Goal: Task Accomplishment & Management: Manage account settings

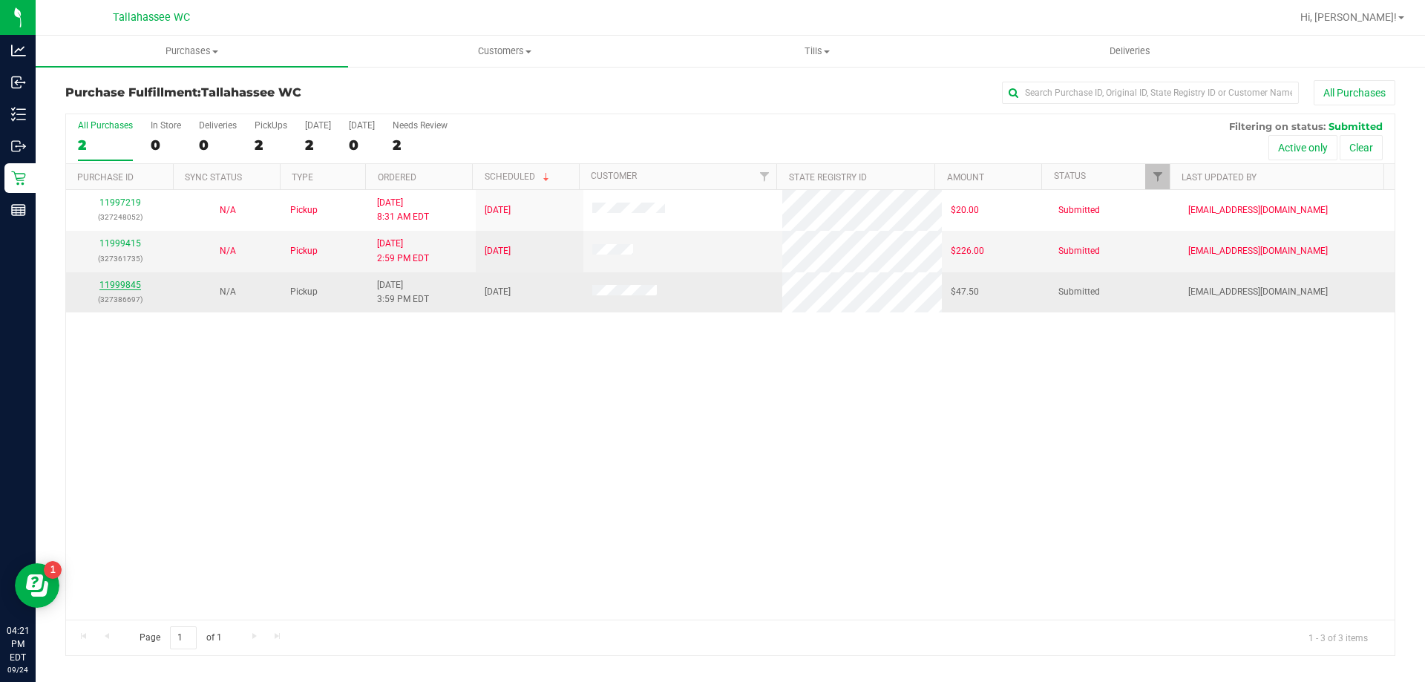
click at [132, 287] on link "11999845" at bounding box center [120, 285] width 42 height 10
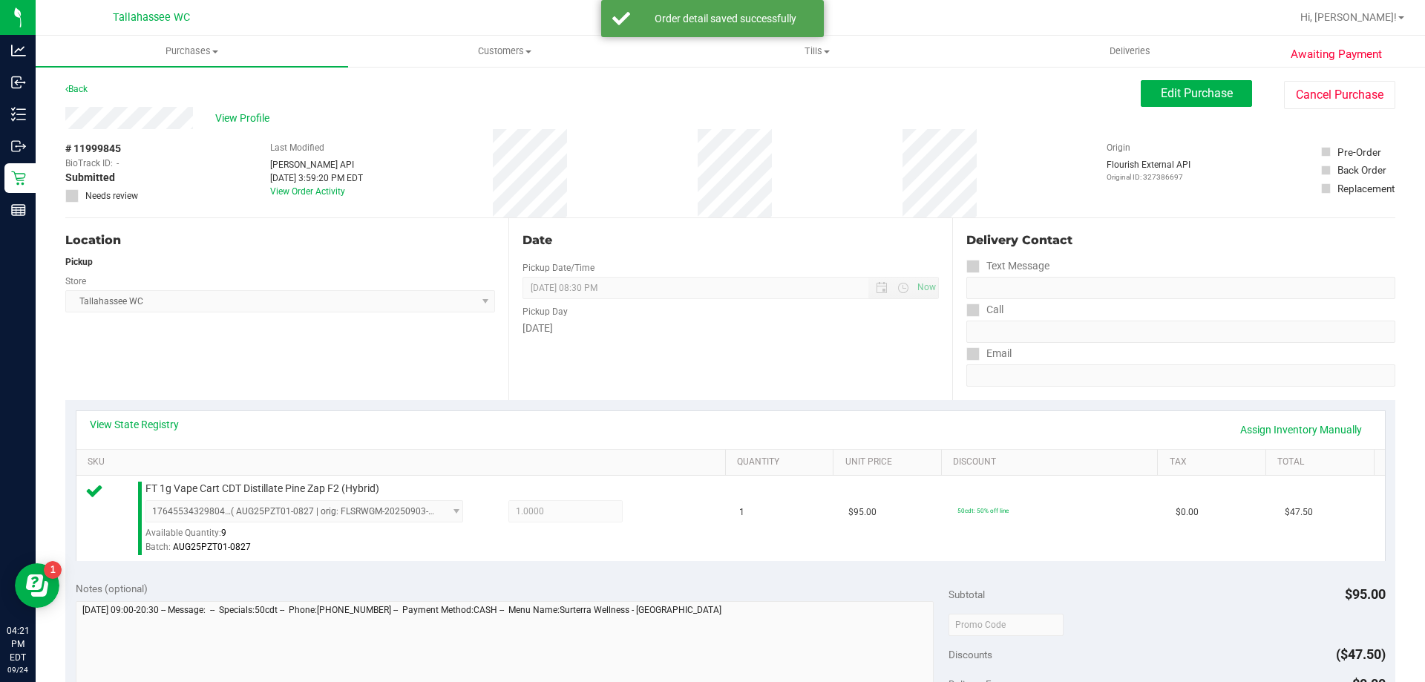
scroll to position [371, 0]
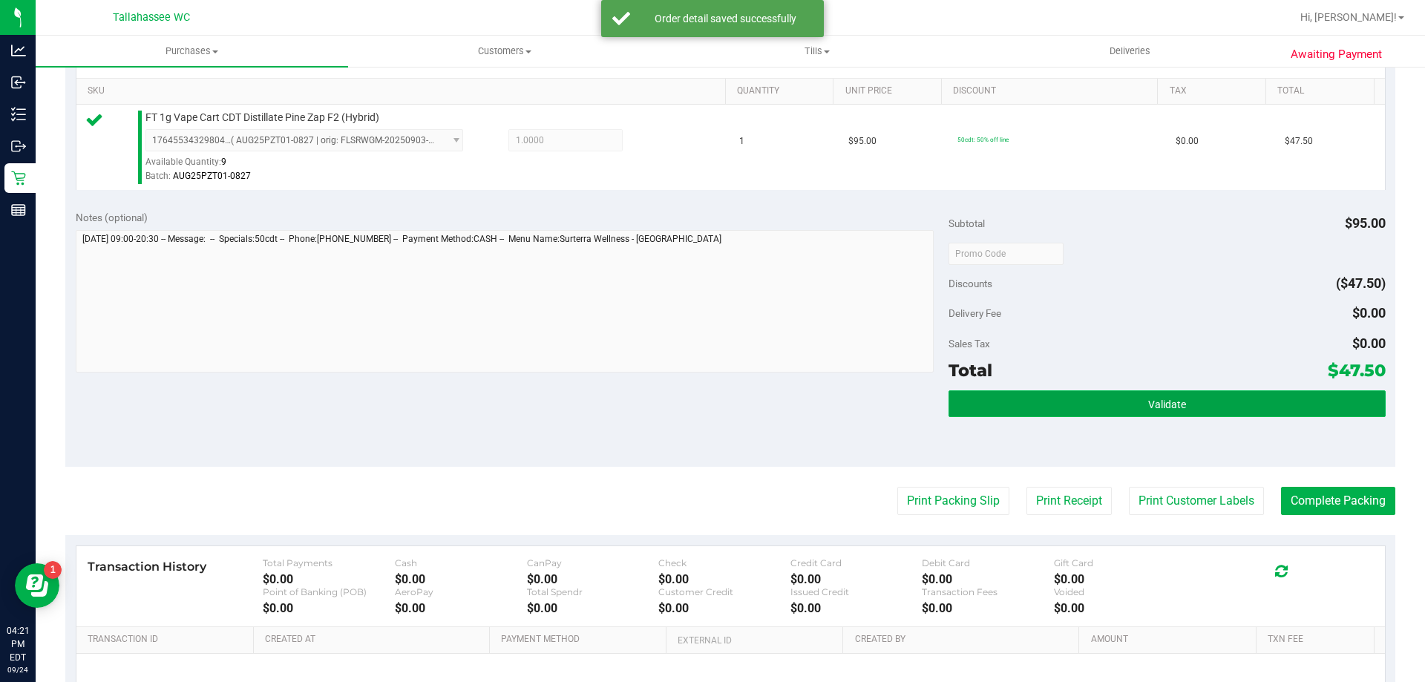
click at [1031, 410] on button "Validate" at bounding box center [1166, 403] width 436 height 27
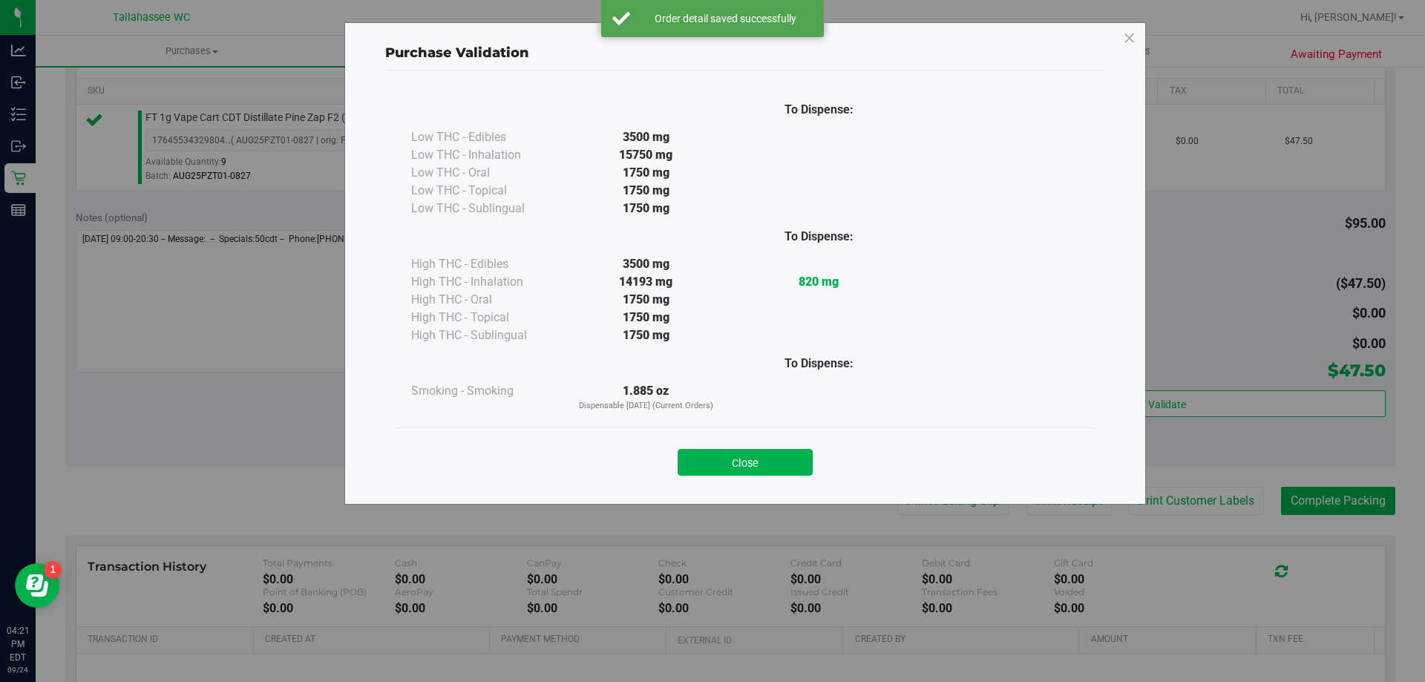
click at [775, 464] on button "Close" at bounding box center [744, 462] width 135 height 27
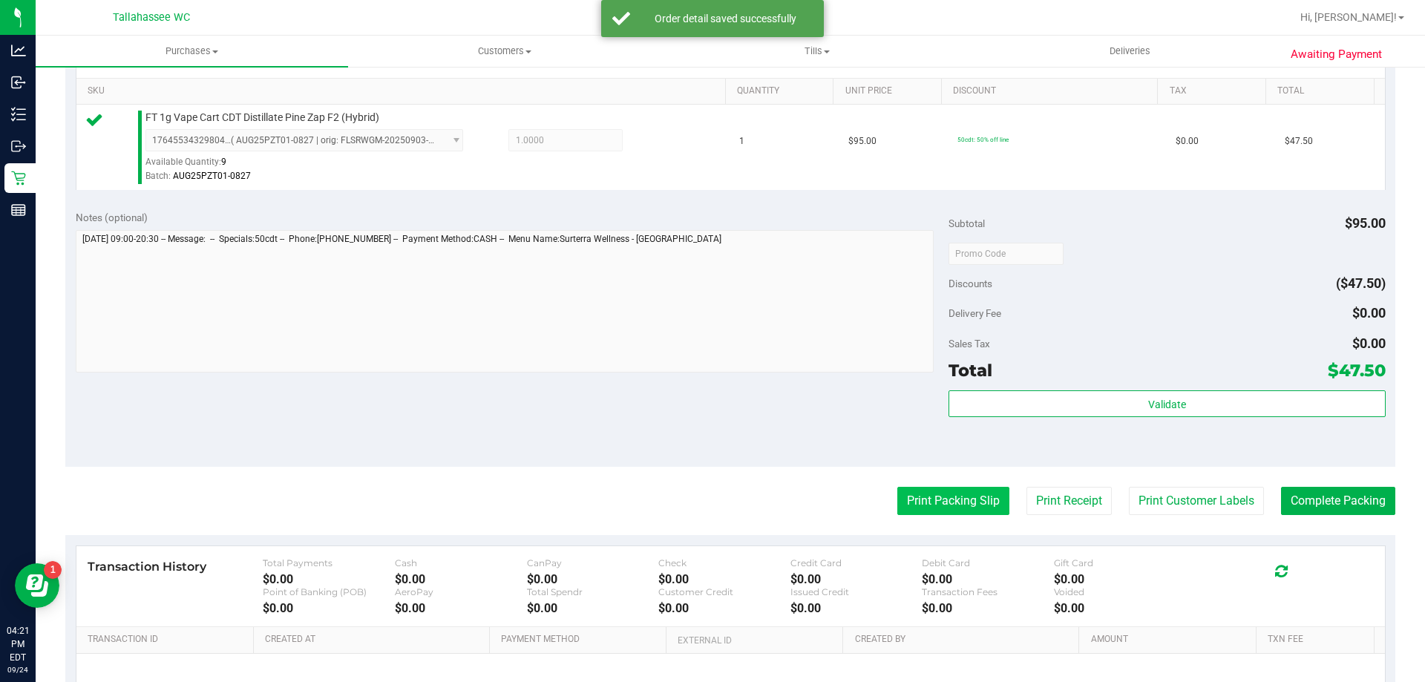
click at [932, 499] on button "Print Packing Slip" at bounding box center [953, 501] width 112 height 28
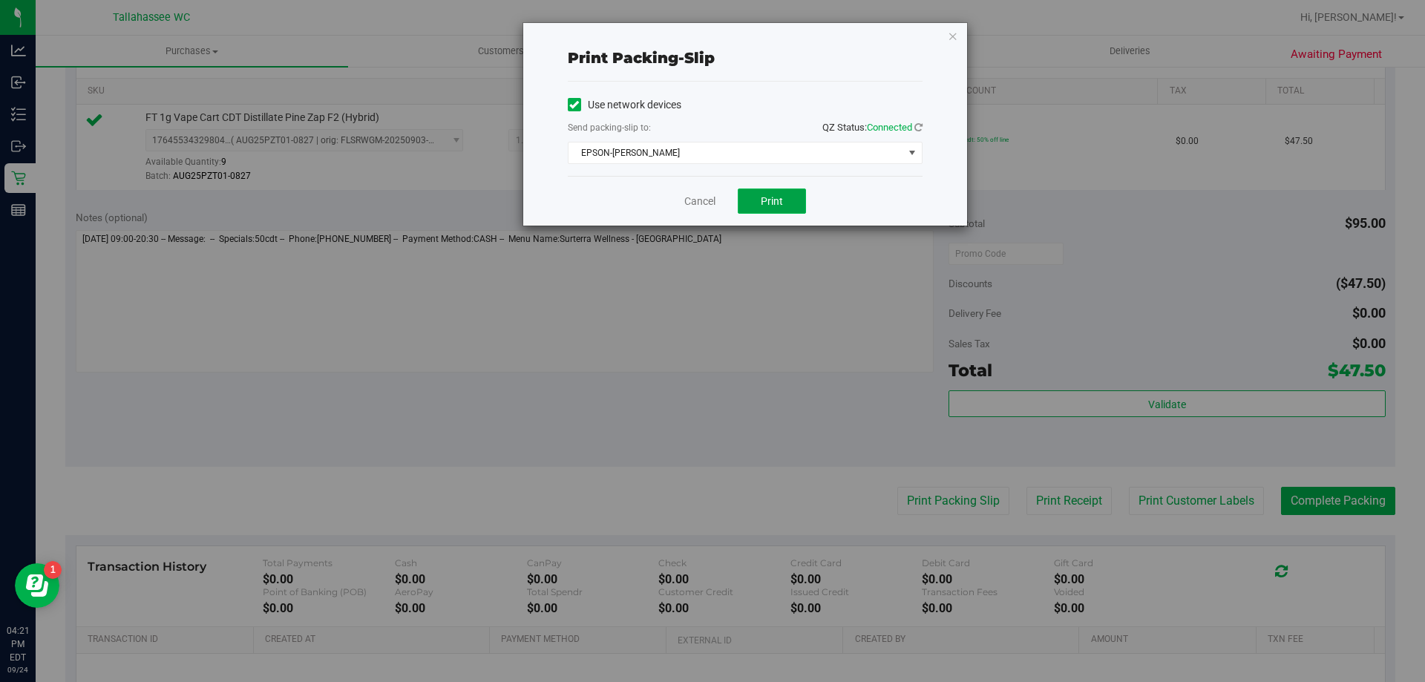
click at [766, 203] on span "Print" at bounding box center [772, 201] width 22 height 12
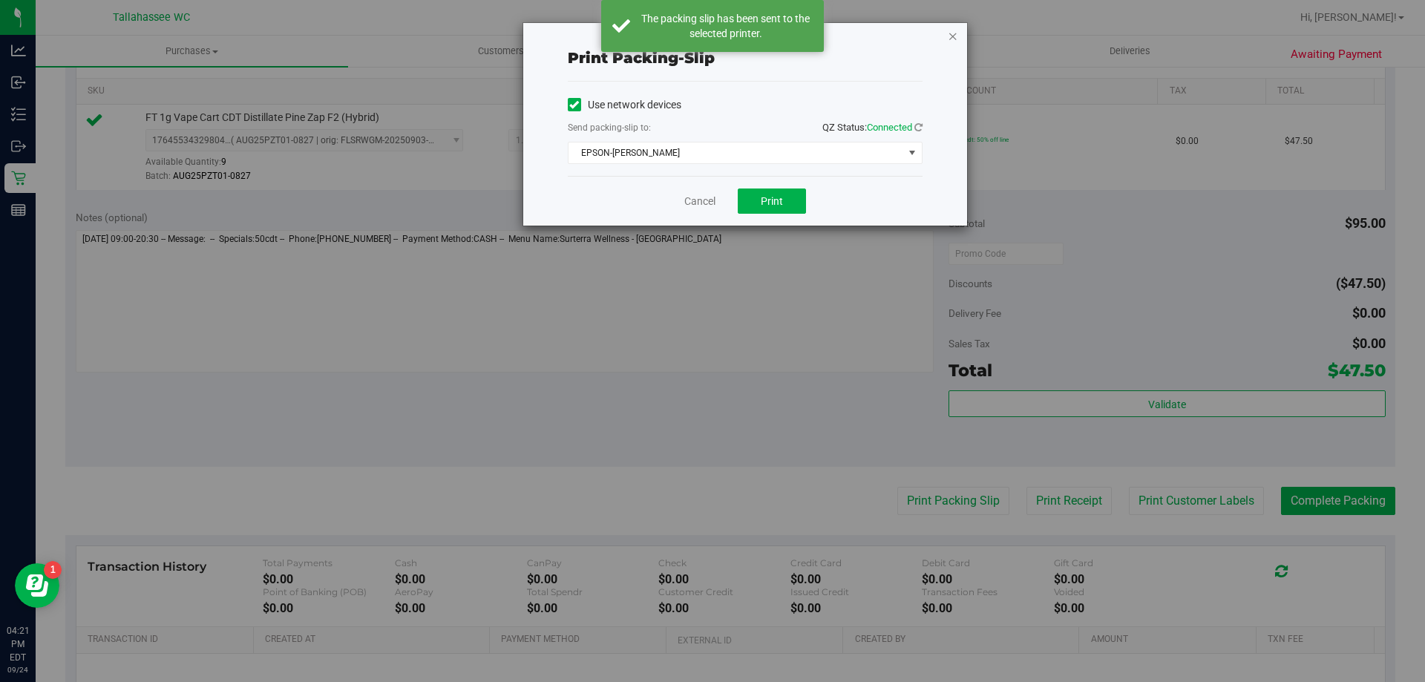
click at [949, 37] on icon "button" at bounding box center [953, 36] width 10 height 18
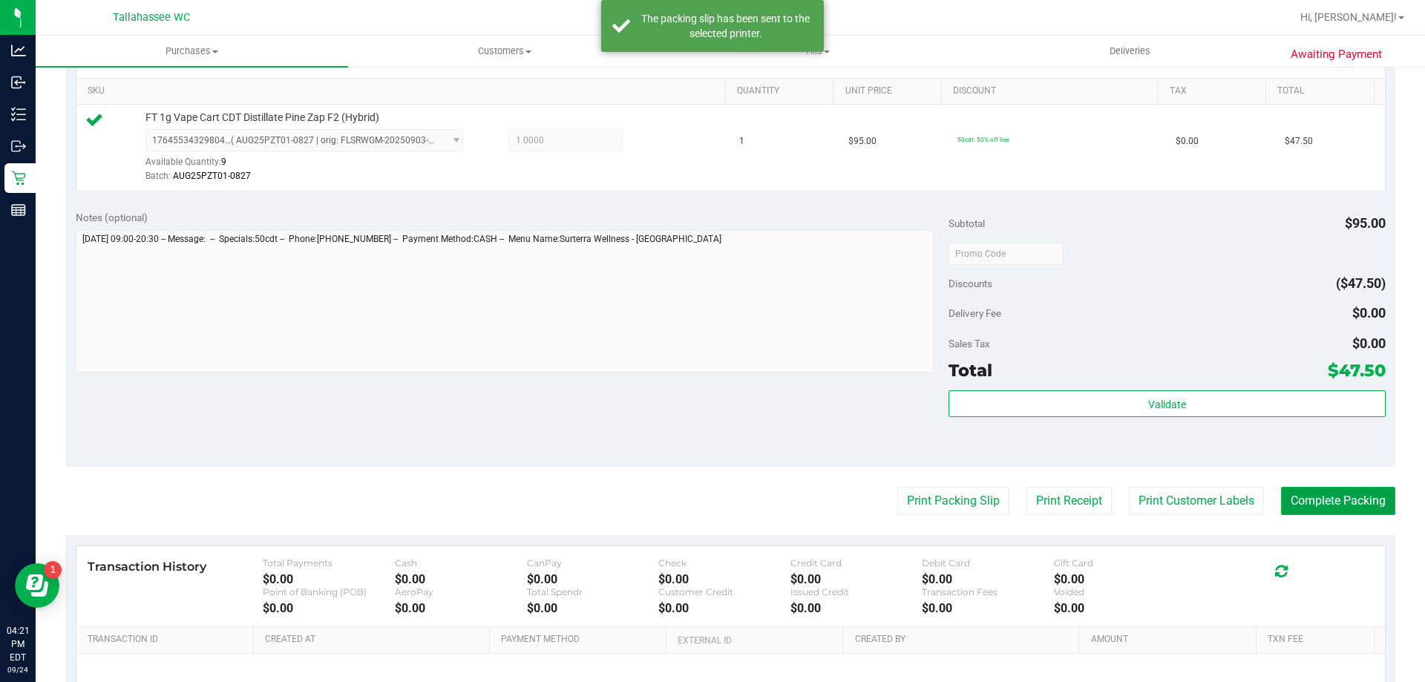
click at [1307, 508] on button "Complete Packing" at bounding box center [1338, 501] width 114 height 28
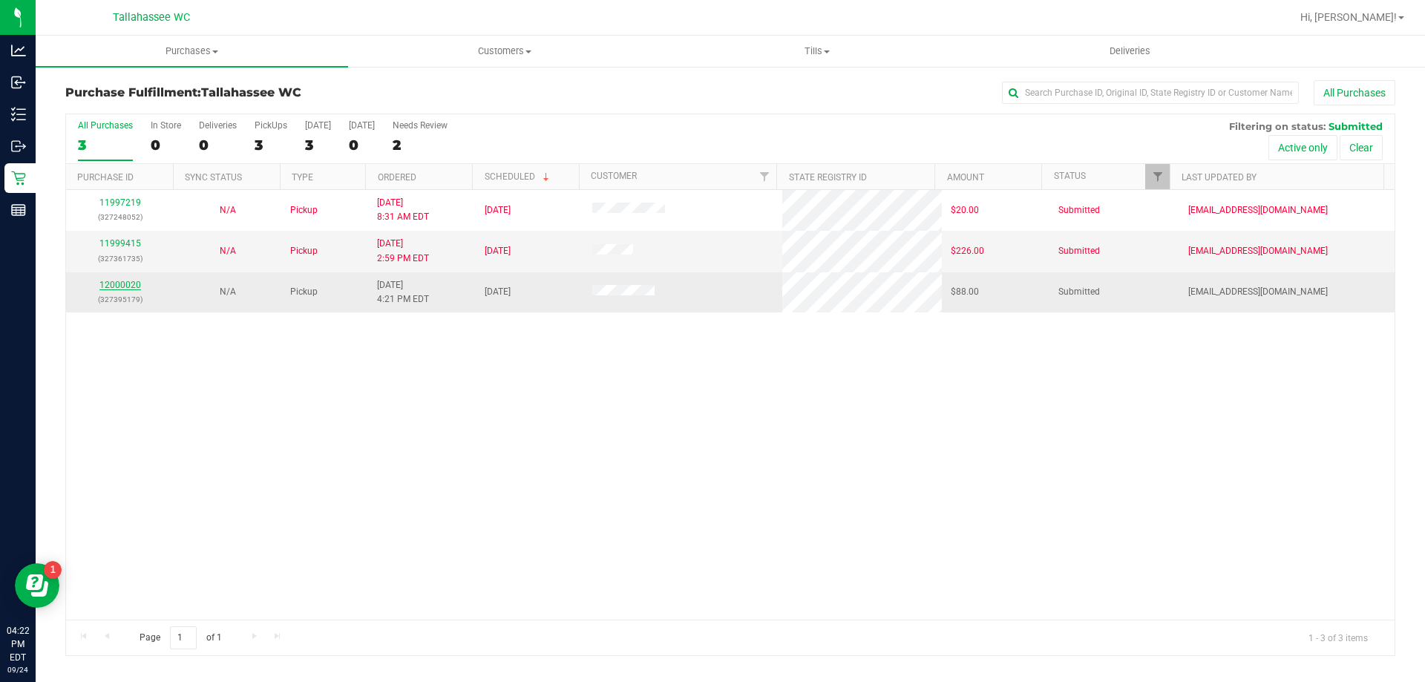
click at [128, 282] on link "12000020" at bounding box center [120, 285] width 42 height 10
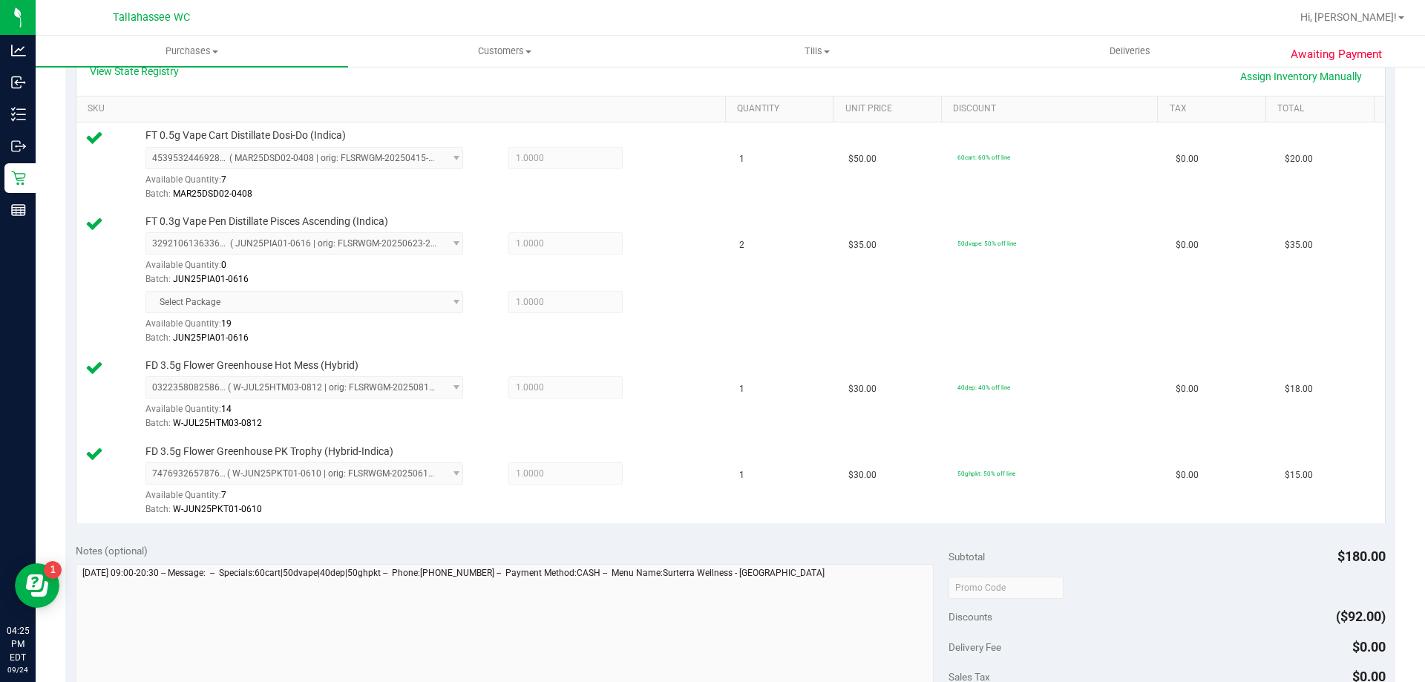
scroll to position [668, 0]
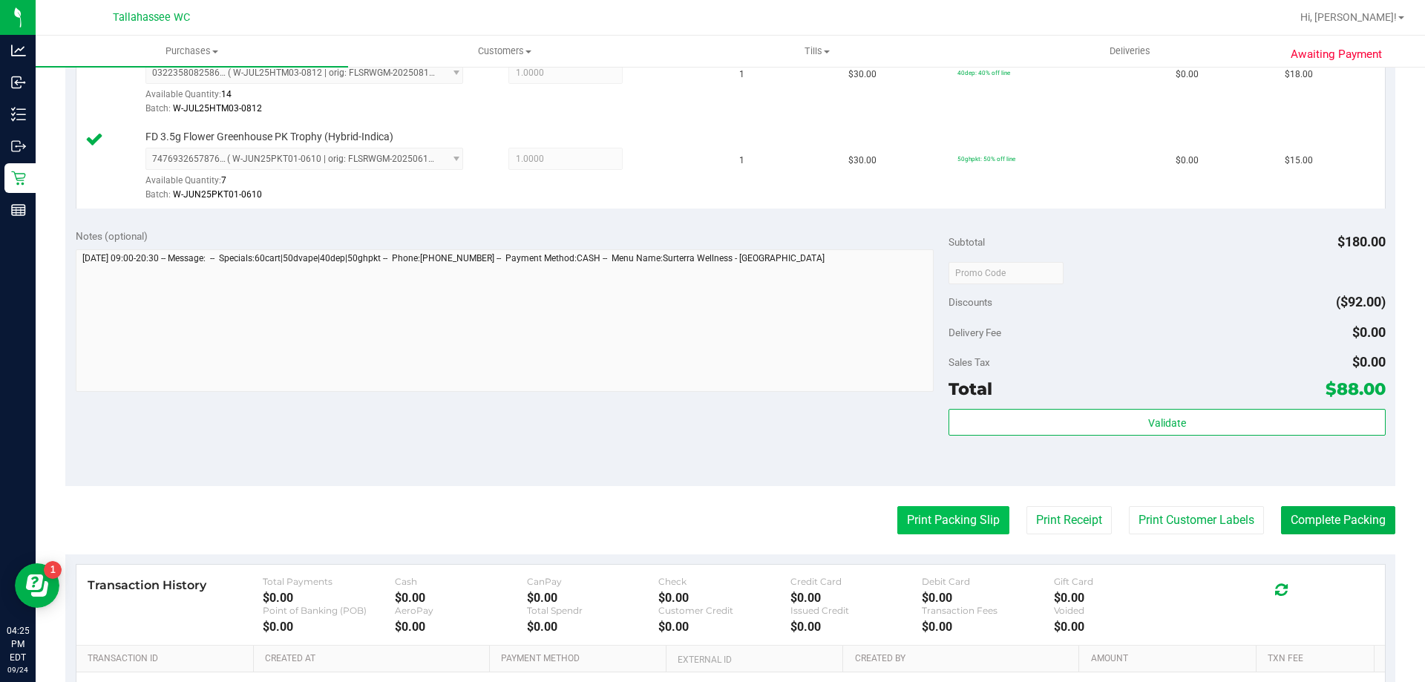
click at [976, 517] on button "Print Packing Slip" at bounding box center [953, 520] width 112 height 28
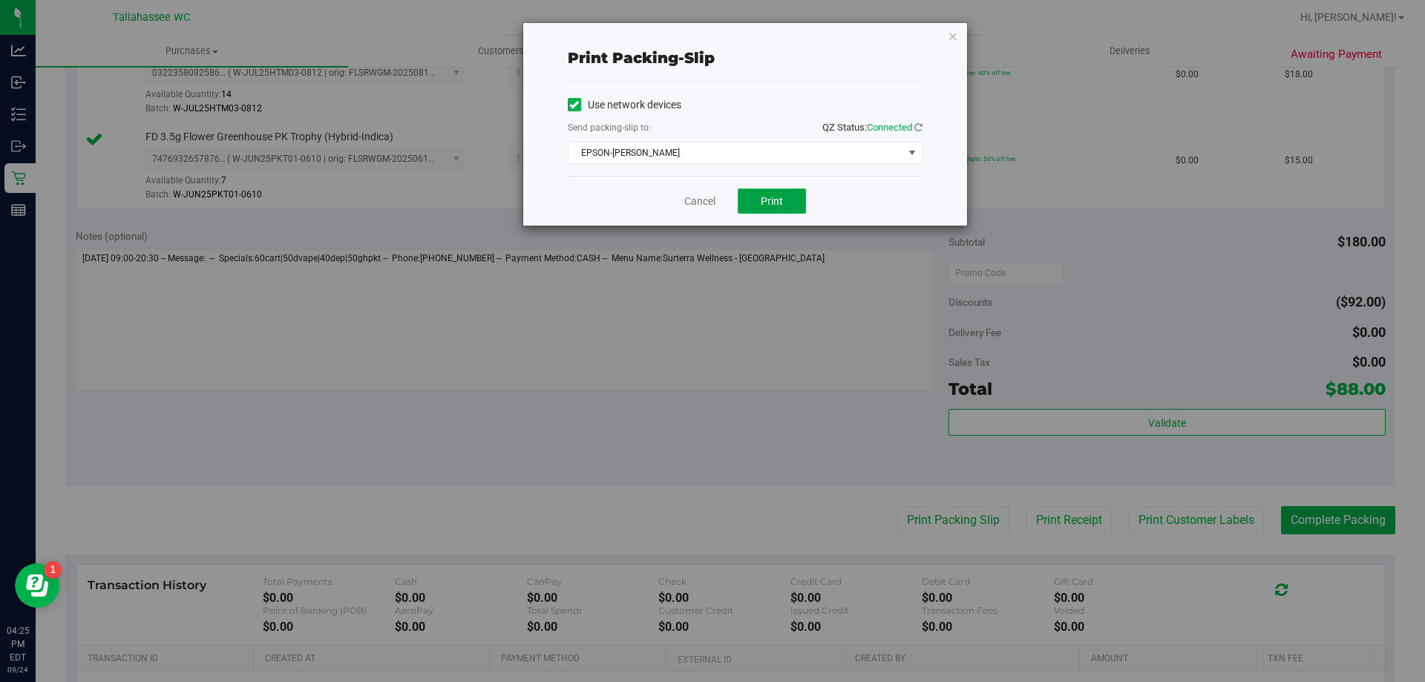
click at [752, 202] on button "Print" at bounding box center [772, 200] width 68 height 25
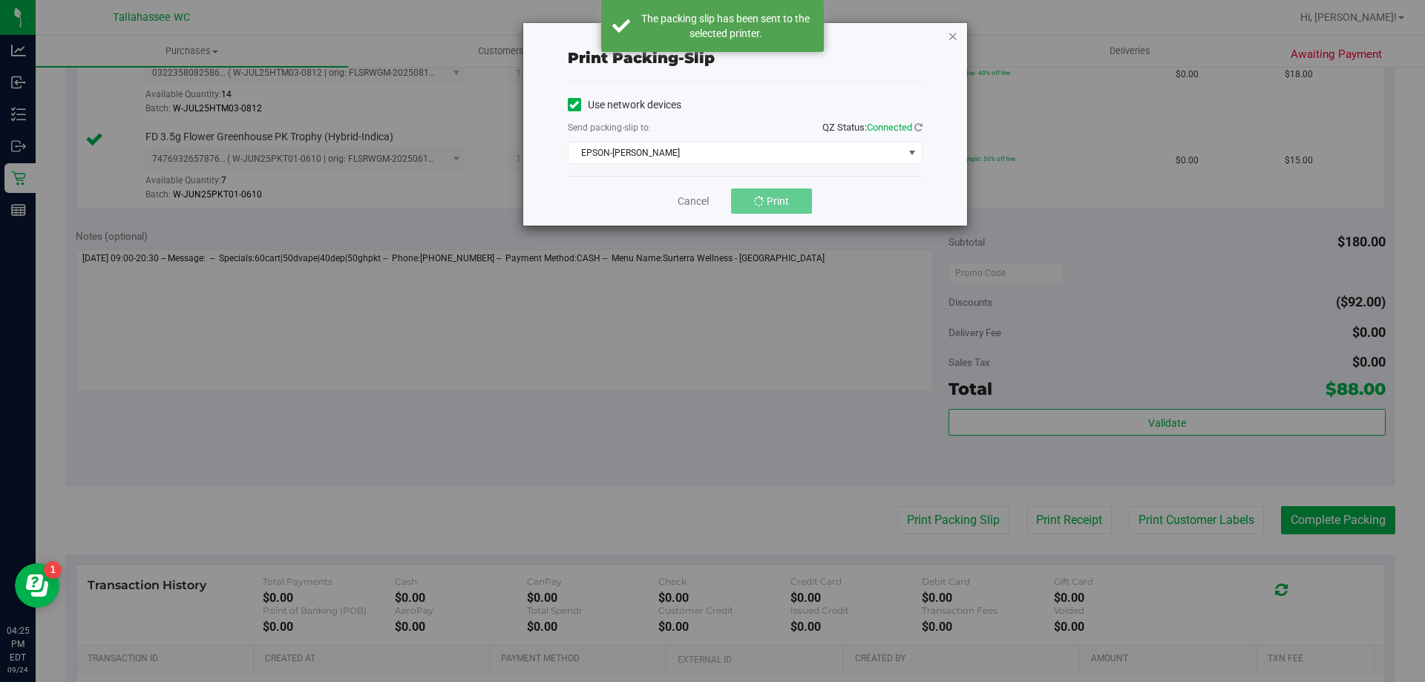
click at [949, 35] on icon "button" at bounding box center [953, 36] width 10 height 18
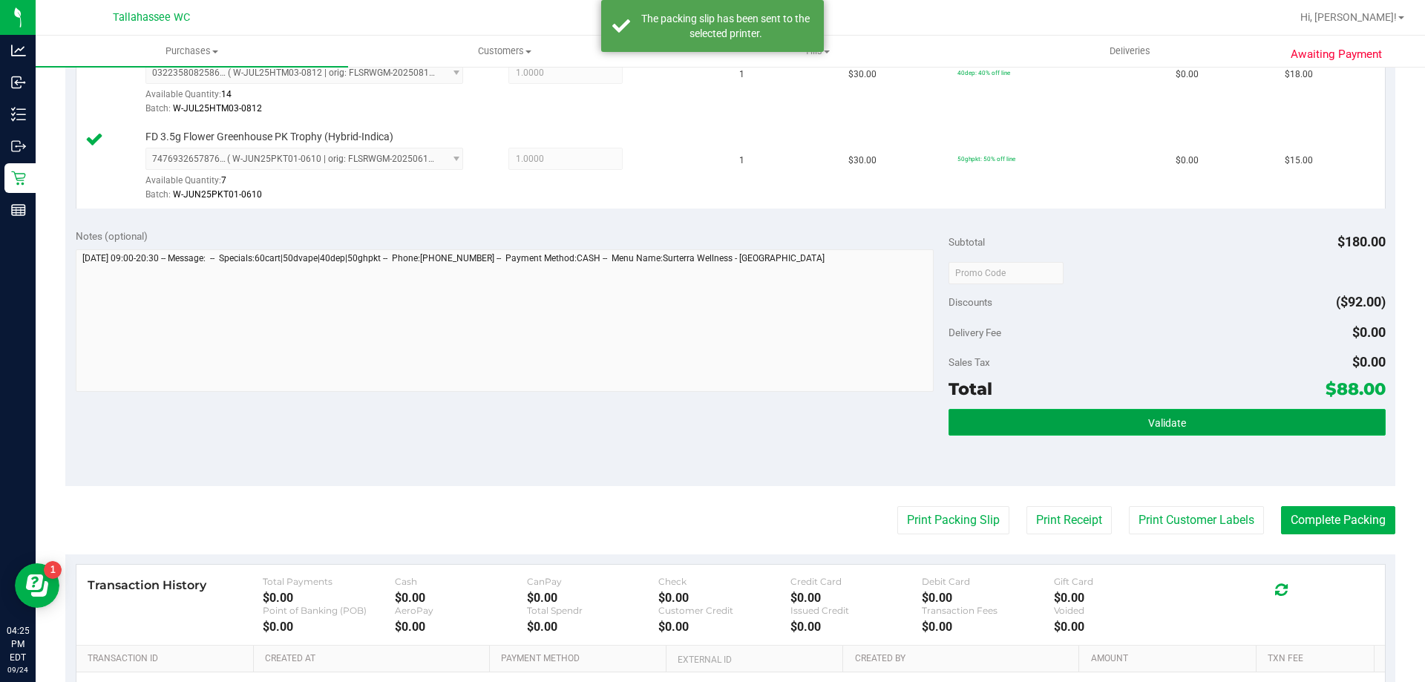
click at [1207, 421] on button "Validate" at bounding box center [1166, 422] width 436 height 27
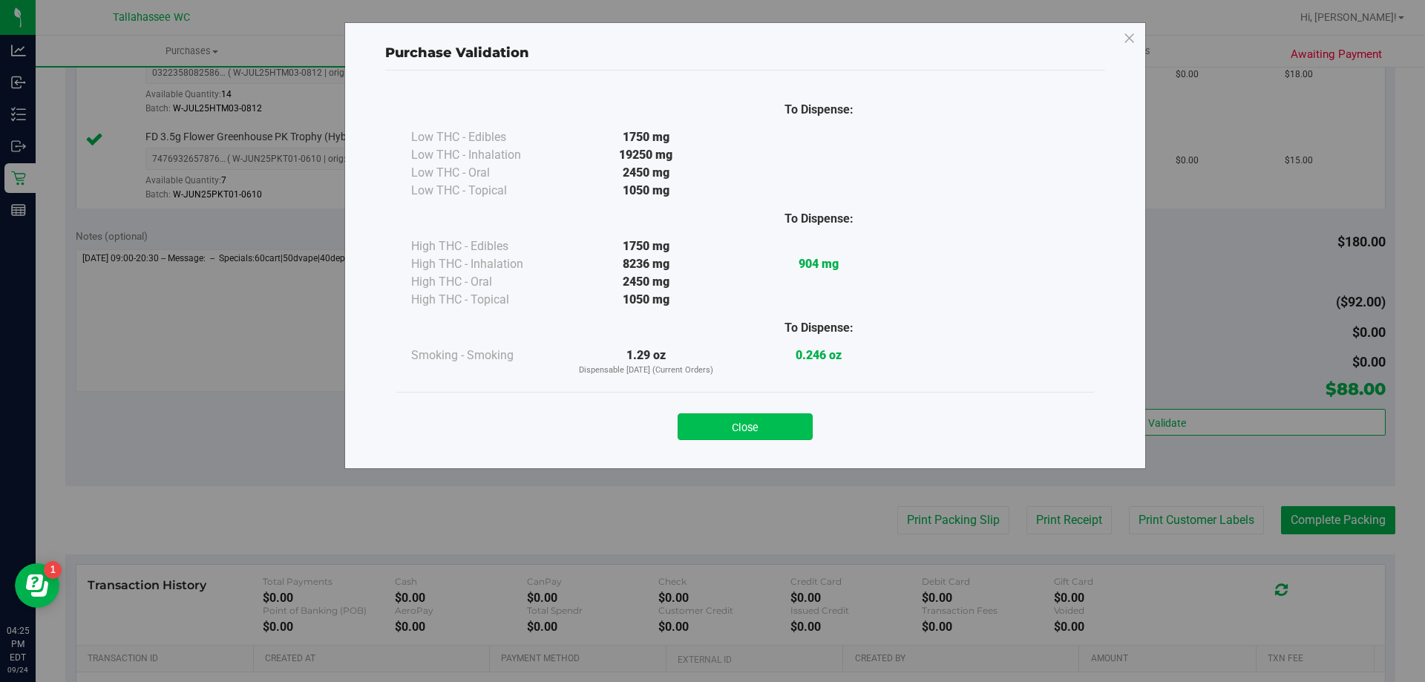
click at [727, 439] on button "Close" at bounding box center [744, 426] width 135 height 27
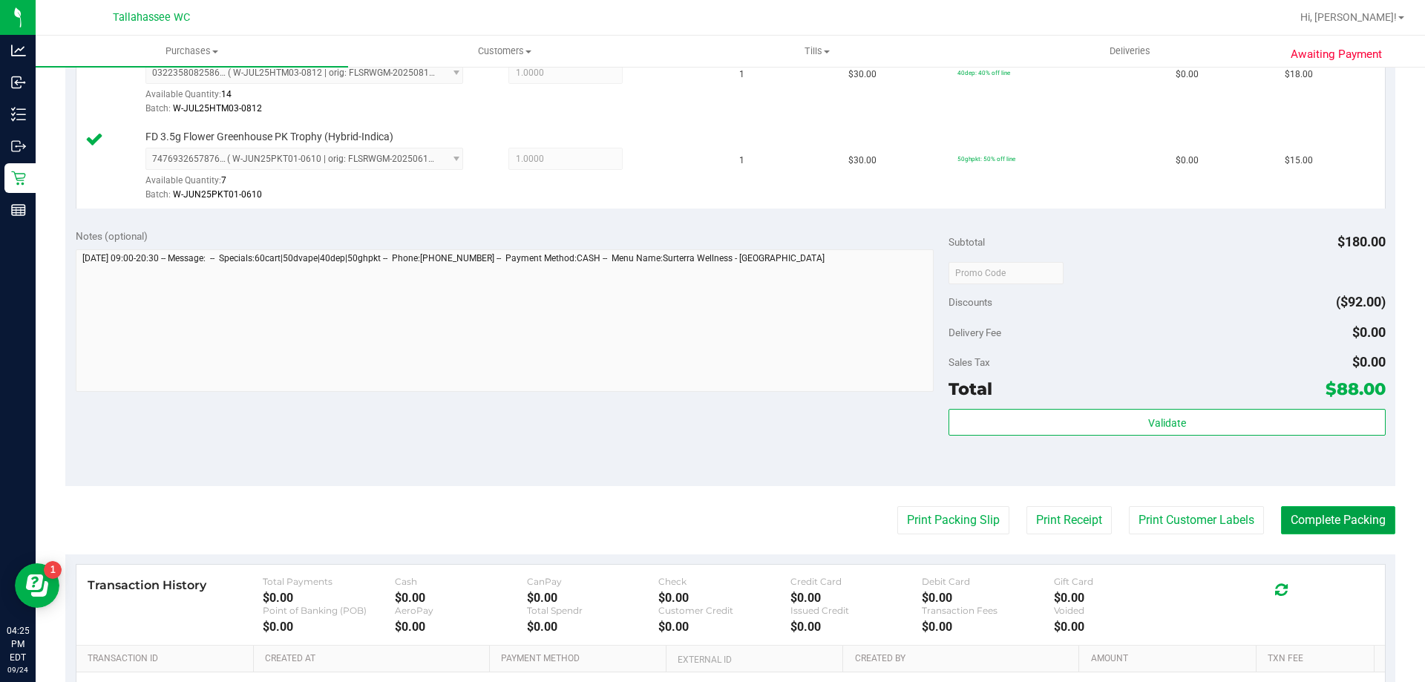
click at [1322, 513] on button "Complete Packing" at bounding box center [1338, 520] width 114 height 28
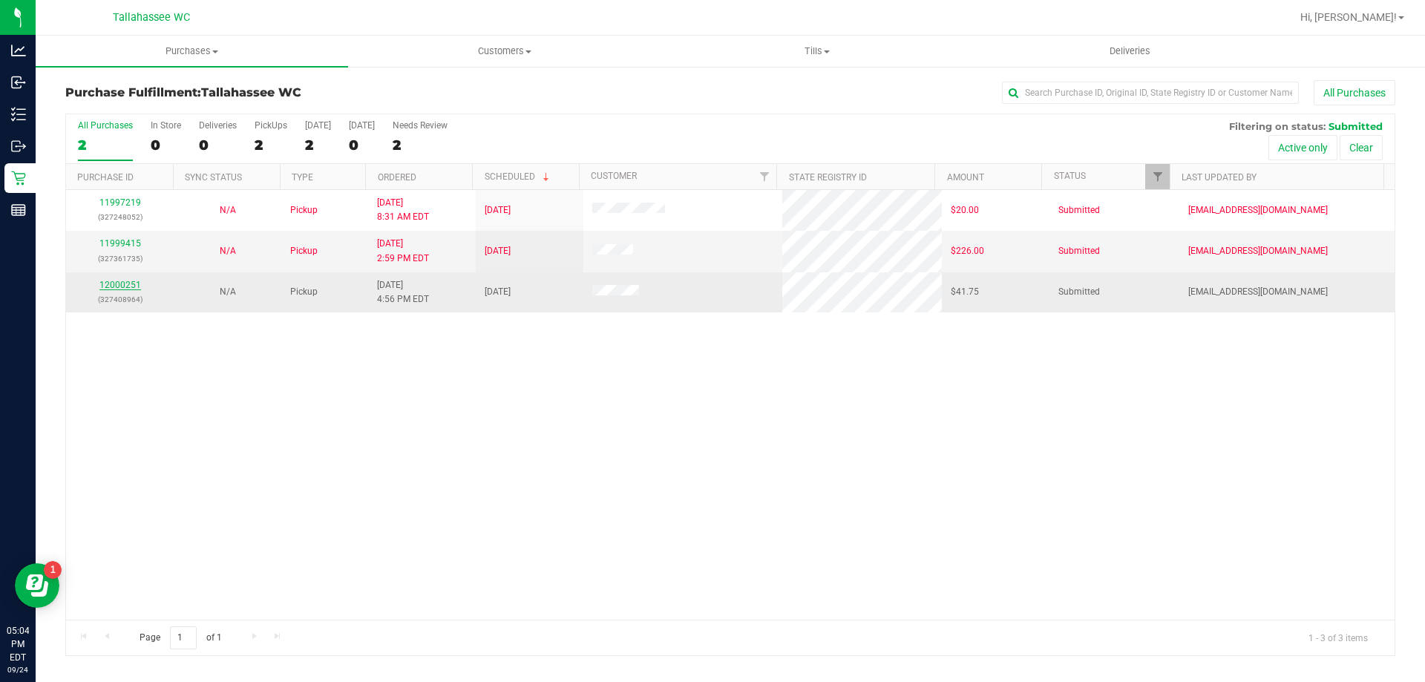
click at [108, 289] on link "12000251" at bounding box center [120, 285] width 42 height 10
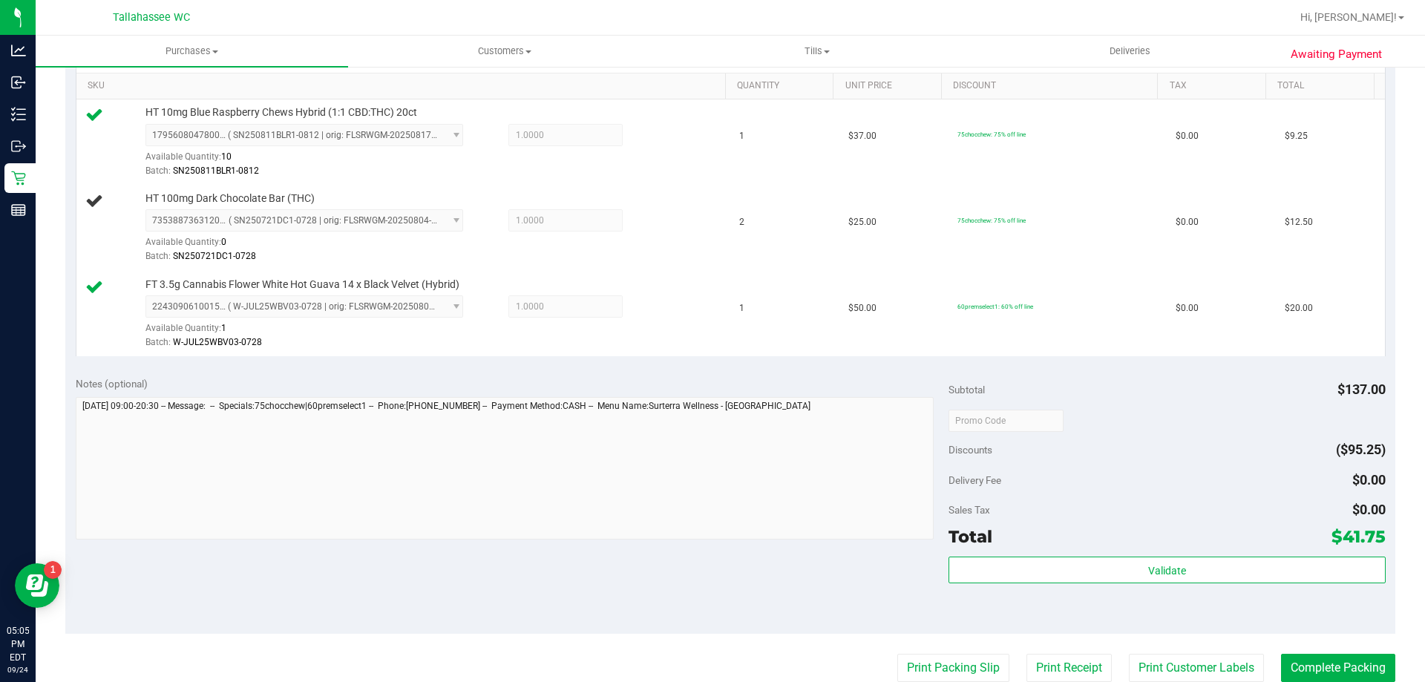
scroll to position [519, 0]
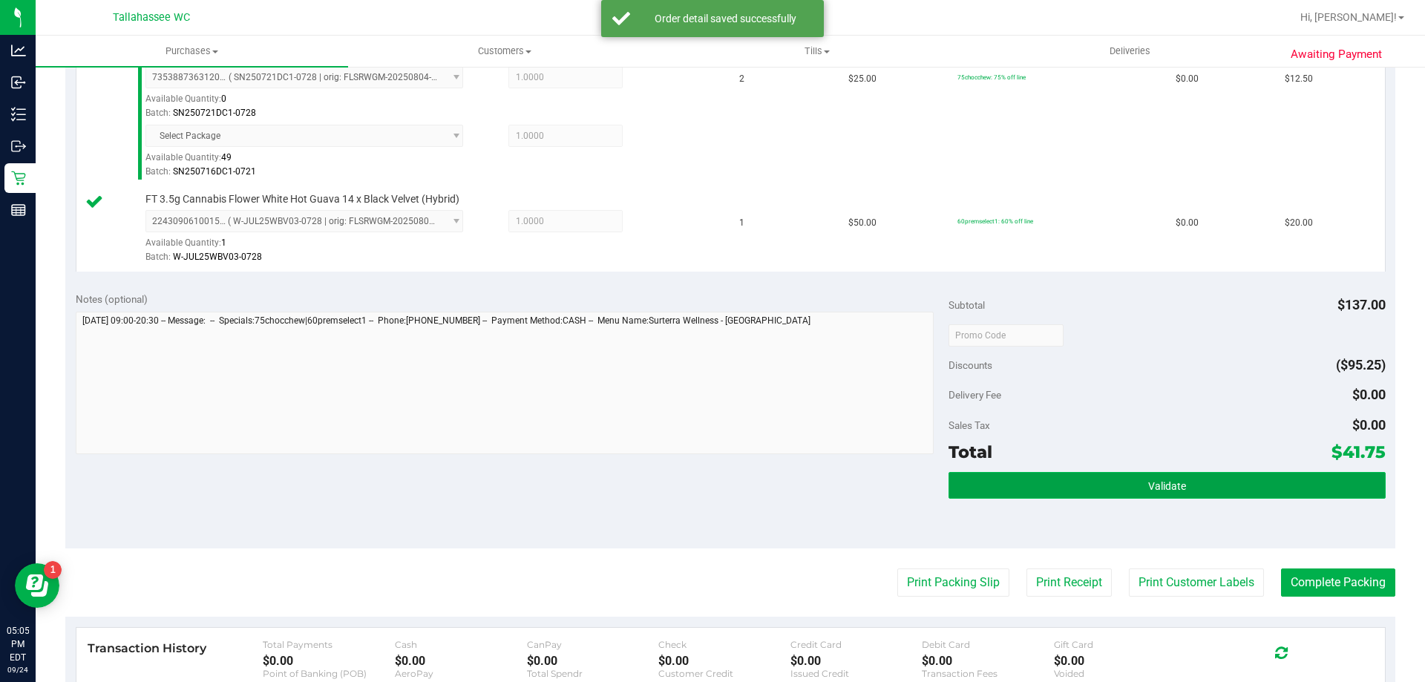
click at [1089, 485] on button "Validate" at bounding box center [1166, 485] width 436 height 27
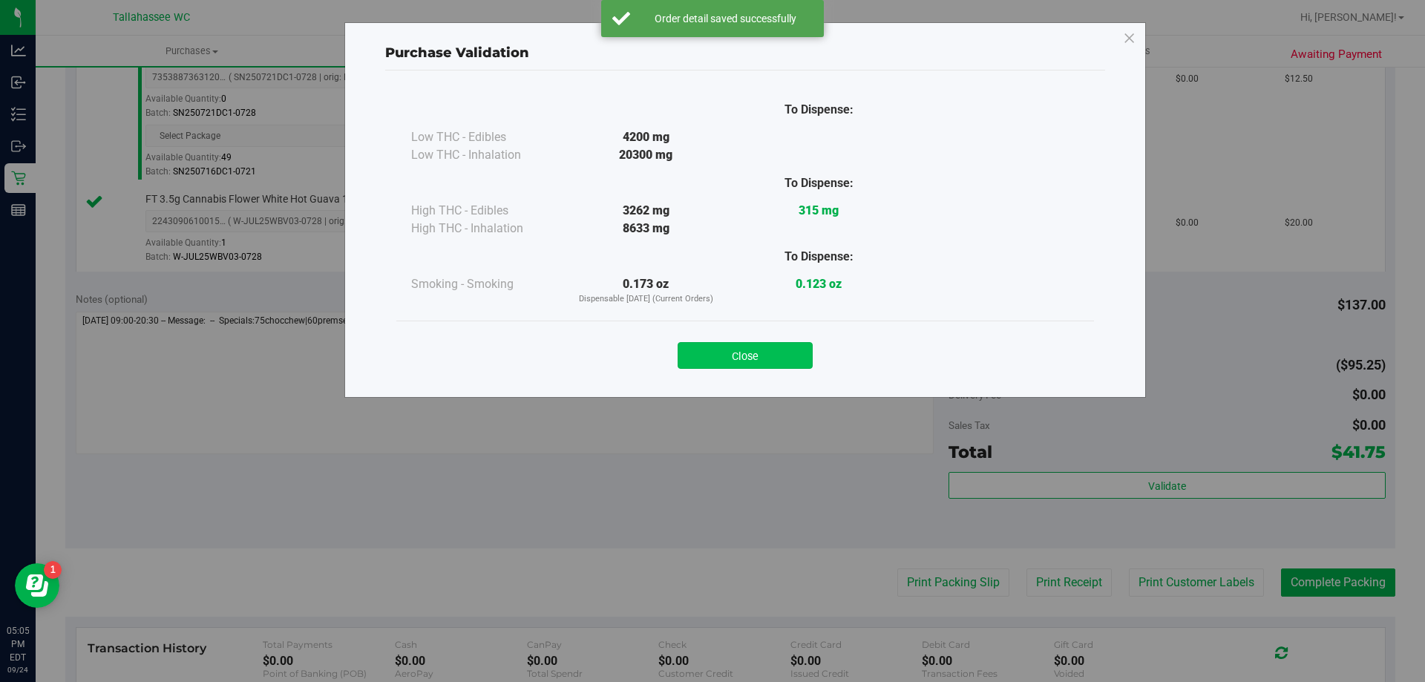
click at [746, 353] on button "Close" at bounding box center [744, 355] width 135 height 27
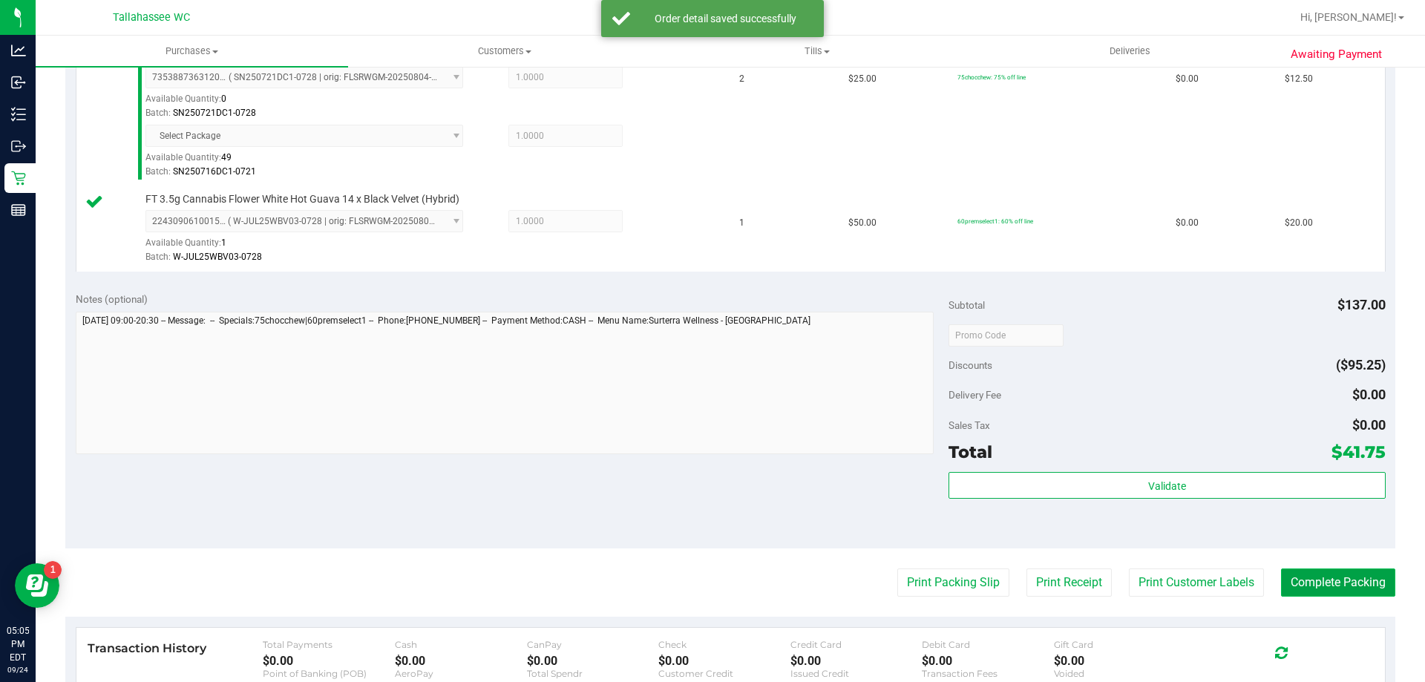
click at [1328, 571] on button "Complete Packing" at bounding box center [1338, 582] width 114 height 28
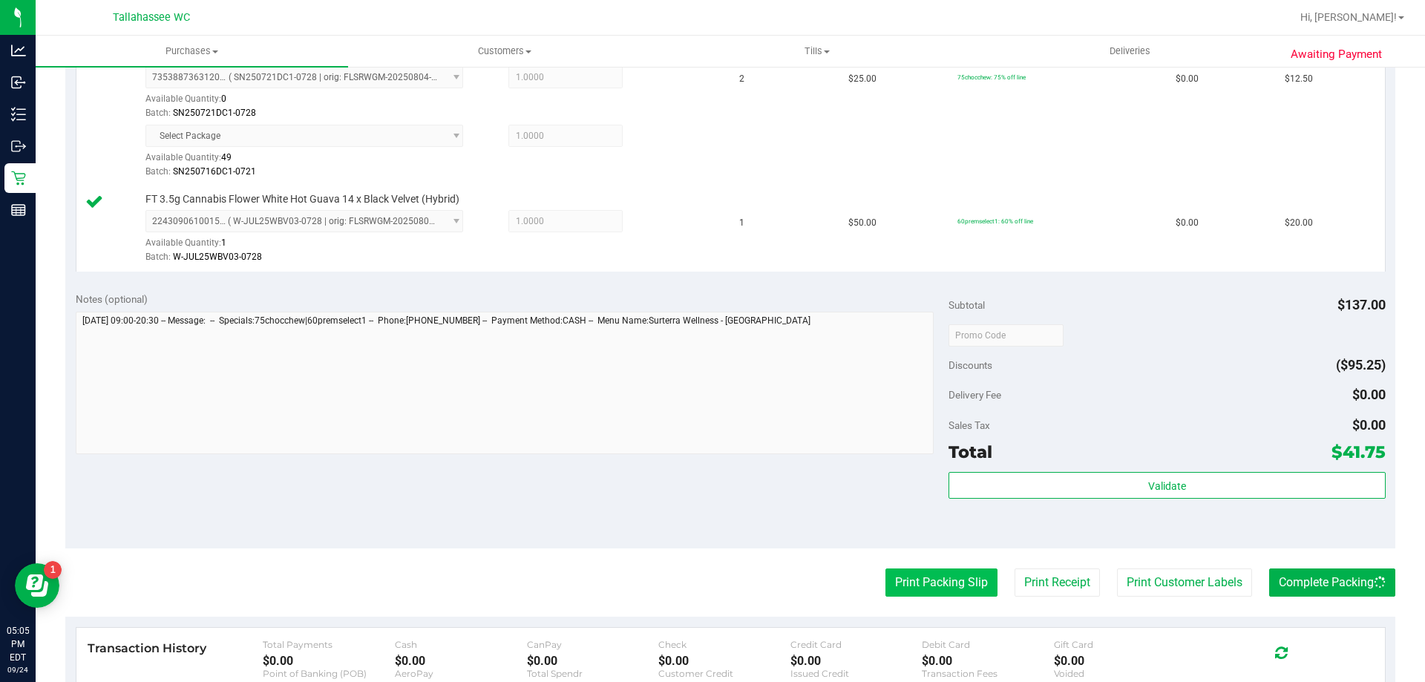
click at [899, 570] on button "Print Packing Slip" at bounding box center [941, 582] width 112 height 28
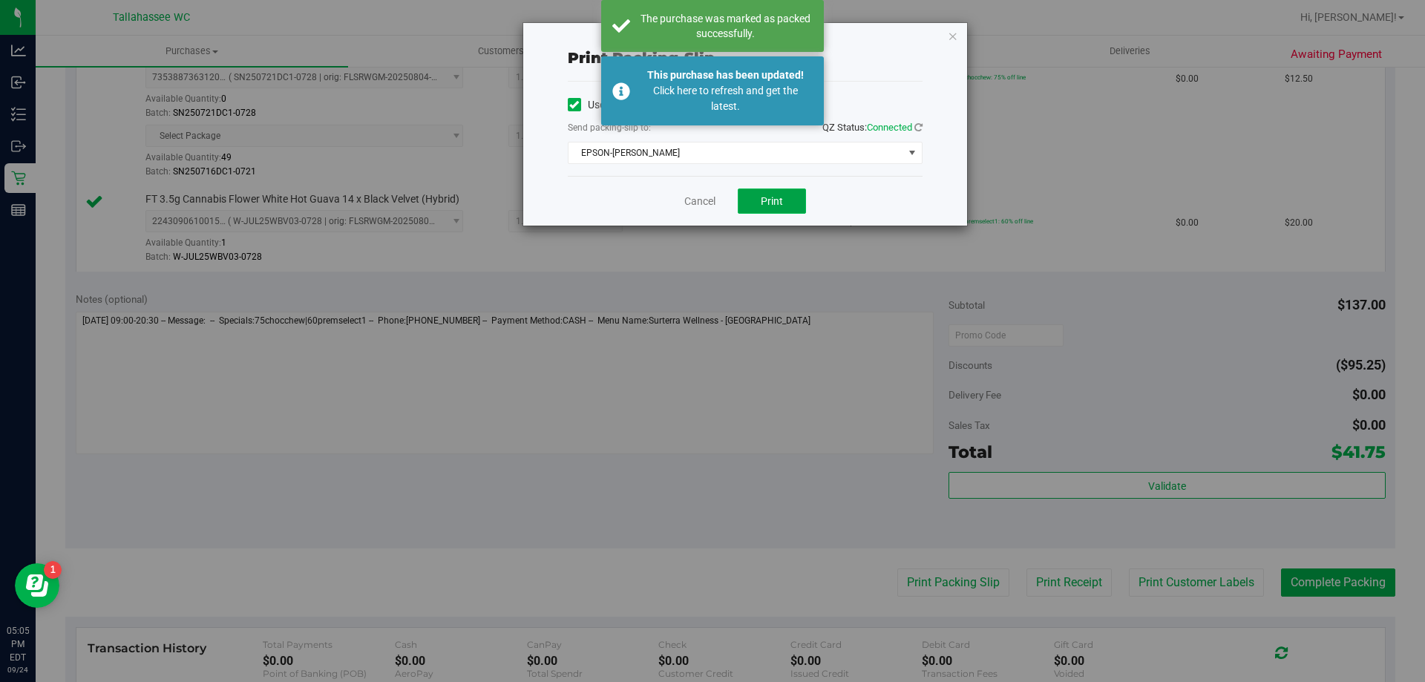
click at [789, 201] on button "Print" at bounding box center [772, 200] width 68 height 25
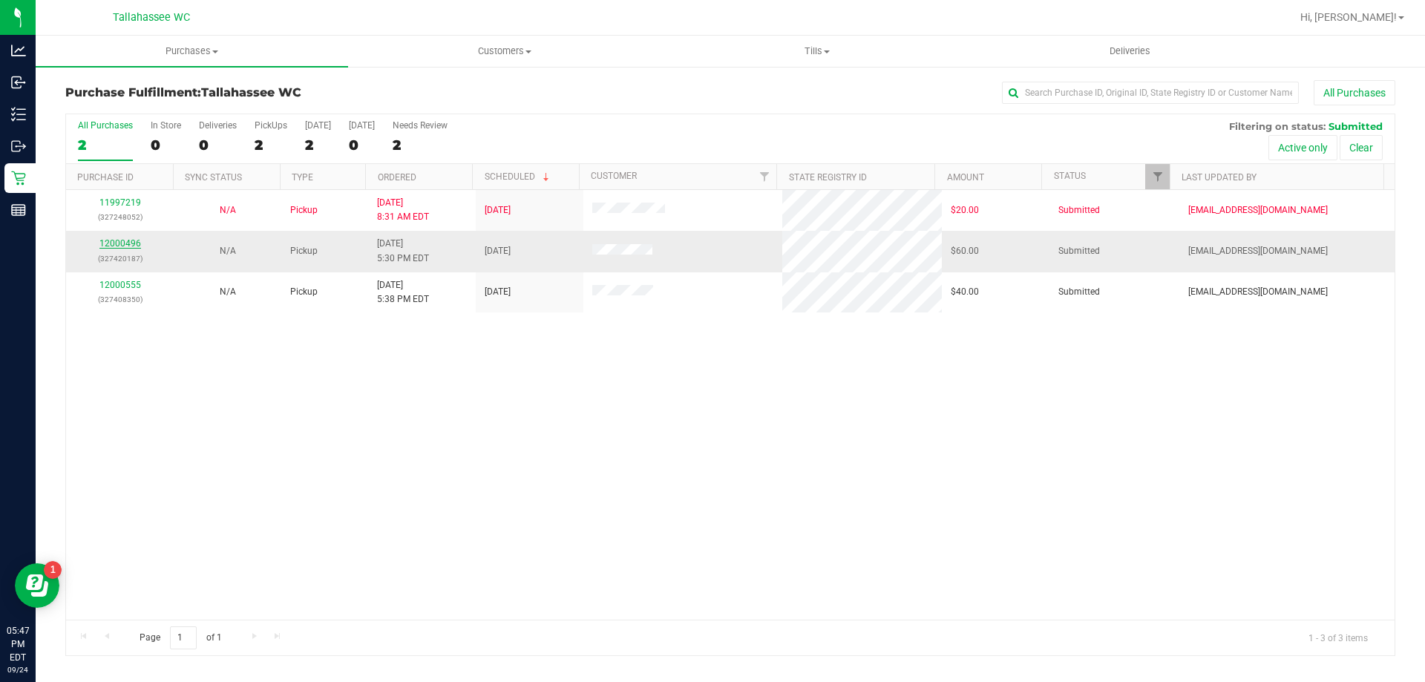
click at [137, 238] on link "12000496" at bounding box center [120, 243] width 42 height 10
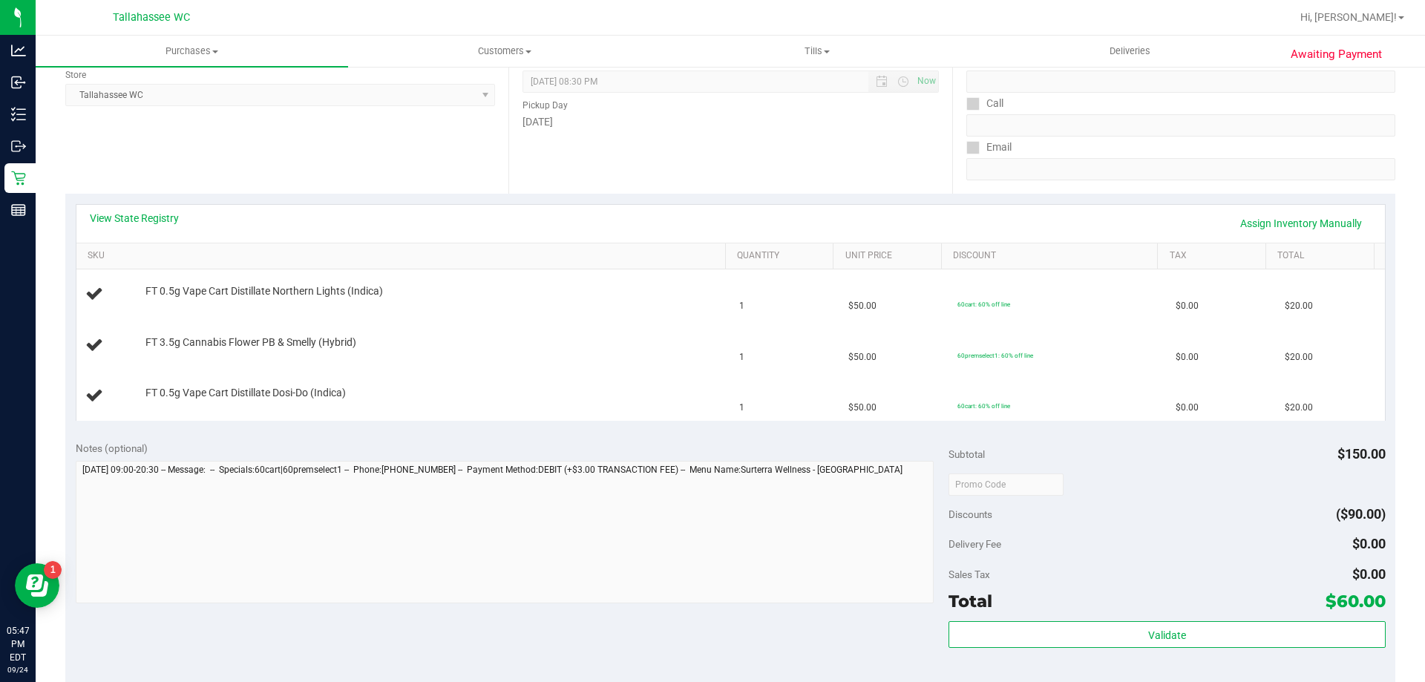
scroll to position [223, 0]
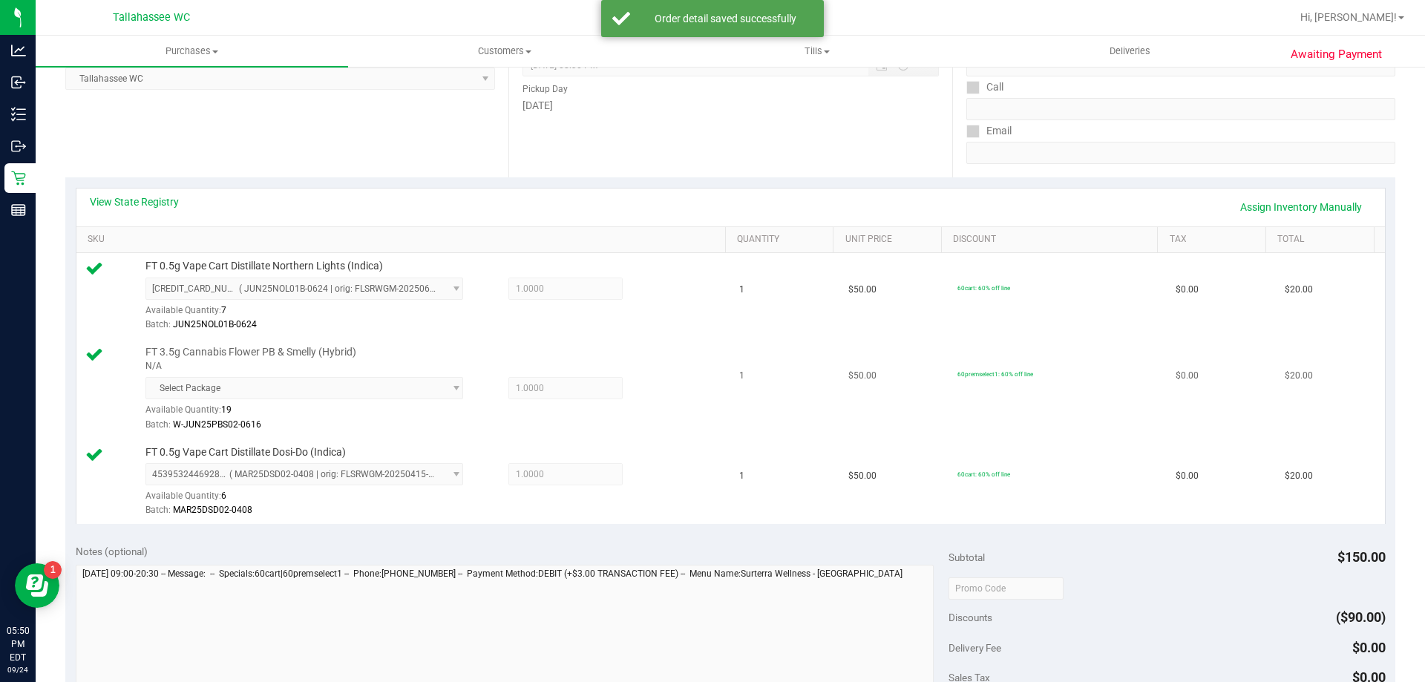
click at [390, 388] on span "Select Package" at bounding box center [304, 388] width 318 height 22
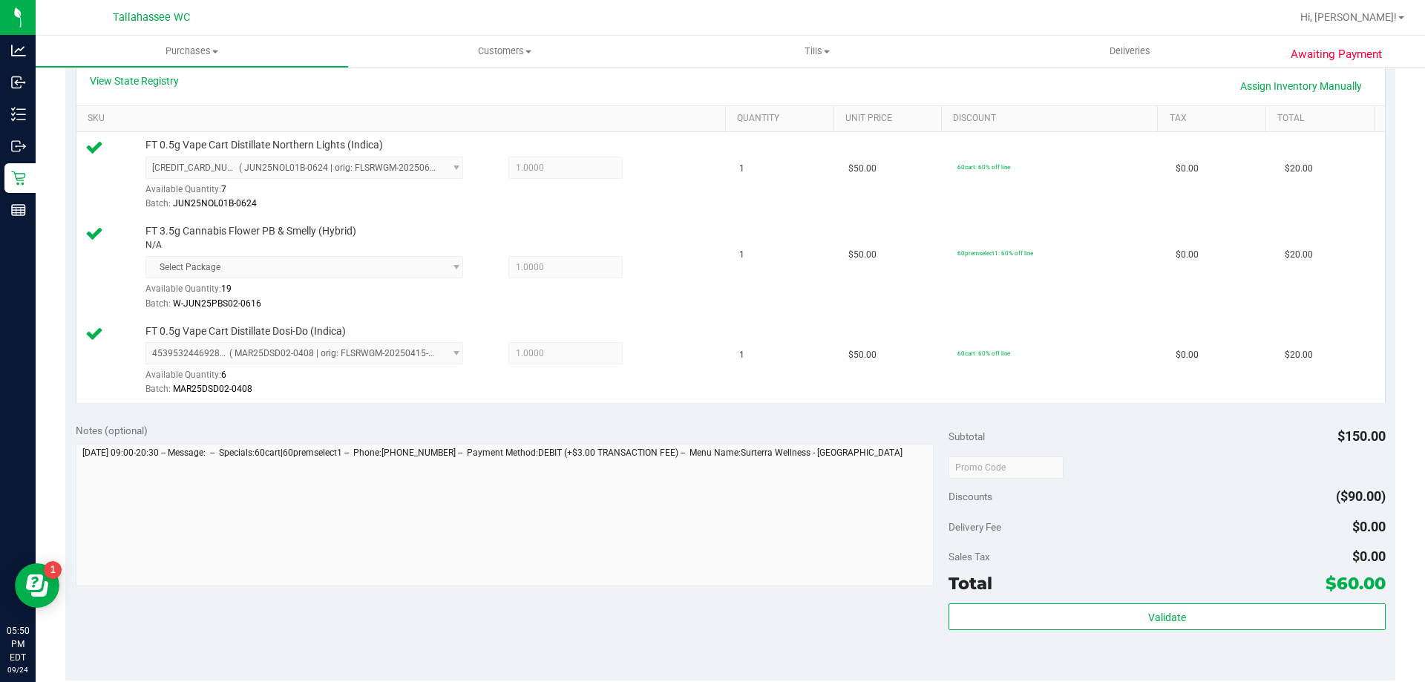
scroll to position [445, 0]
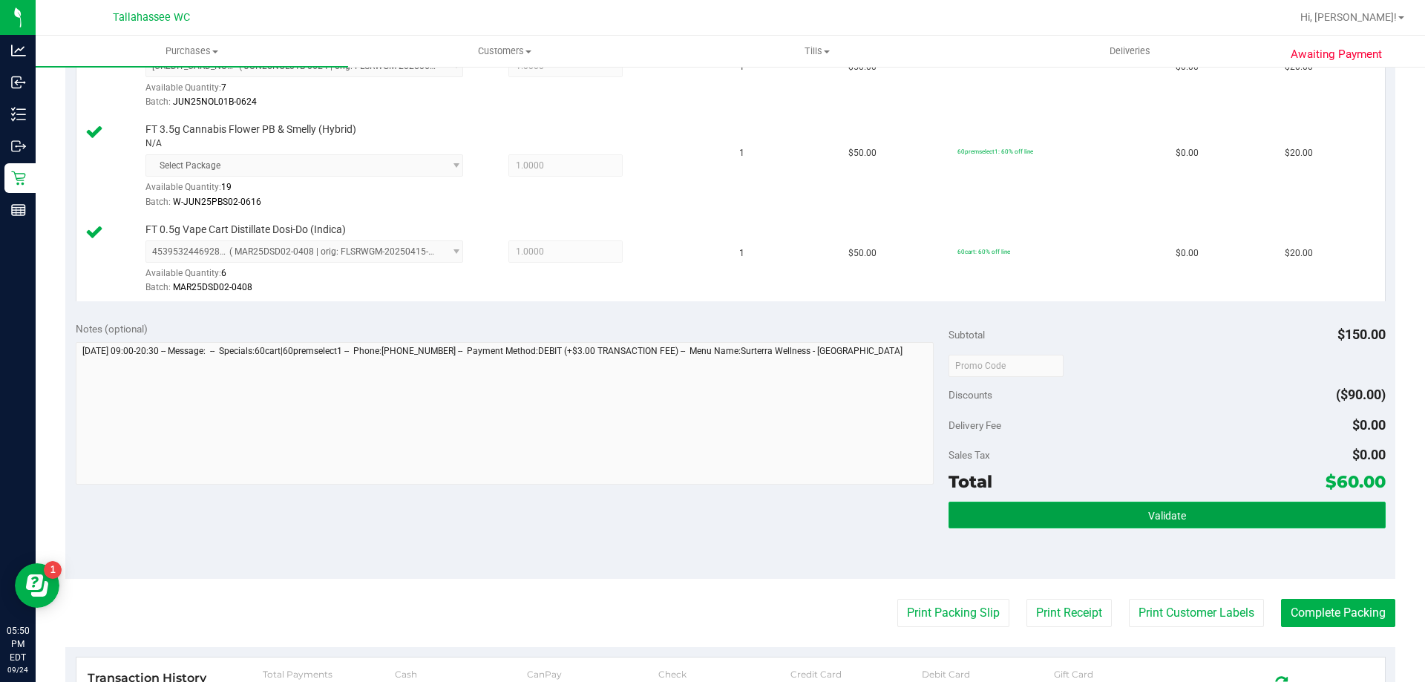
click at [1147, 525] on button "Validate" at bounding box center [1166, 515] width 436 height 27
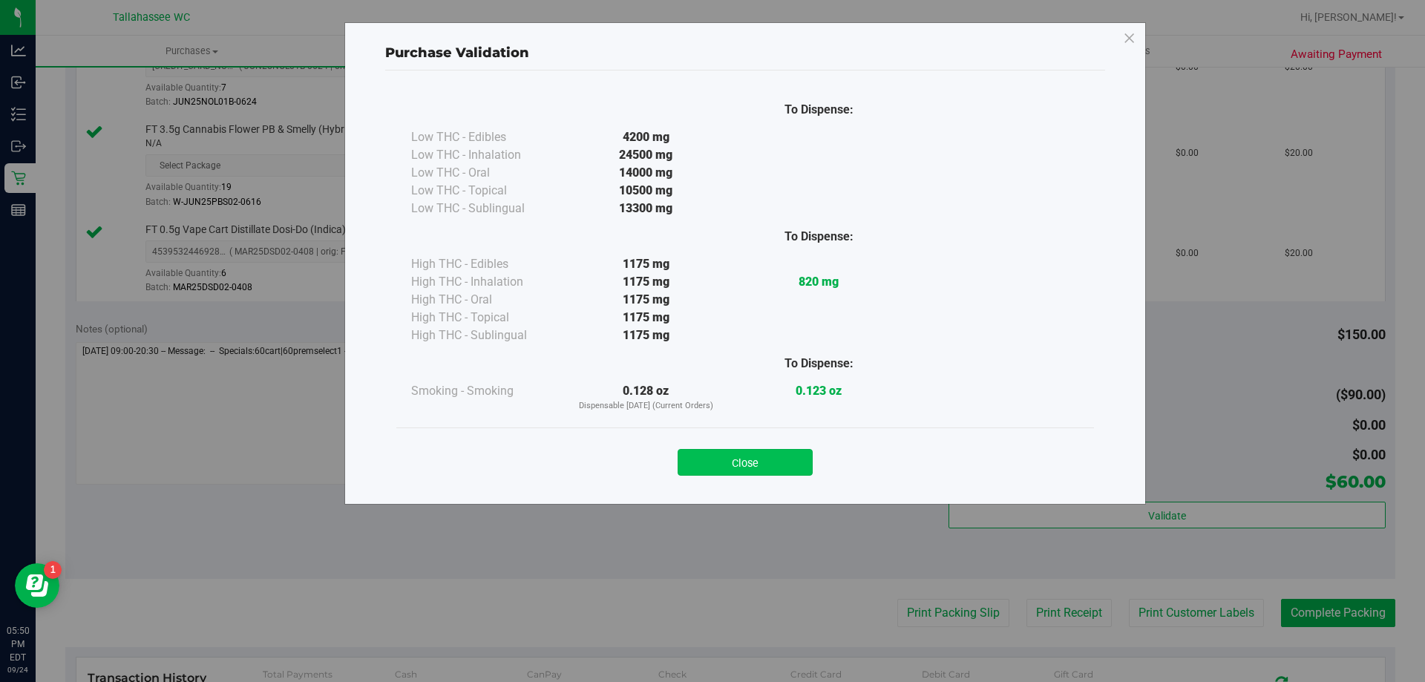
click at [762, 463] on button "Close" at bounding box center [744, 462] width 135 height 27
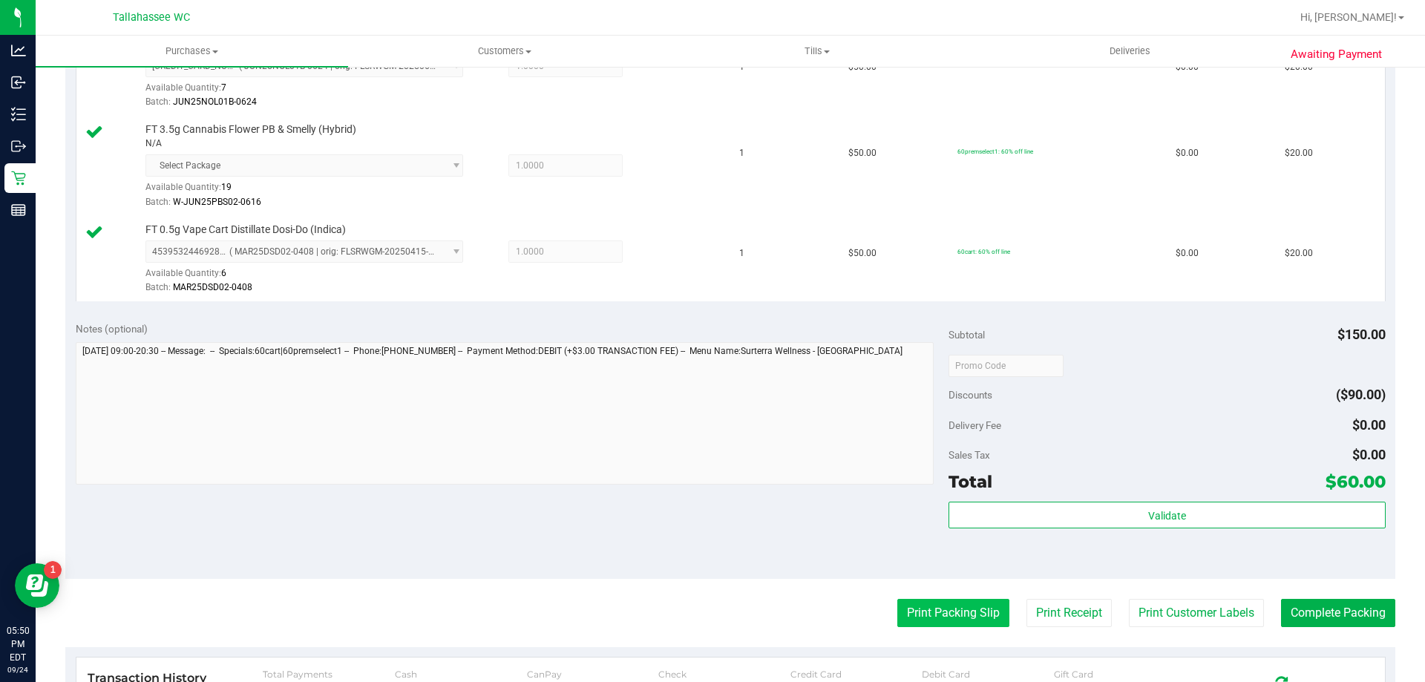
click at [945, 619] on button "Print Packing Slip" at bounding box center [953, 613] width 112 height 28
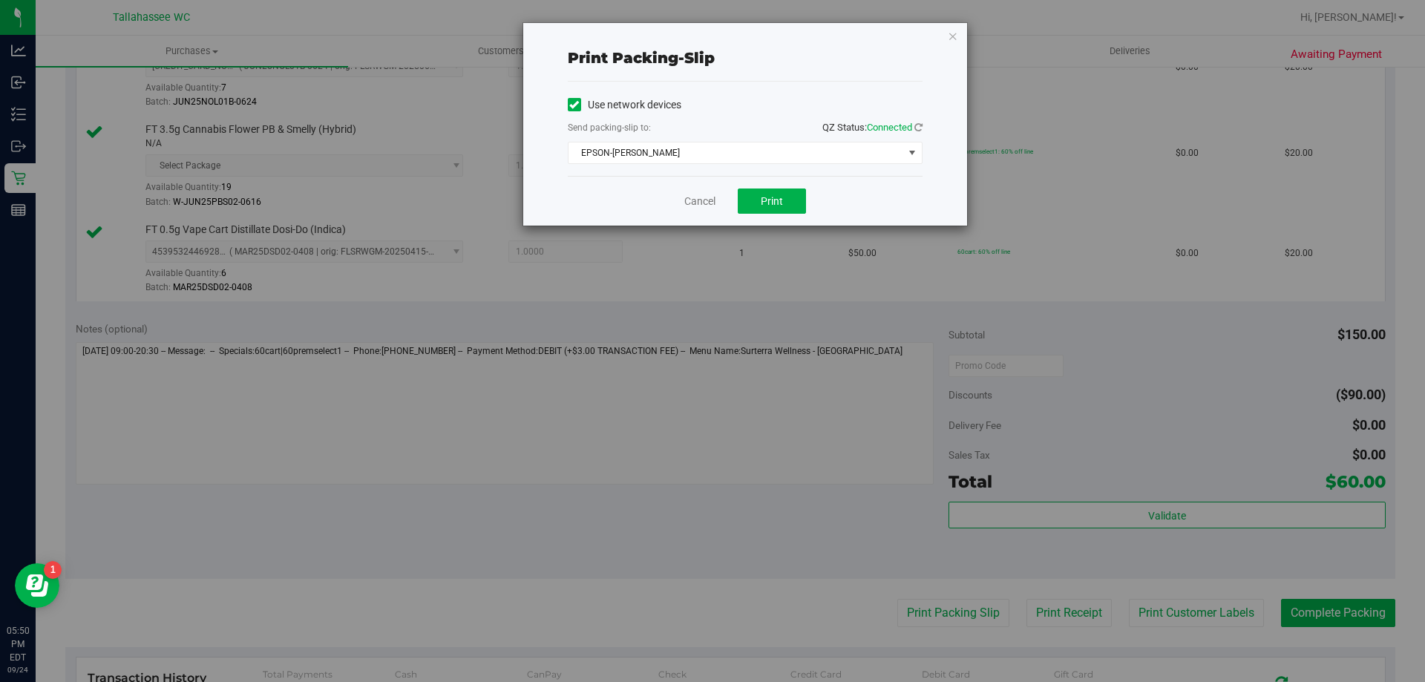
click at [770, 214] on div "Cancel Print" at bounding box center [745, 201] width 355 height 50
click at [770, 207] on button "Print" at bounding box center [772, 200] width 68 height 25
click at [954, 35] on div "Print packing-slip Use network devices Send packing-slip to: QZ Status: Connect…" at bounding box center [745, 124] width 444 height 203
click at [953, 35] on icon "button" at bounding box center [953, 36] width 10 height 18
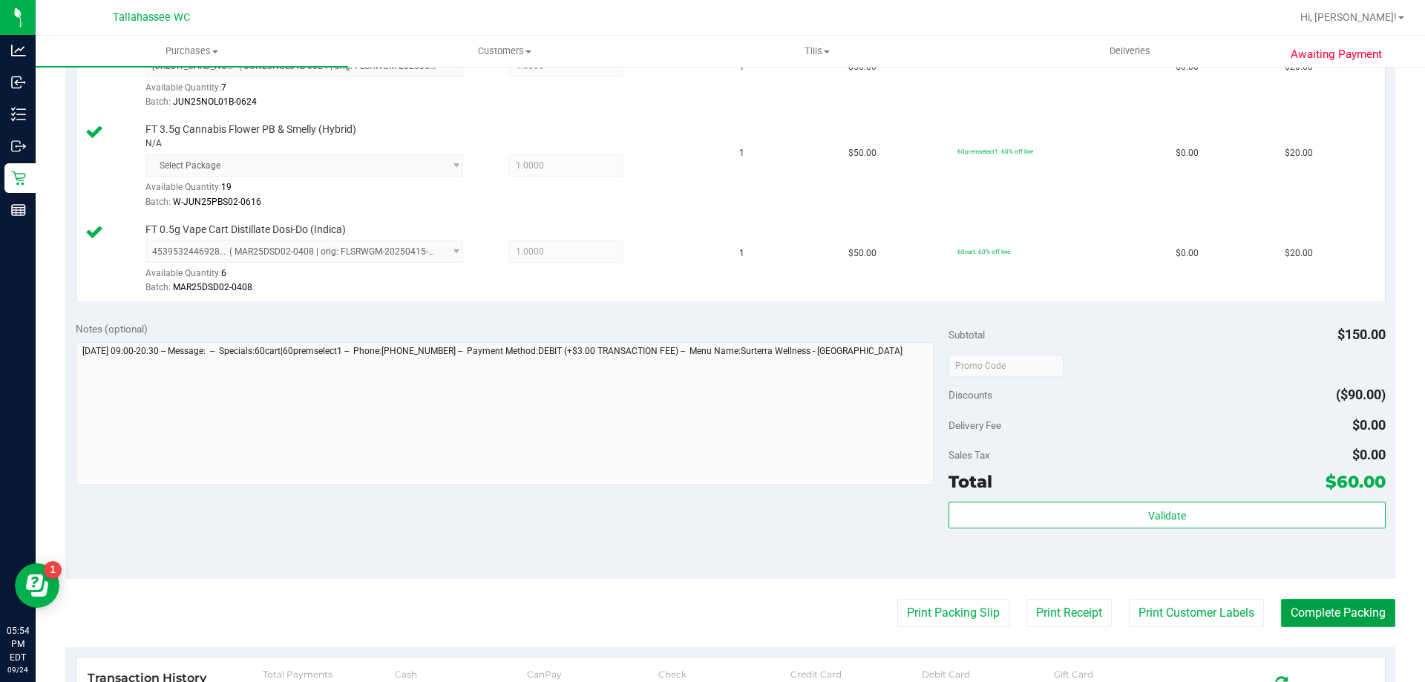
click at [1365, 606] on button "Complete Packing" at bounding box center [1338, 613] width 114 height 28
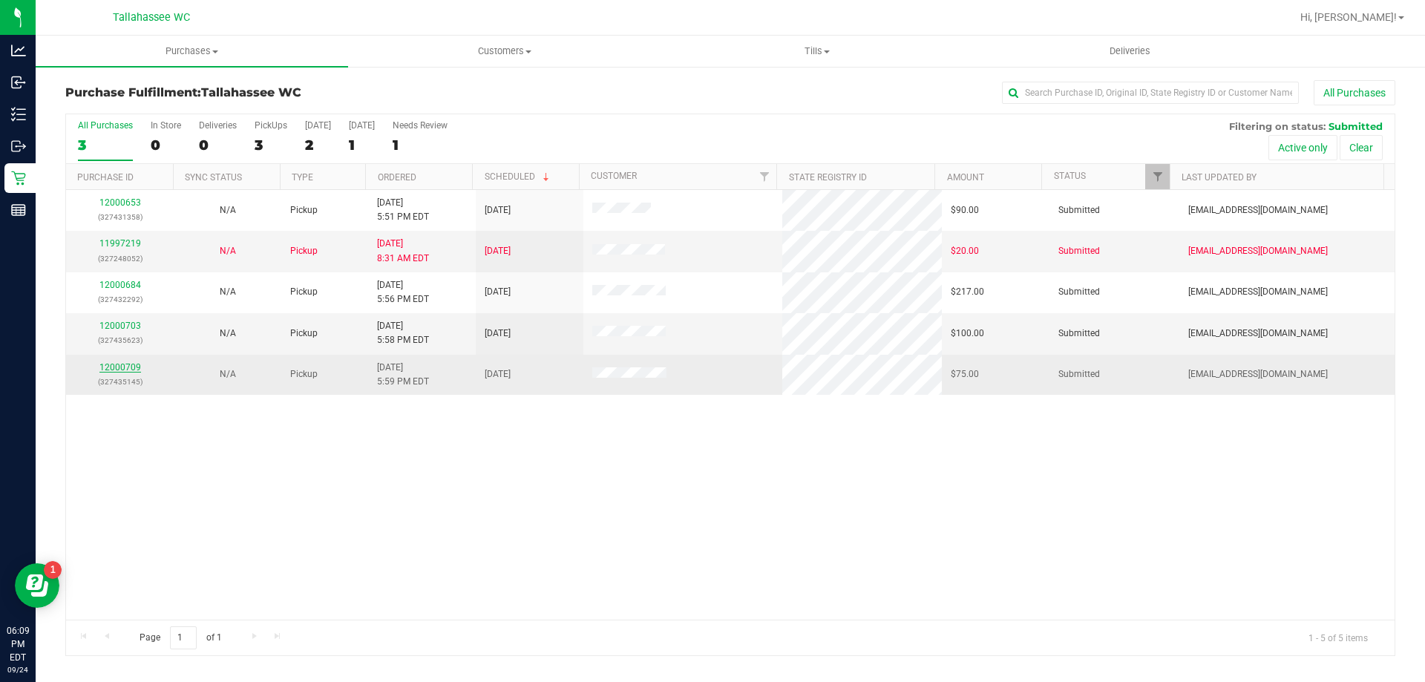
click at [129, 363] on link "12000709" at bounding box center [120, 367] width 42 height 10
click at [124, 367] on link "12000709" at bounding box center [120, 367] width 42 height 10
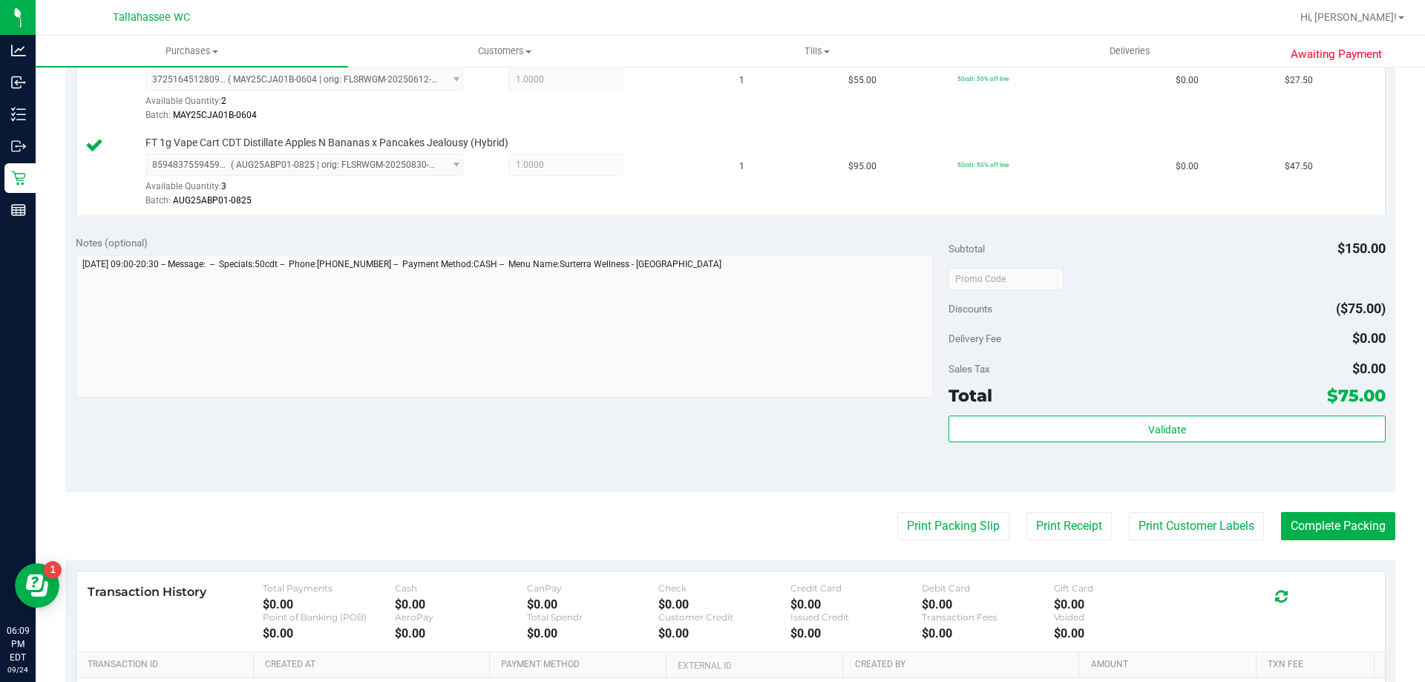
scroll to position [519, 0]
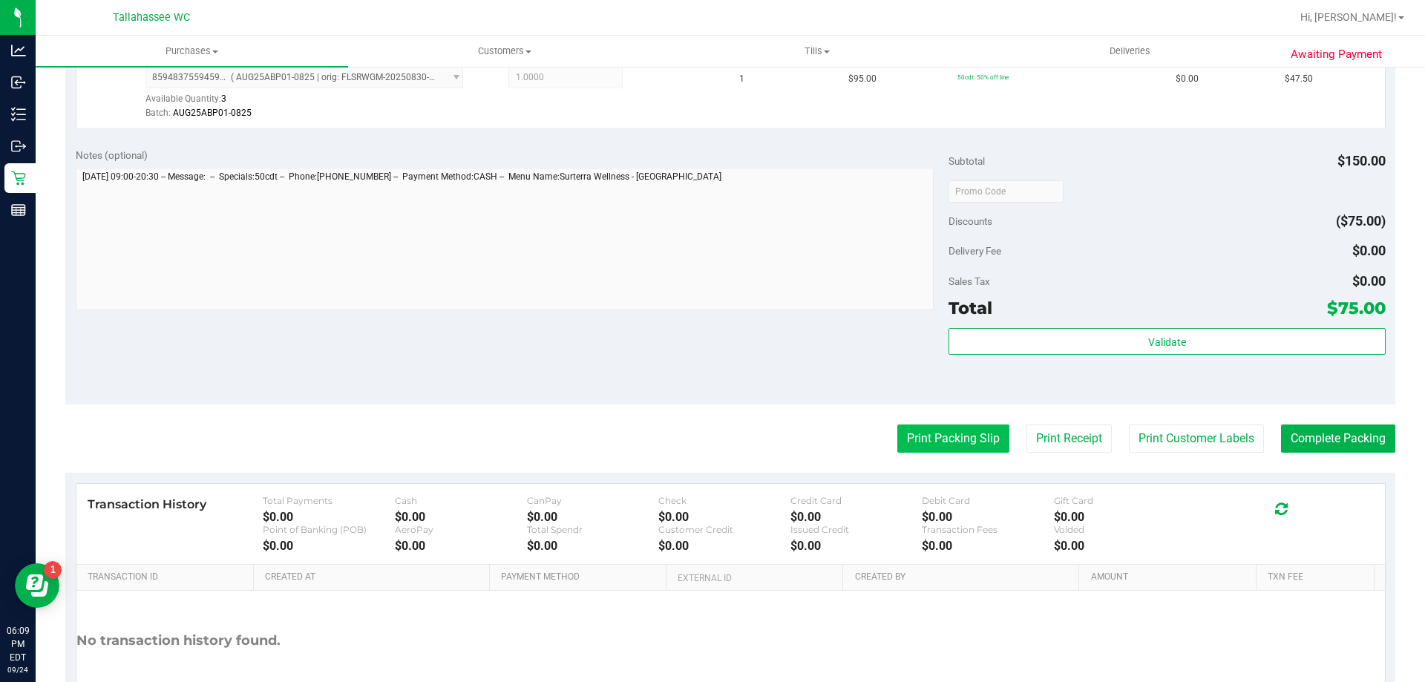
click at [934, 432] on button "Print Packing Slip" at bounding box center [953, 438] width 112 height 28
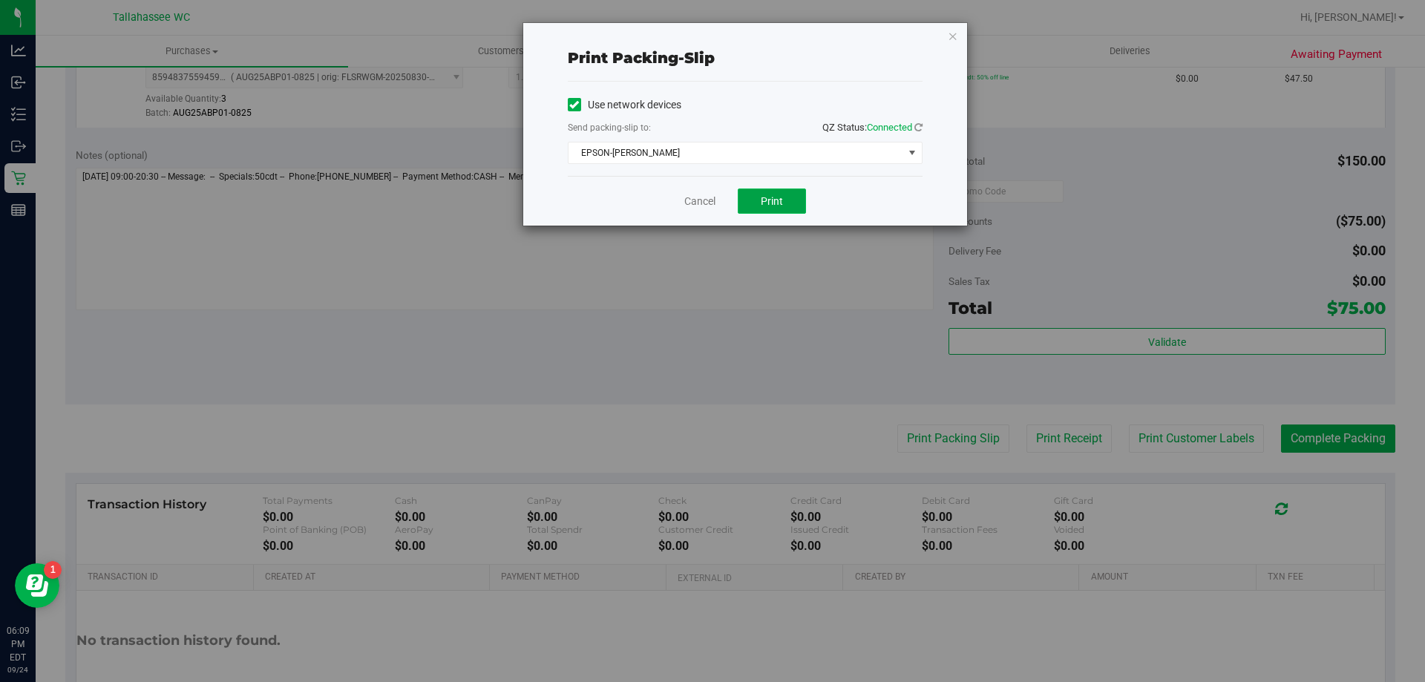
click at [789, 193] on button "Print" at bounding box center [772, 200] width 68 height 25
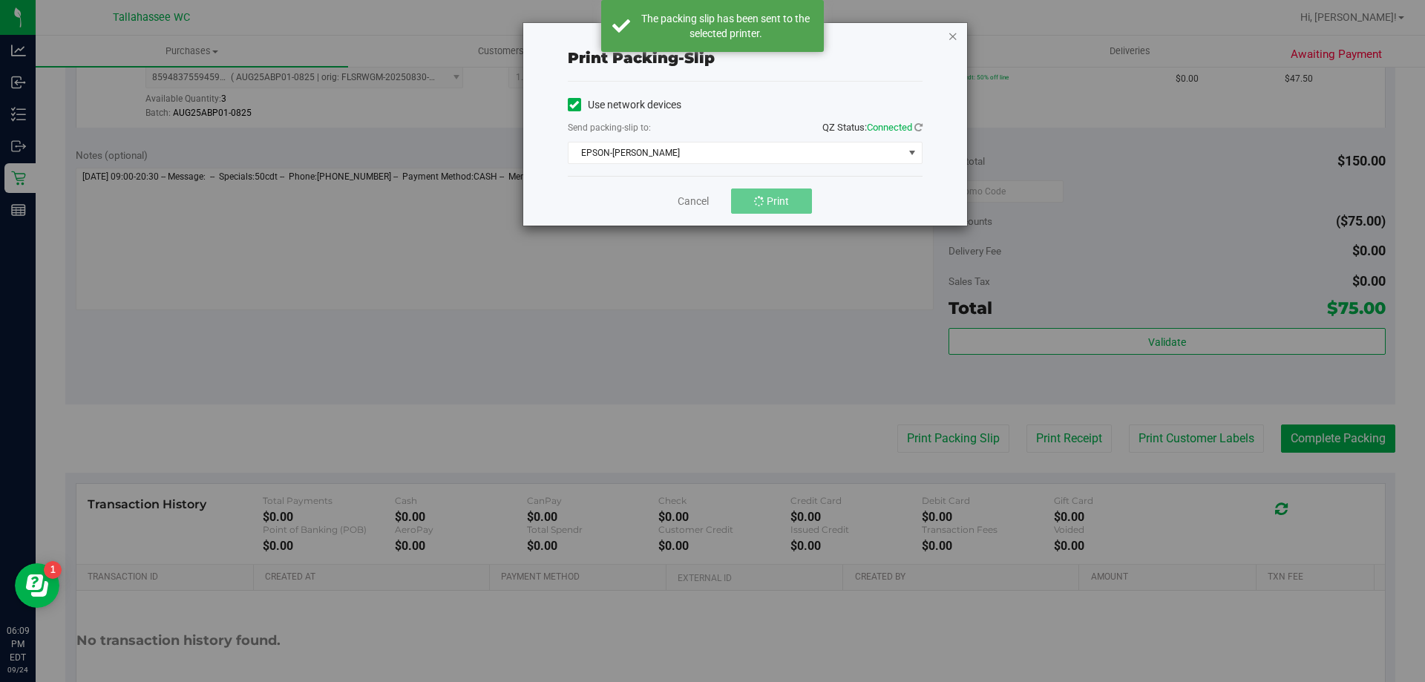
click at [954, 35] on icon "button" at bounding box center [953, 36] width 10 height 18
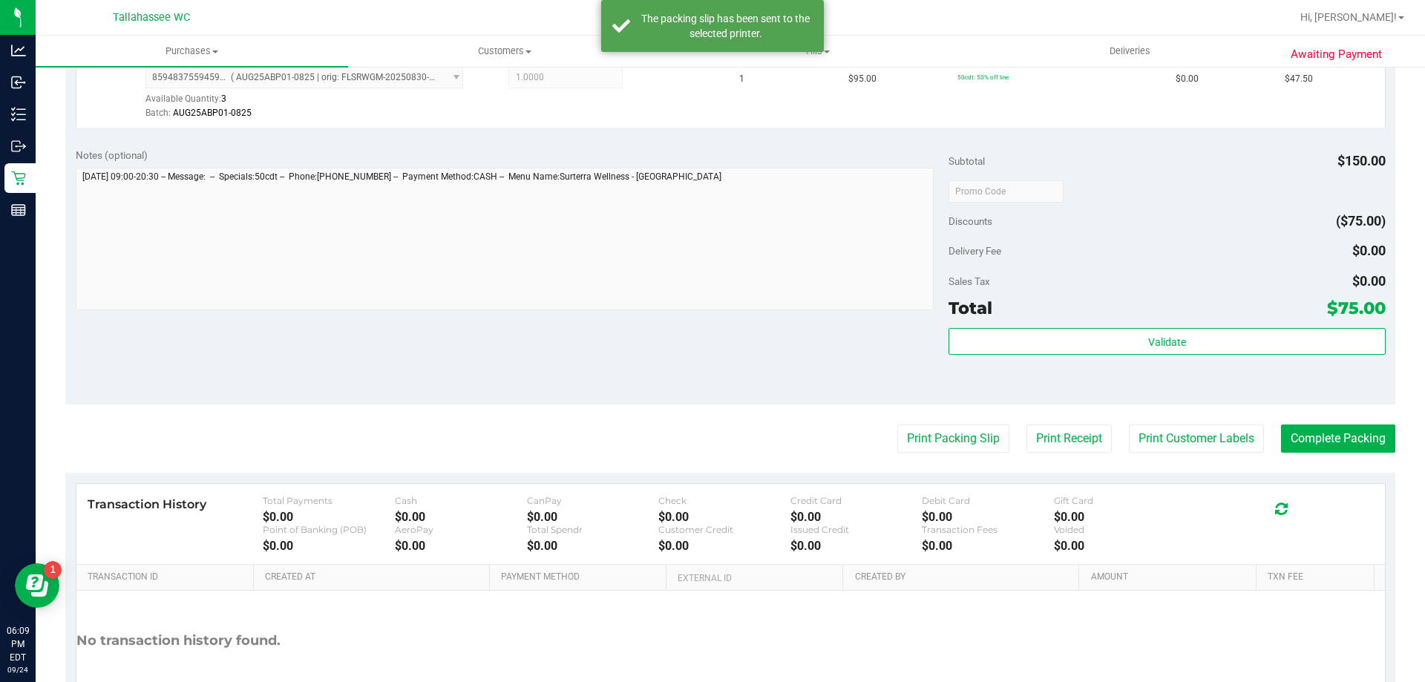
click at [879, 426] on div "Print Packing Slip Print Receipt Print Customer Labels Complete Packing" at bounding box center [730, 438] width 1330 height 28
click at [897, 427] on button "Print Packing Slip" at bounding box center [953, 438] width 112 height 28
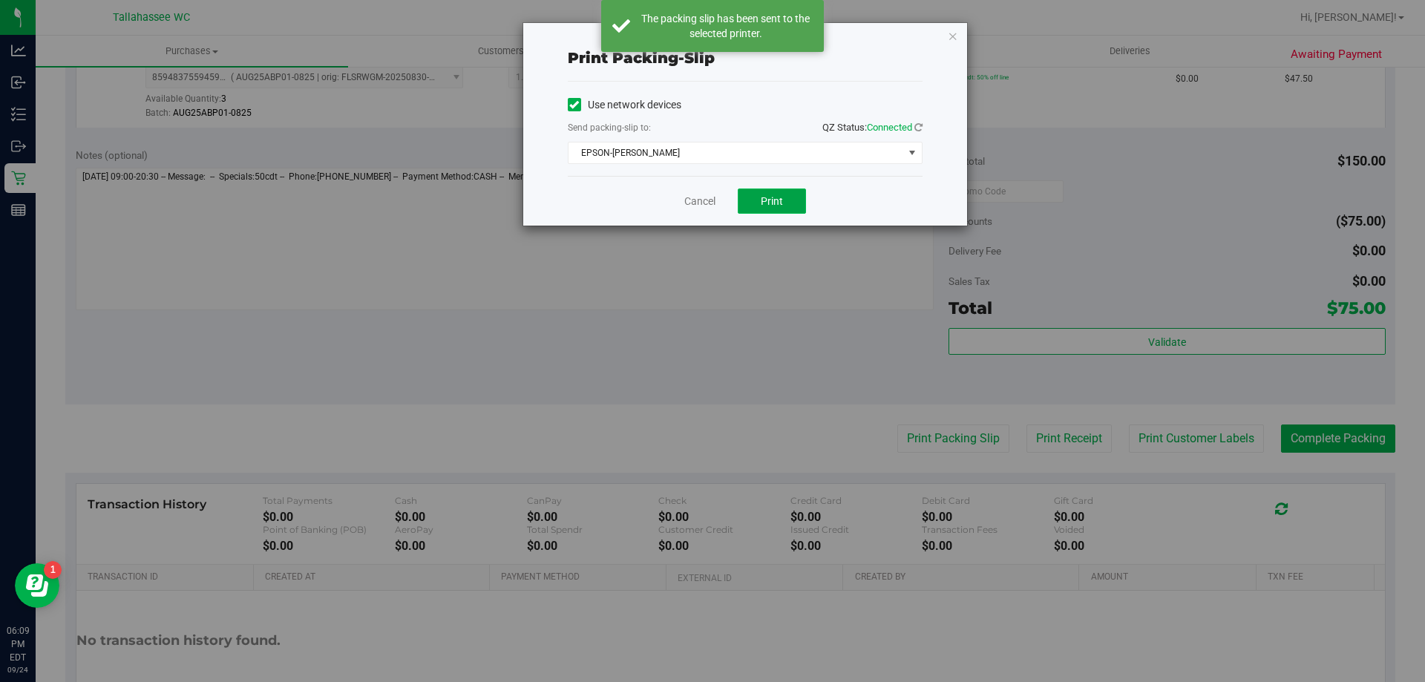
click at [758, 189] on button "Print" at bounding box center [772, 200] width 68 height 25
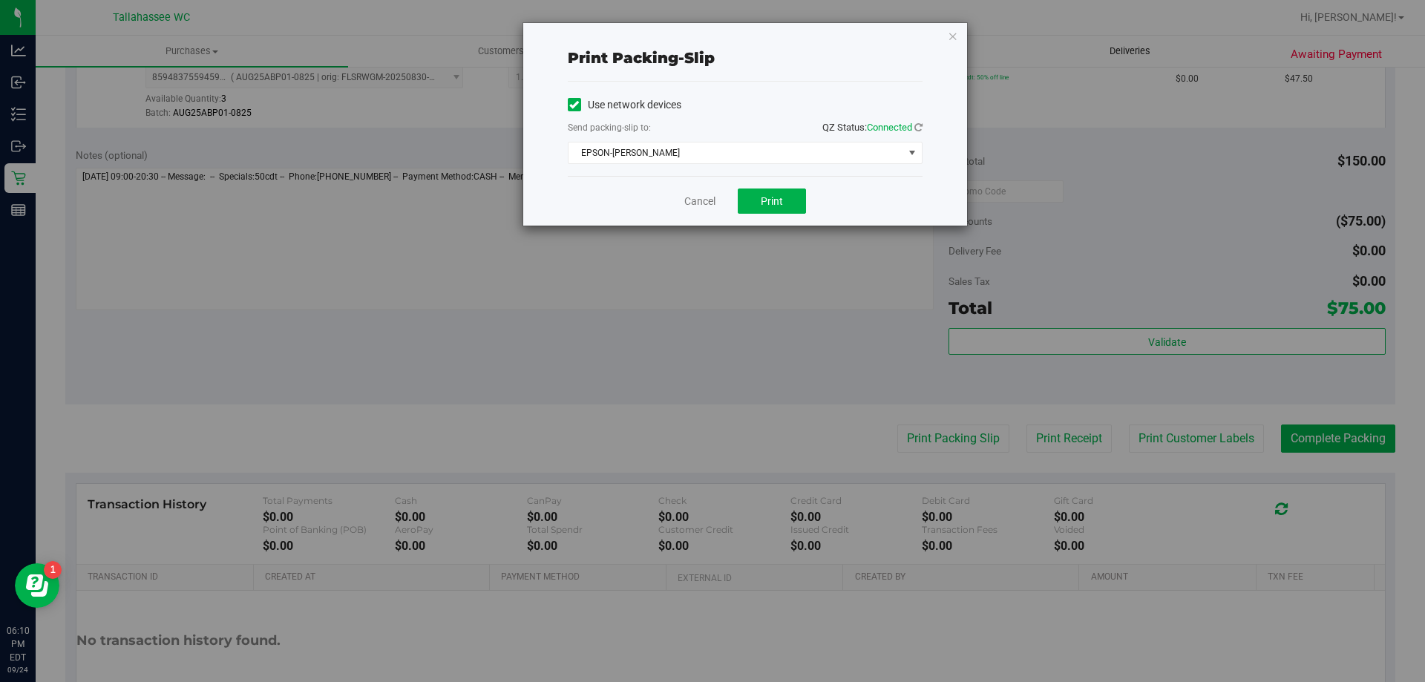
drag, startPoint x: 948, startPoint y: 37, endPoint x: 974, endPoint y: 54, distance: 31.1
click at [951, 37] on icon "button" at bounding box center [953, 36] width 10 height 18
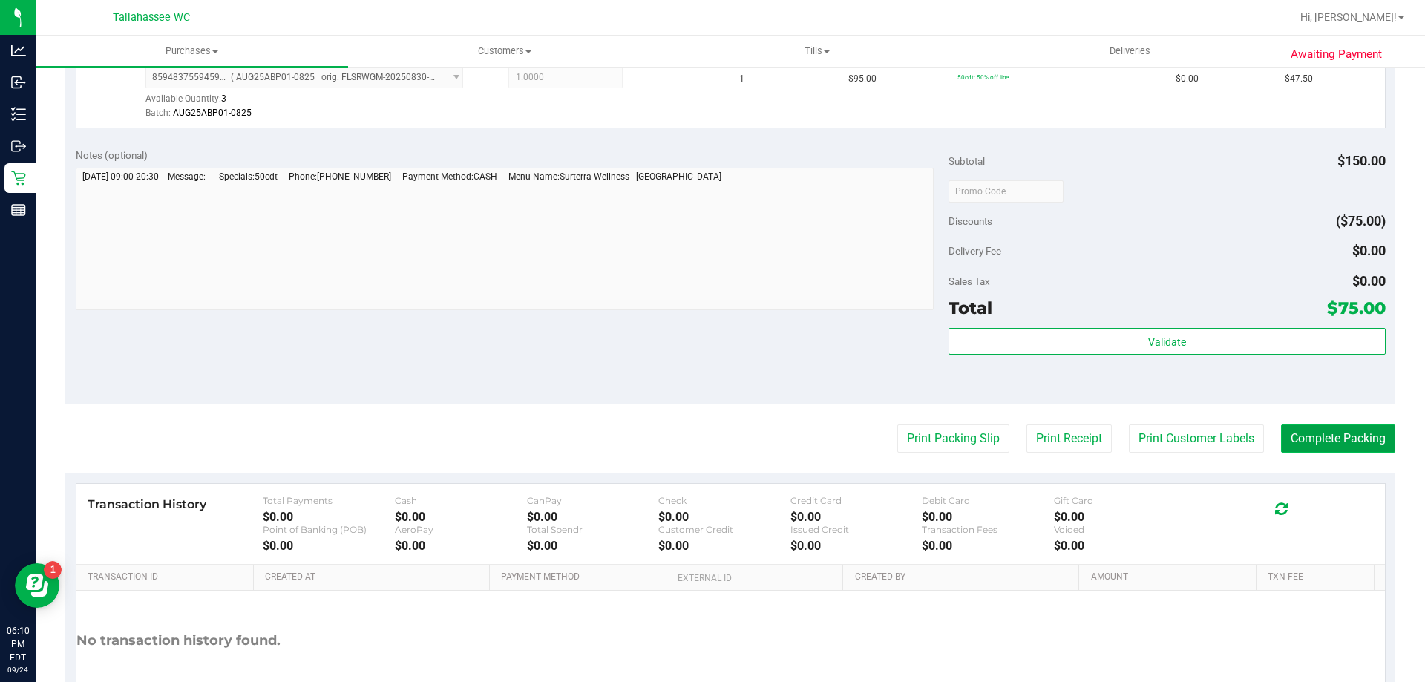
click at [1281, 430] on button "Complete Packing" at bounding box center [1338, 438] width 114 height 28
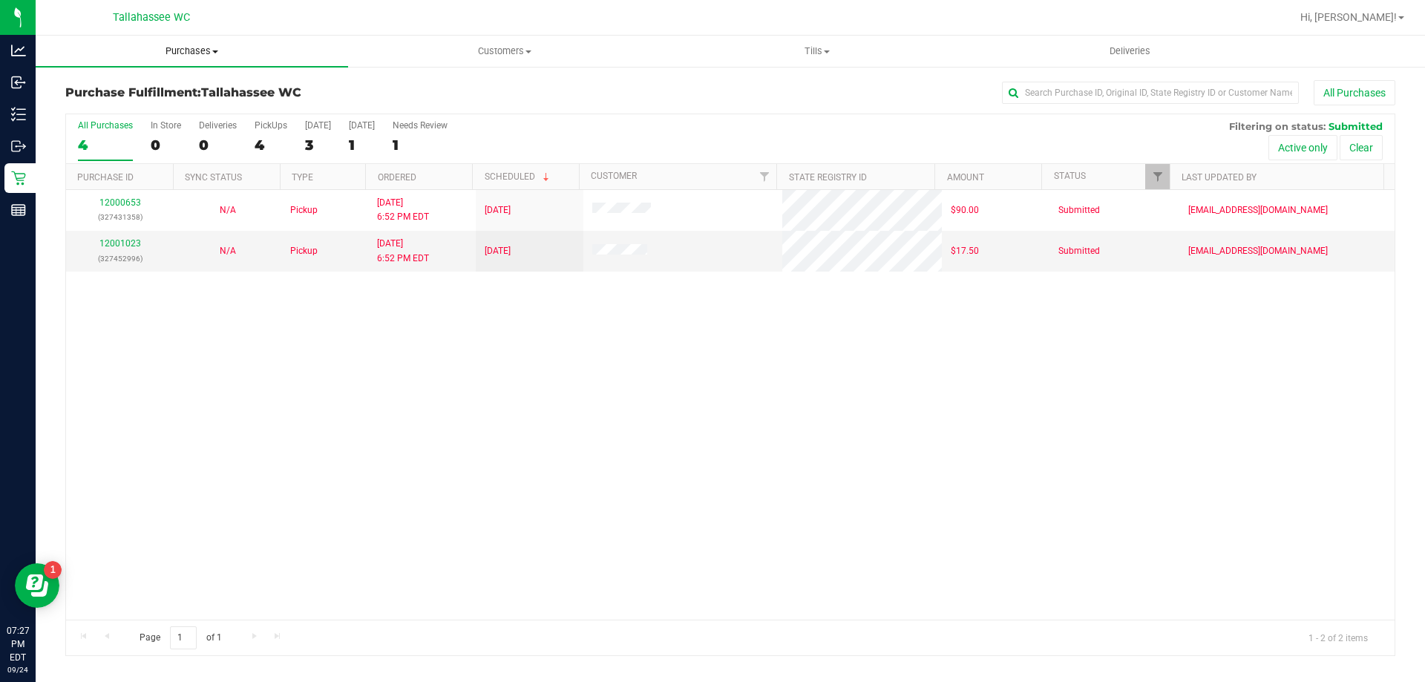
click at [197, 48] on span "Purchases" at bounding box center [192, 51] width 312 height 13
click at [377, 68] on div "Purchase Fulfillment: [GEOGRAPHIC_DATA] WC All Purchases All Purchases 4 In Sto…" at bounding box center [730, 368] width 1389 height 606
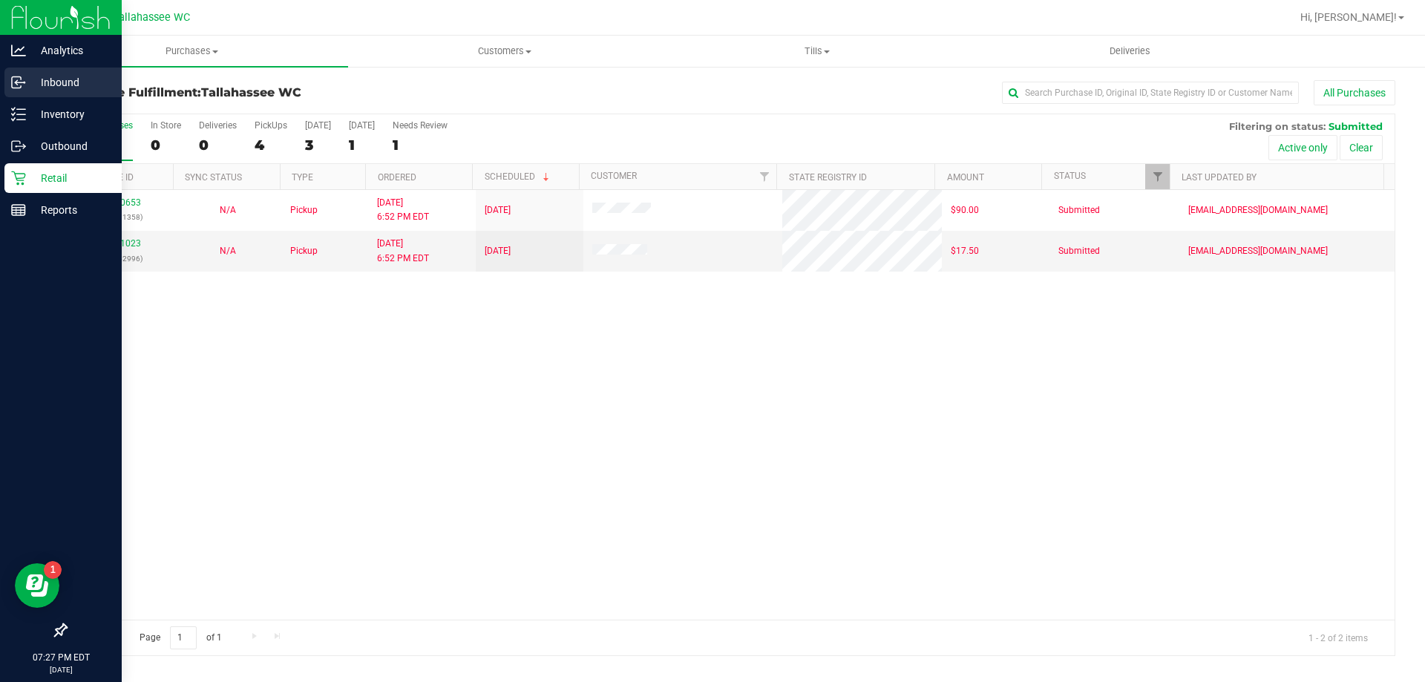
click at [27, 92] on div "Inbound" at bounding box center [62, 83] width 117 height 30
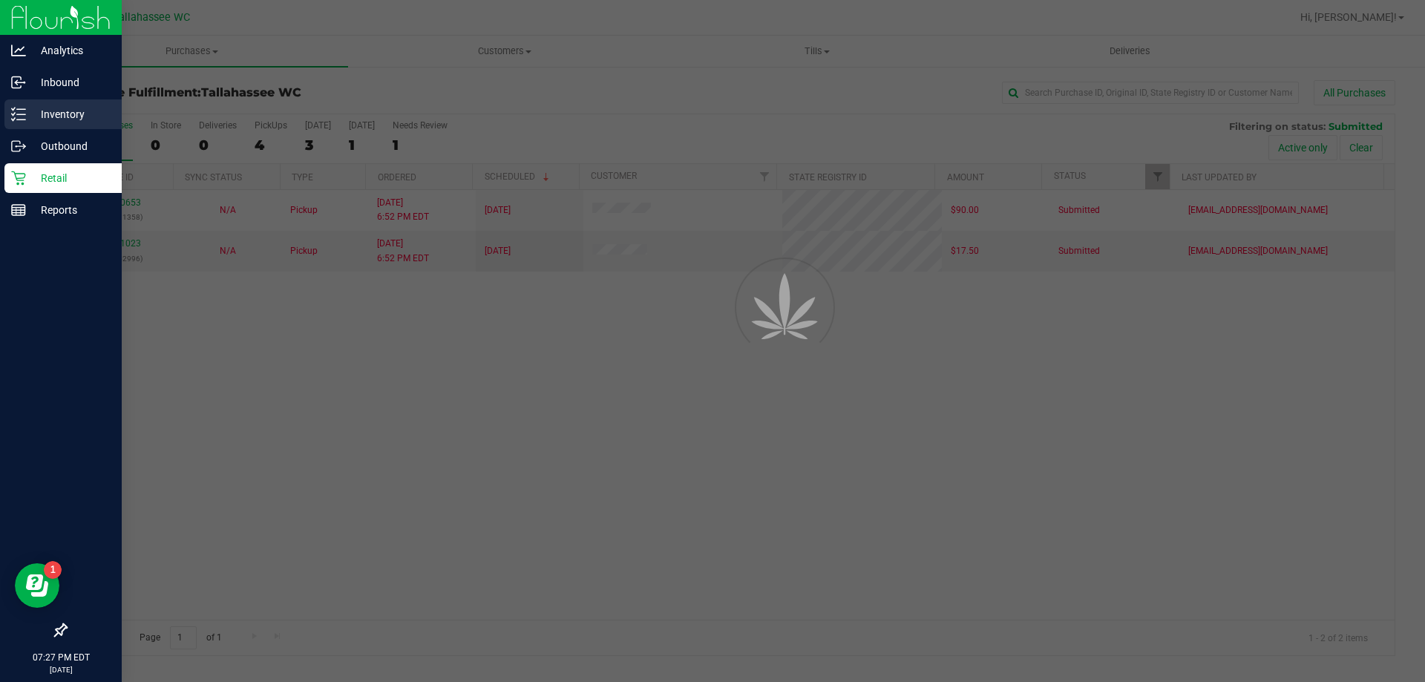
click at [30, 106] on p "Inventory" at bounding box center [70, 114] width 89 height 18
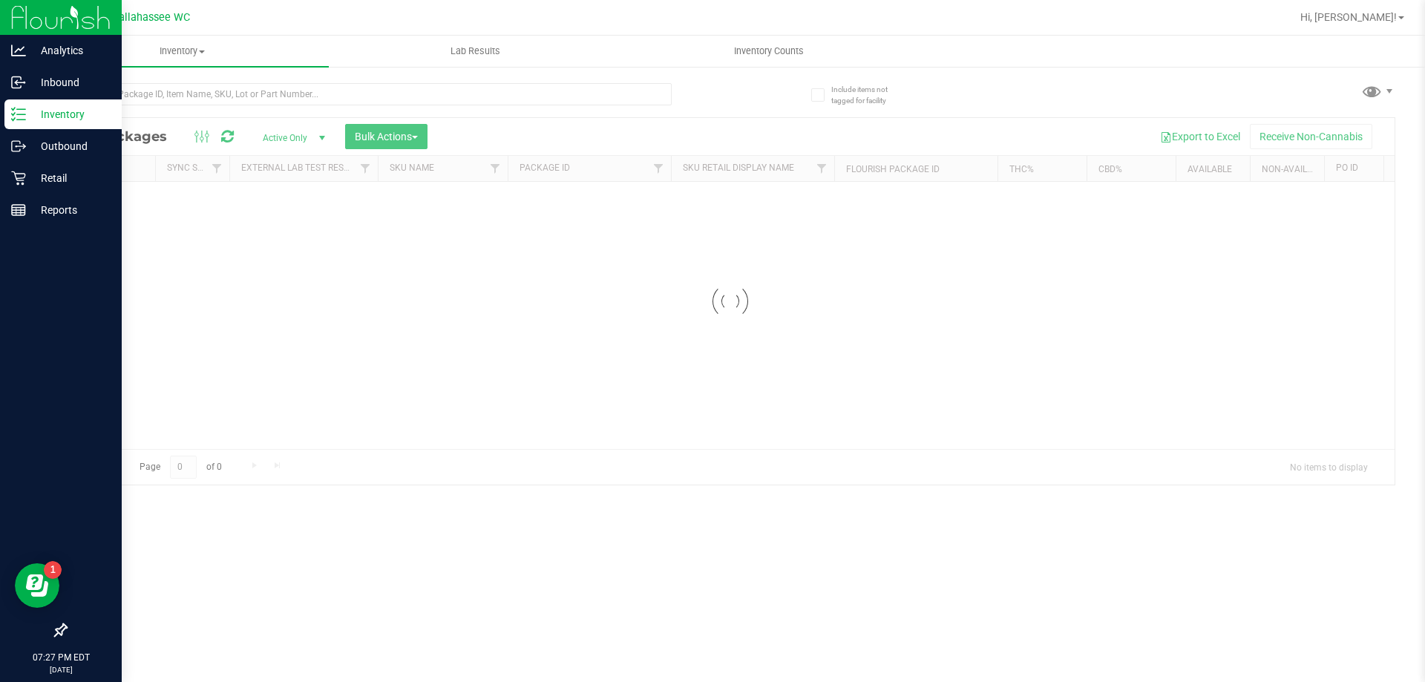
click at [273, 79] on div at bounding box center [397, 93] width 665 height 47
click at [257, 99] on input "text" at bounding box center [368, 94] width 606 height 22
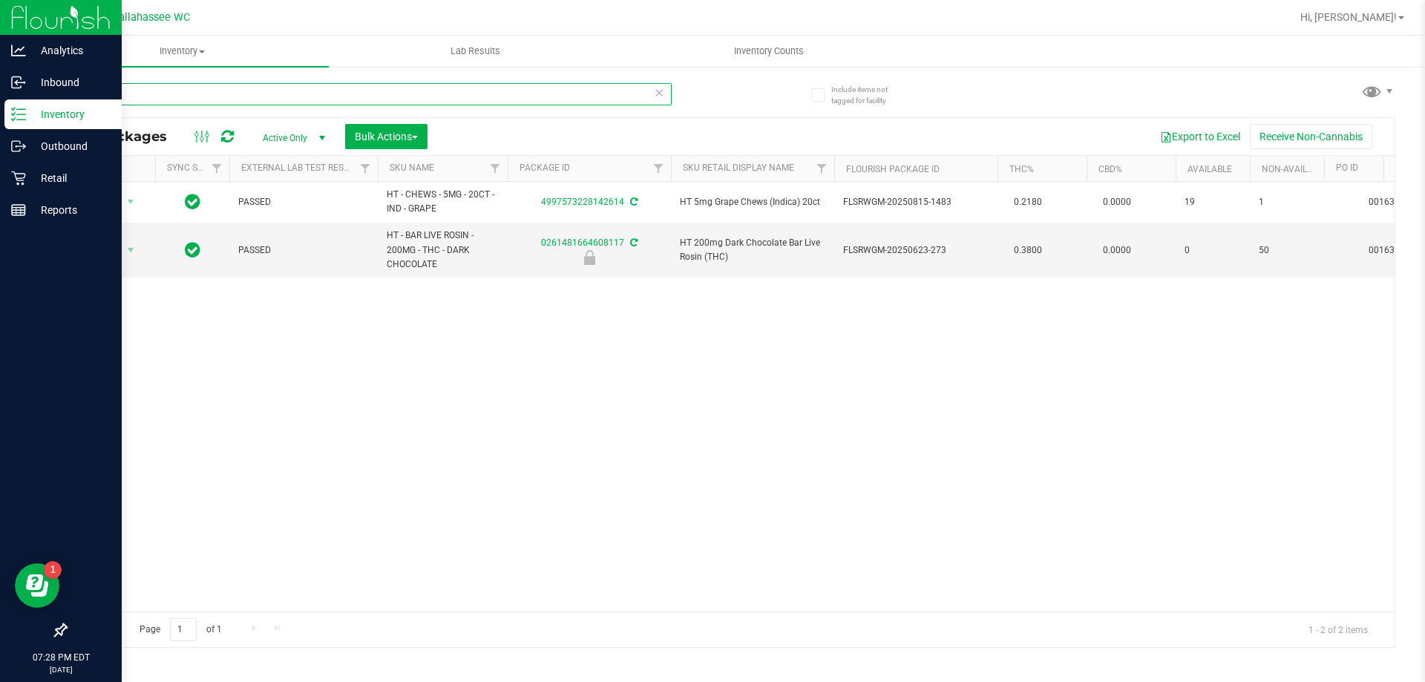
type input "2"
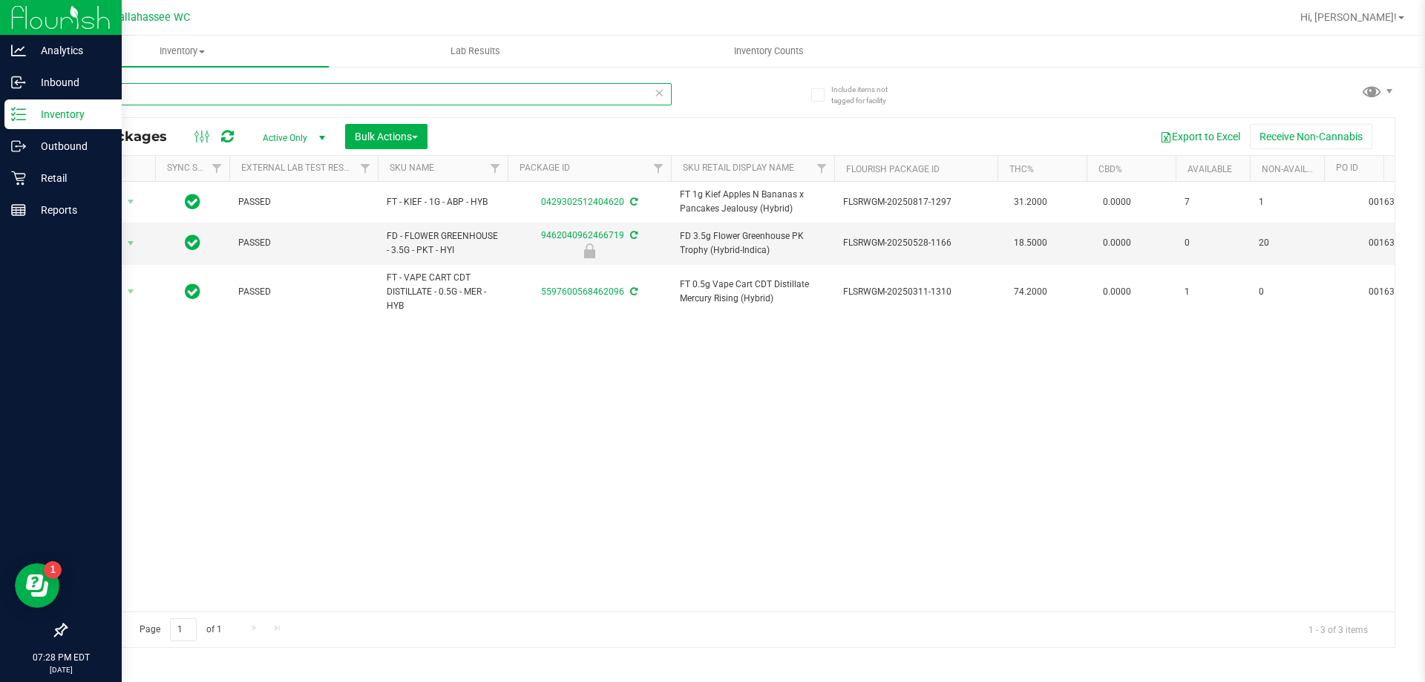
type input "4"
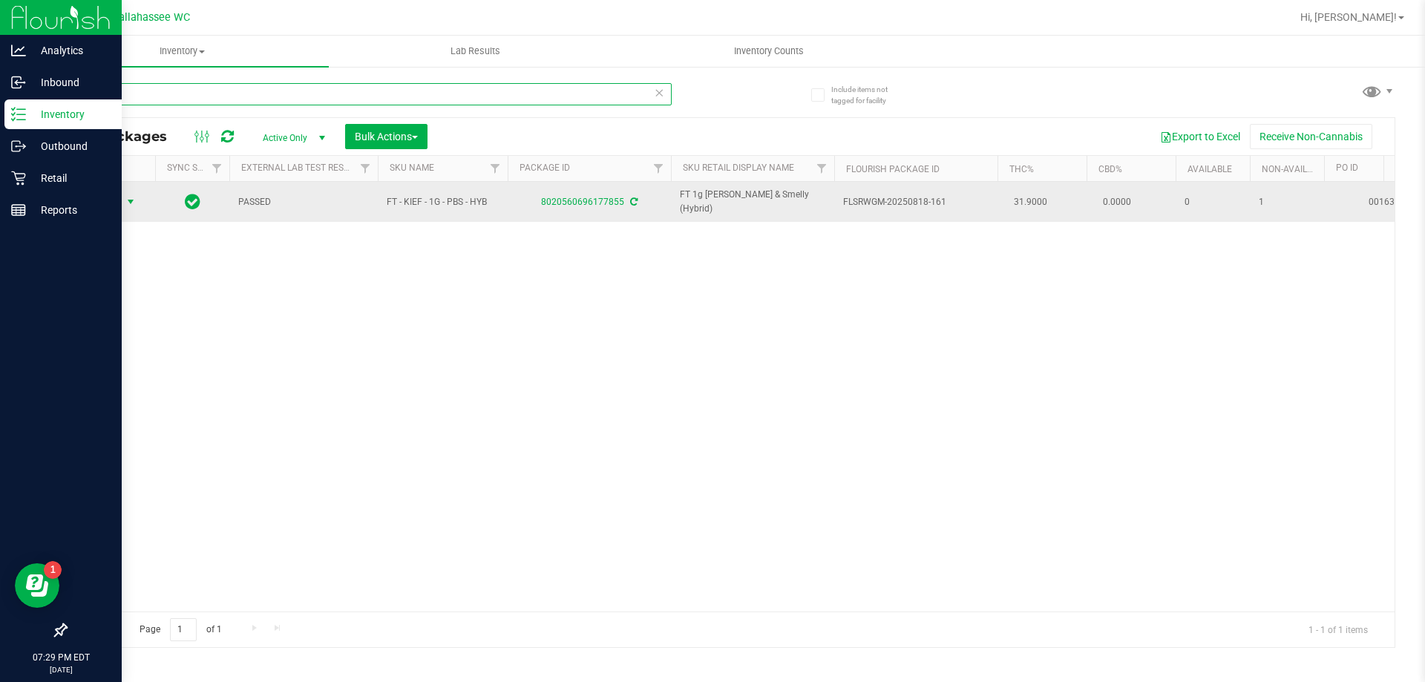
type input "7855"
click at [128, 191] on span "select" at bounding box center [131, 201] width 19 height 21
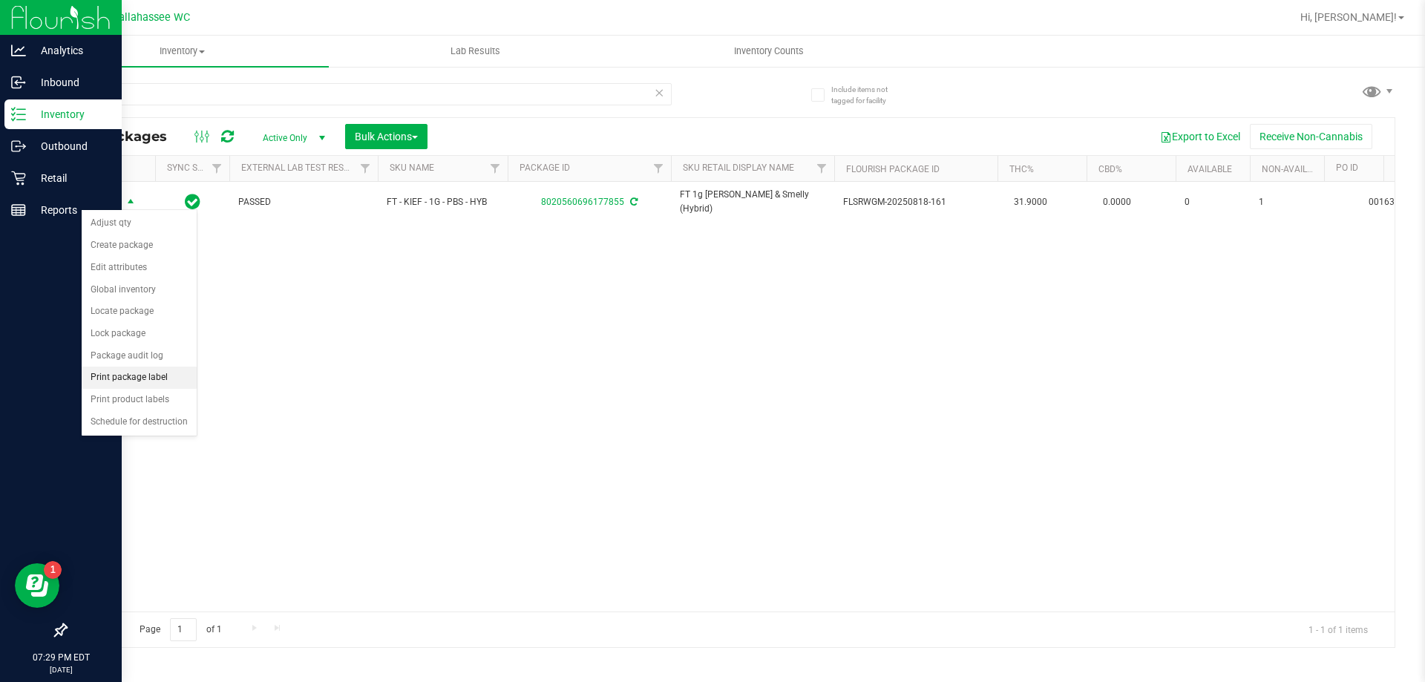
click at [168, 375] on li "Print package label" at bounding box center [139, 378] width 115 height 22
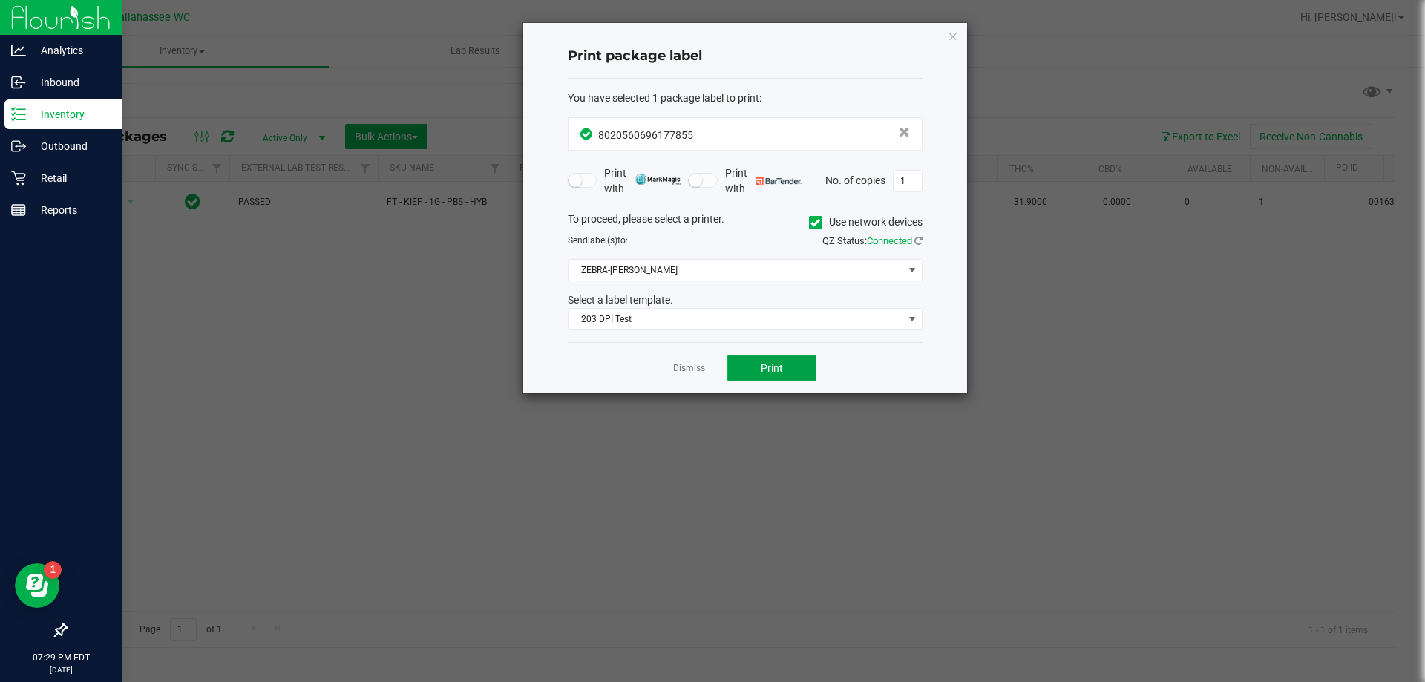
click at [741, 361] on button "Print" at bounding box center [771, 368] width 89 height 27
click at [957, 25] on div "Print package label You have selected 1 package label to print : 80205606961778…" at bounding box center [745, 208] width 444 height 370
click at [956, 31] on icon "button" at bounding box center [953, 36] width 10 height 18
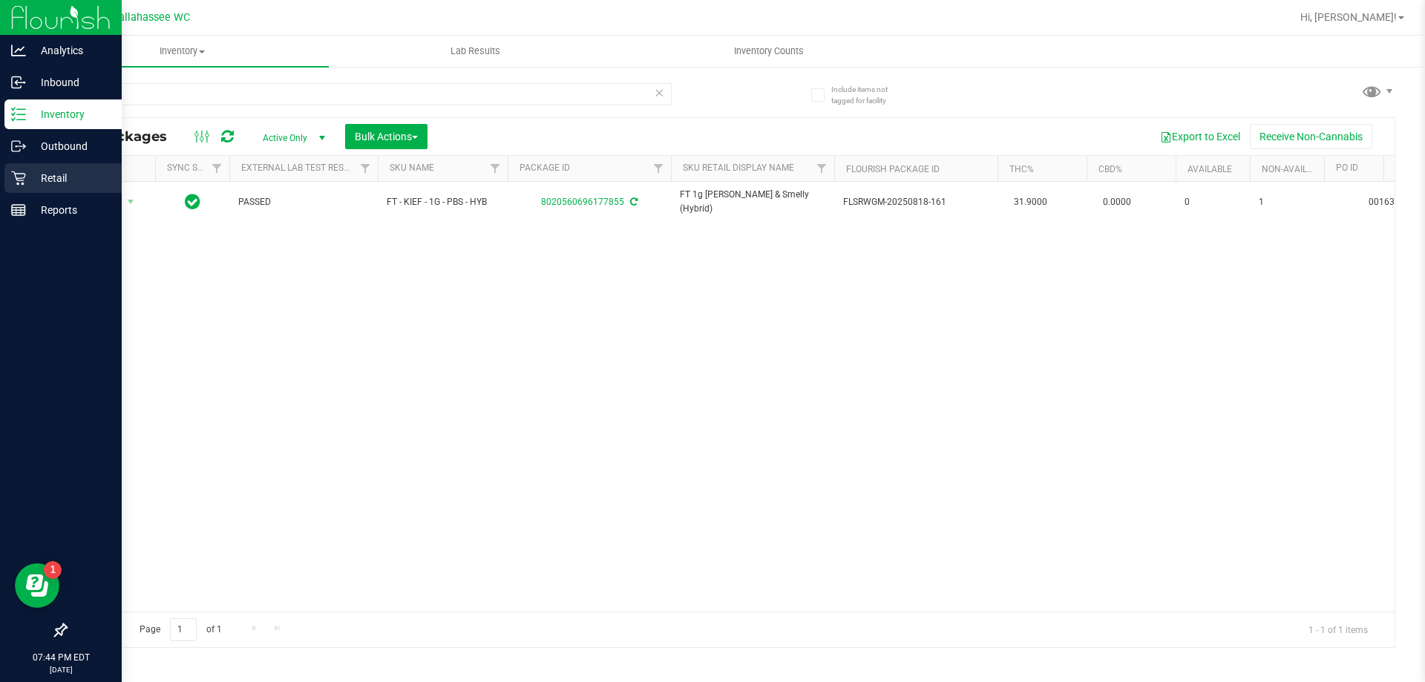
click at [27, 171] on p "Retail" at bounding box center [70, 178] width 89 height 18
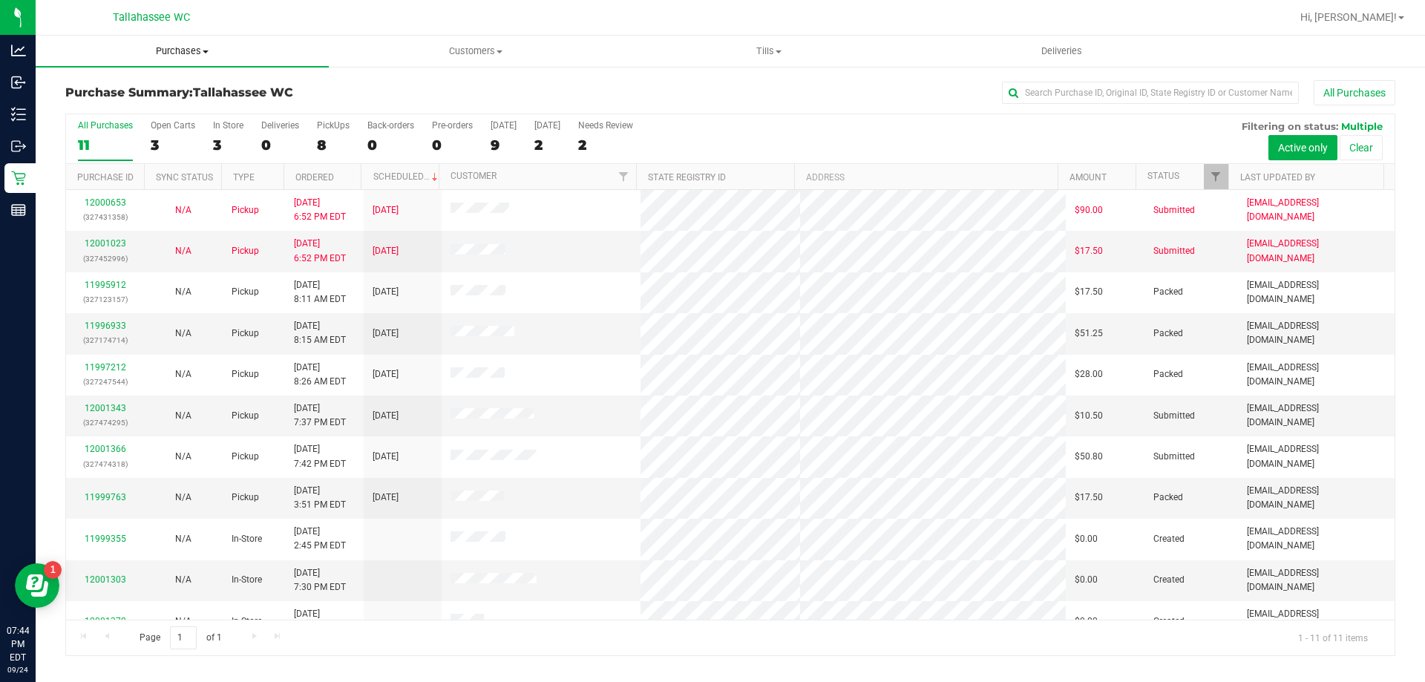
click at [183, 51] on span "Purchases" at bounding box center [182, 51] width 293 height 13
click at [116, 104] on span "Fulfillment" at bounding box center [82, 107] width 92 height 13
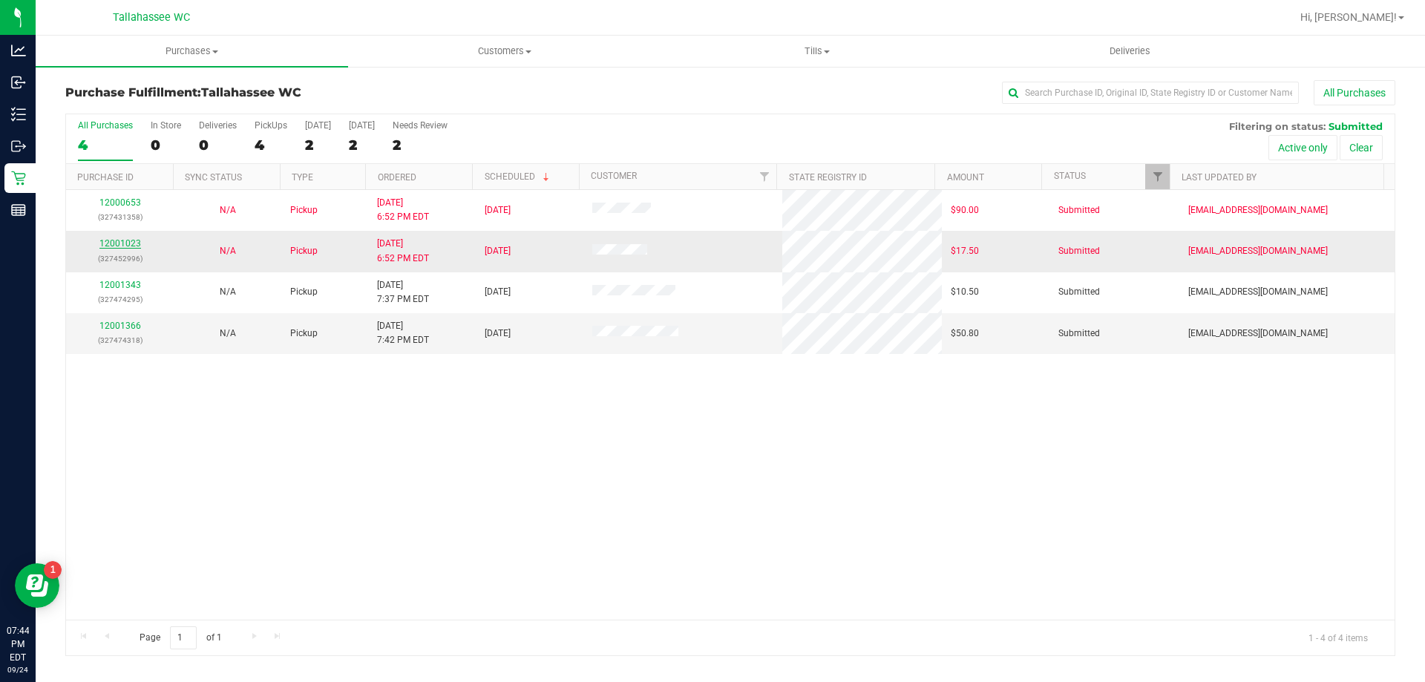
click at [131, 243] on link "12001023" at bounding box center [120, 243] width 42 height 10
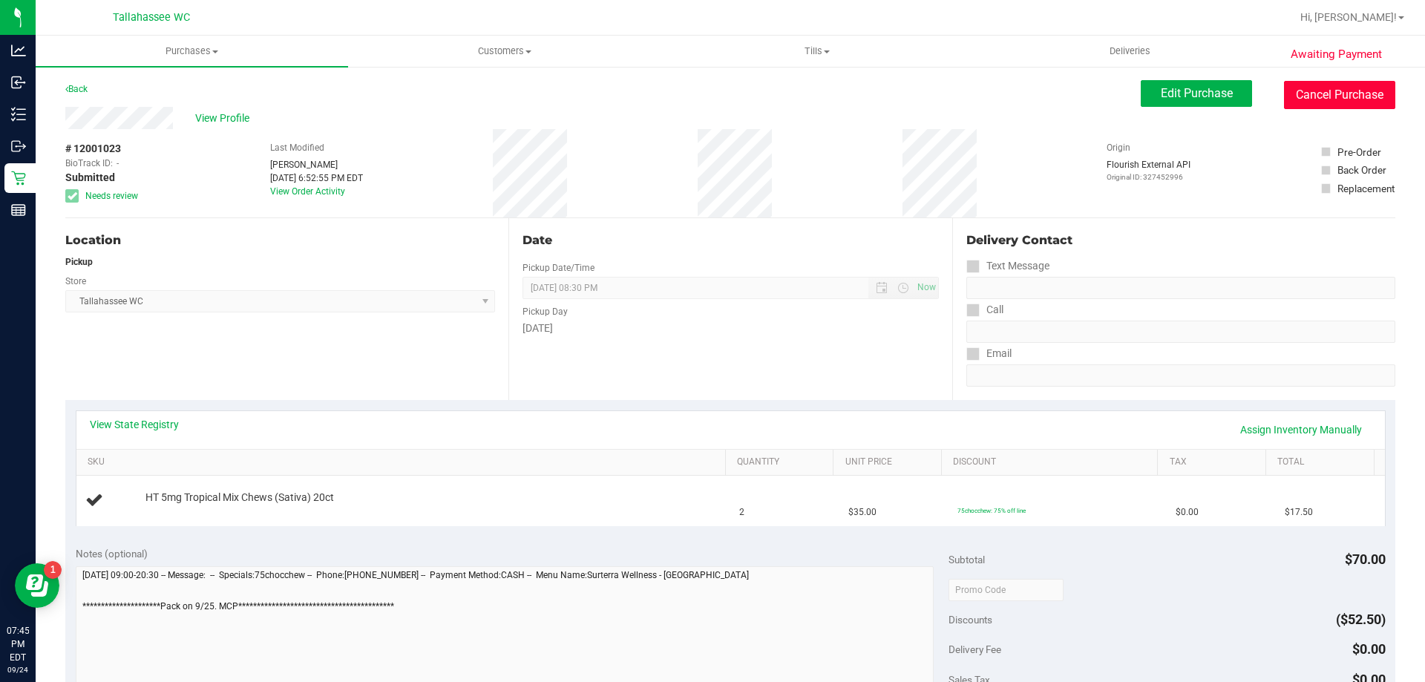
click at [1322, 93] on button "Cancel Purchase" at bounding box center [1339, 95] width 111 height 28
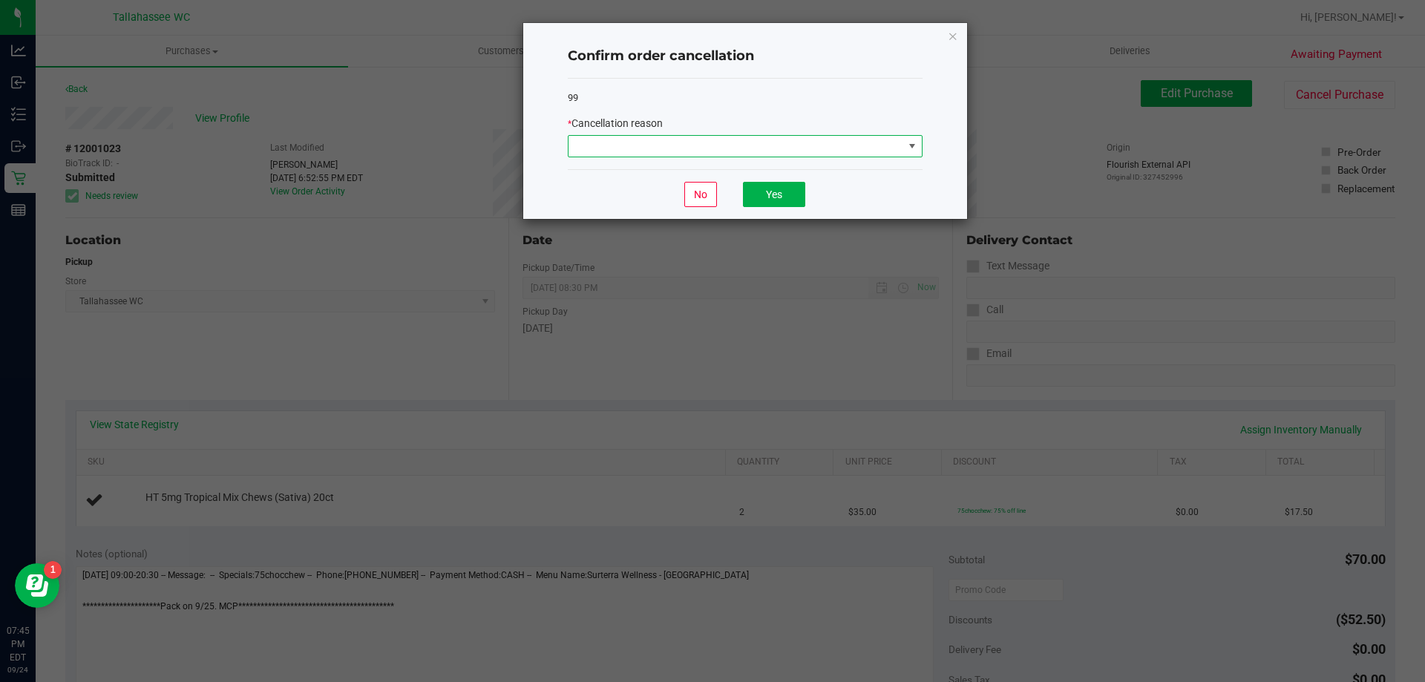
click at [824, 145] on span at bounding box center [735, 146] width 335 height 21
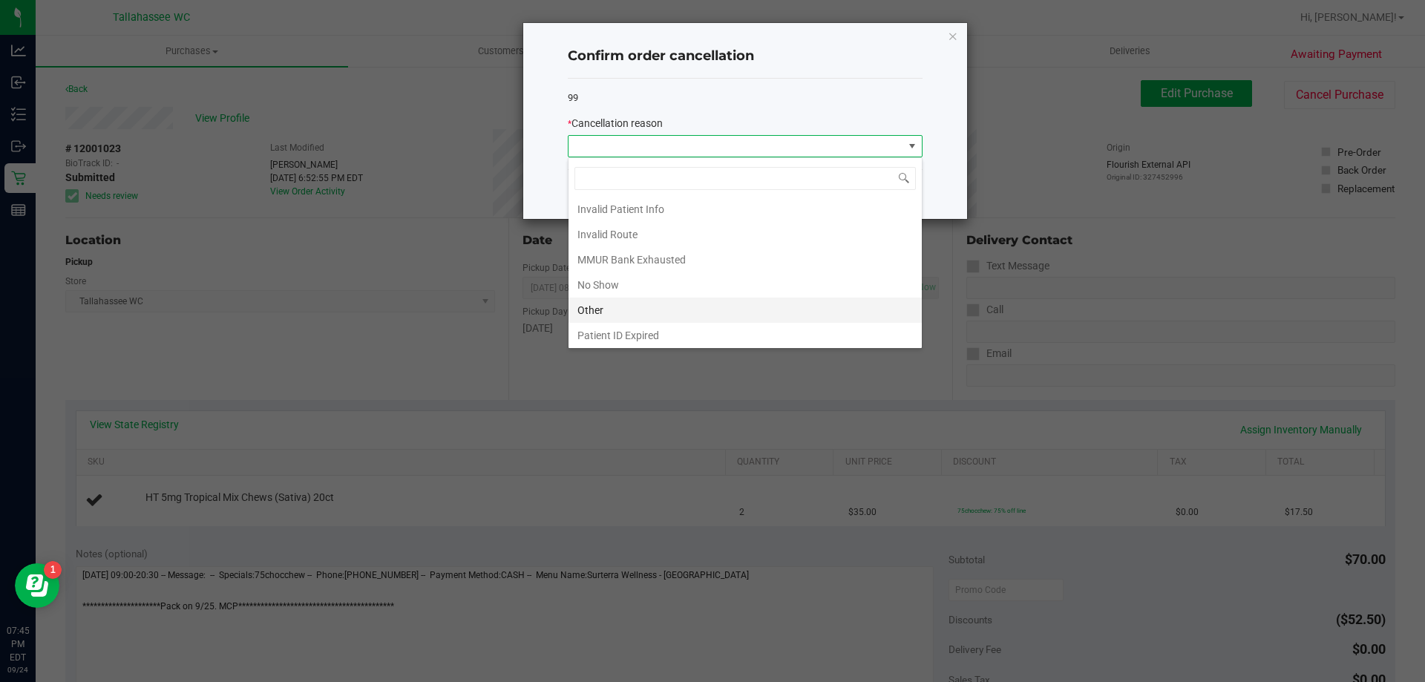
scroll to position [79, 0]
click at [715, 289] on li "Other" at bounding box center [744, 282] width 353 height 25
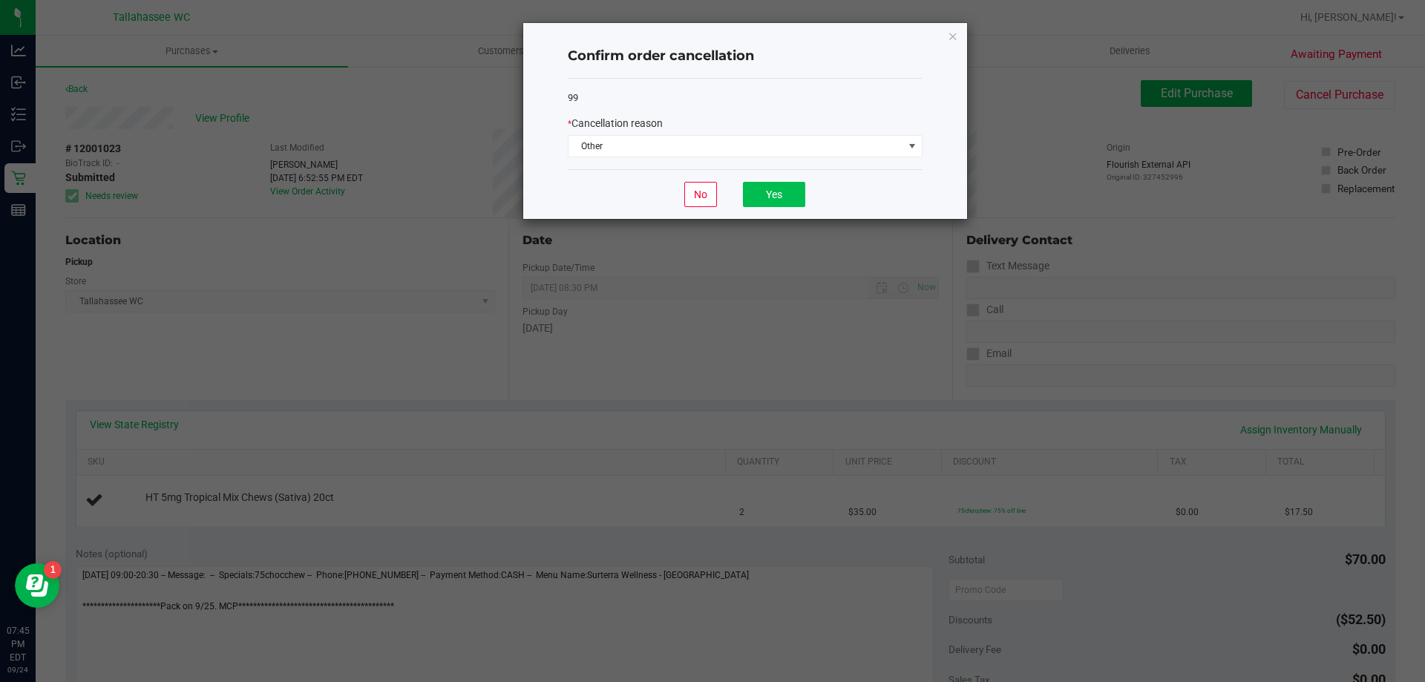
drag, startPoint x: 772, startPoint y: 176, endPoint x: 775, endPoint y: 183, distance: 8.0
click at [772, 176] on div "No Yes" at bounding box center [745, 194] width 355 height 50
click at [775, 184] on button "Yes" at bounding box center [774, 194] width 62 height 25
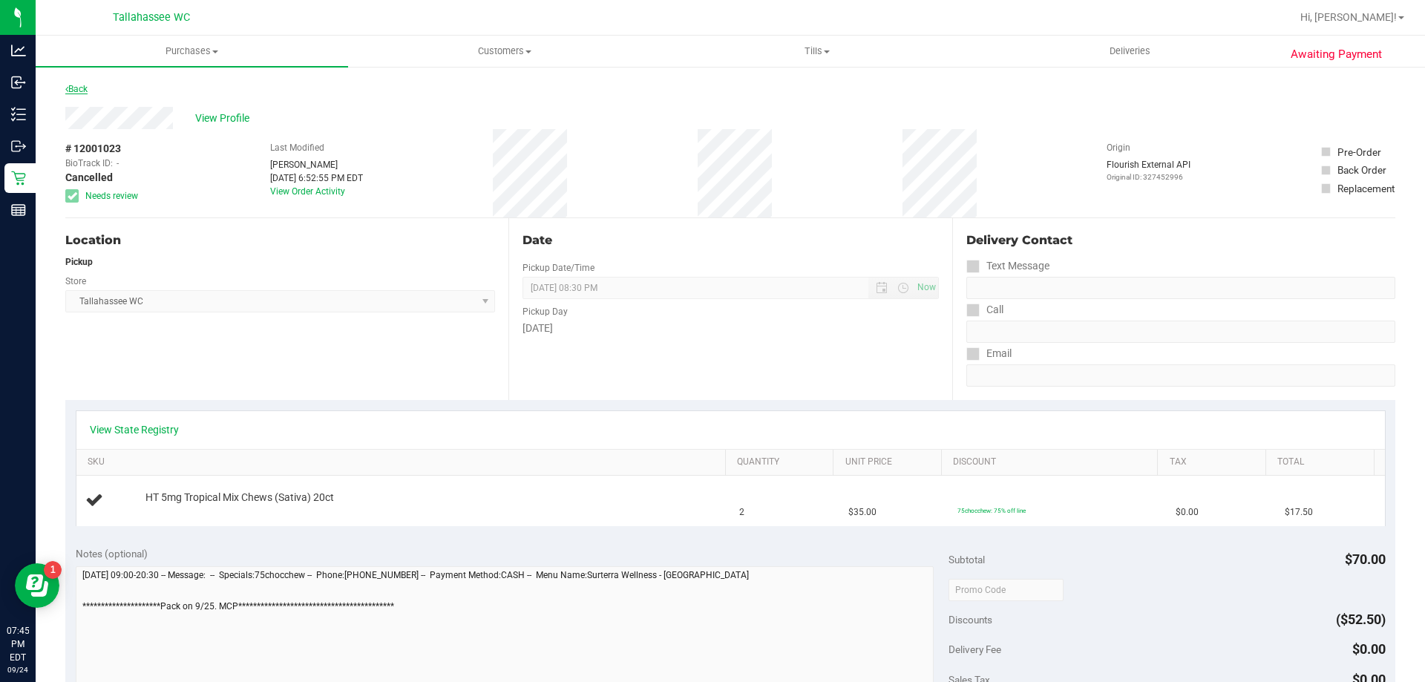
click at [79, 85] on link "Back" at bounding box center [76, 89] width 22 height 10
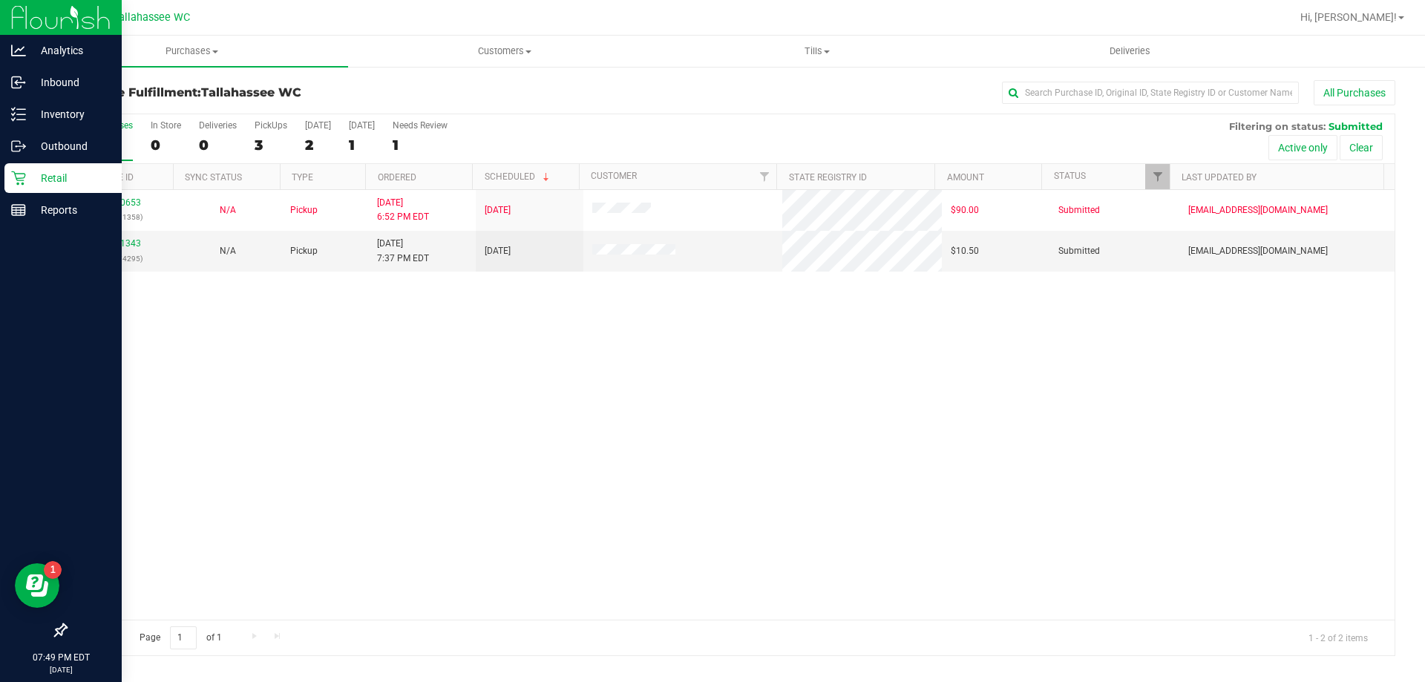
click at [31, 185] on p "Retail" at bounding box center [70, 178] width 89 height 18
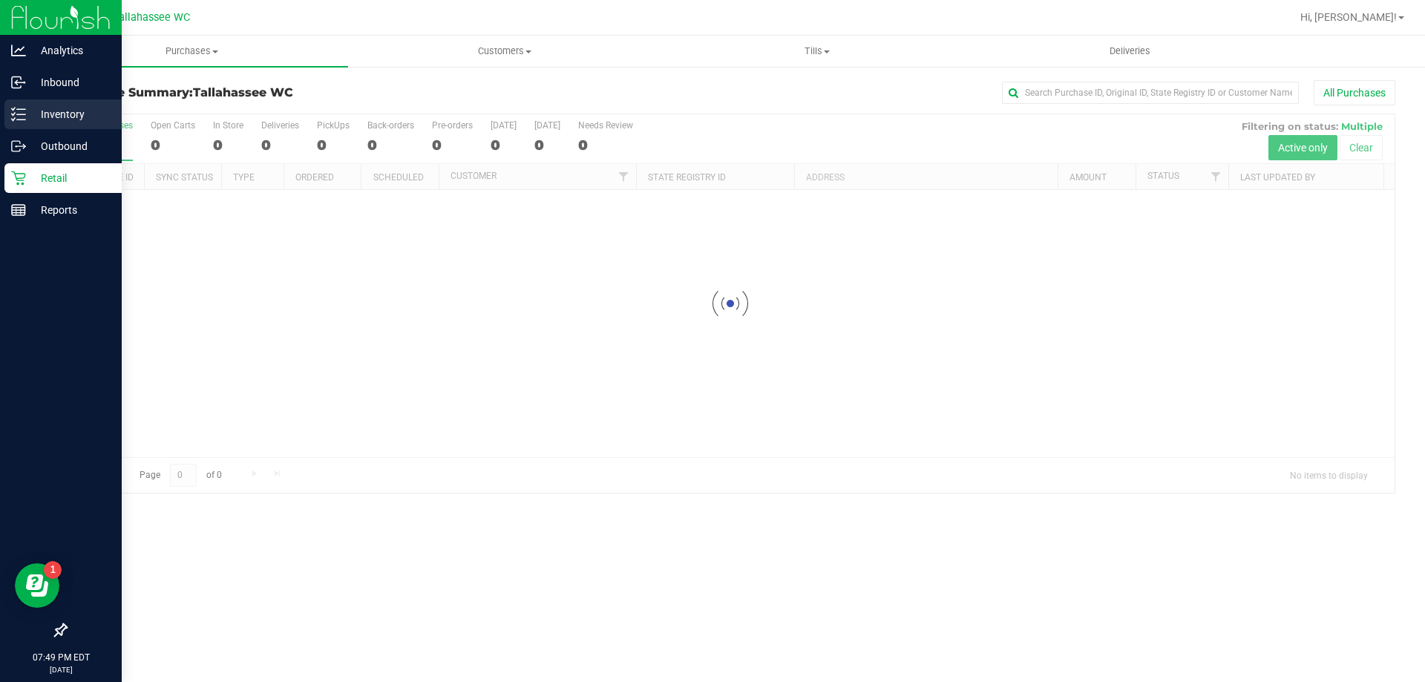
click at [88, 113] on p "Inventory" at bounding box center [70, 114] width 89 height 18
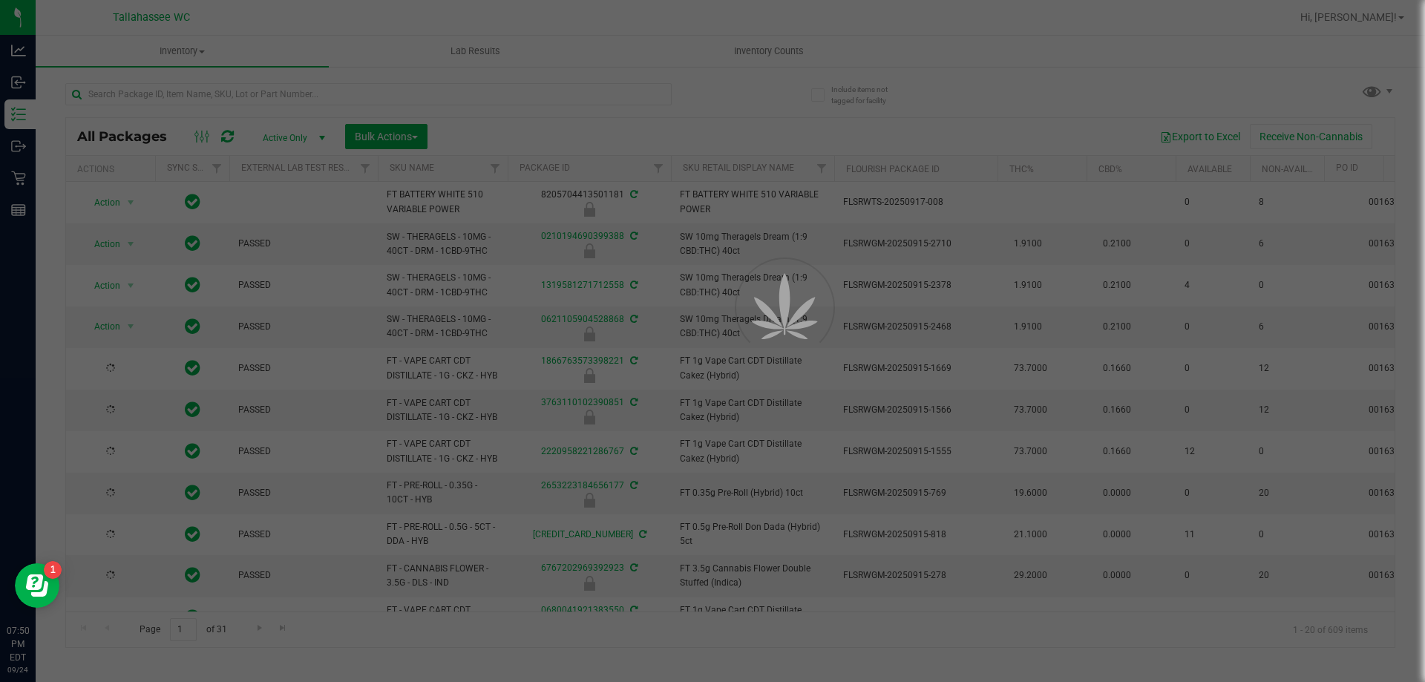
click at [239, 96] on div at bounding box center [712, 341] width 1425 height 682
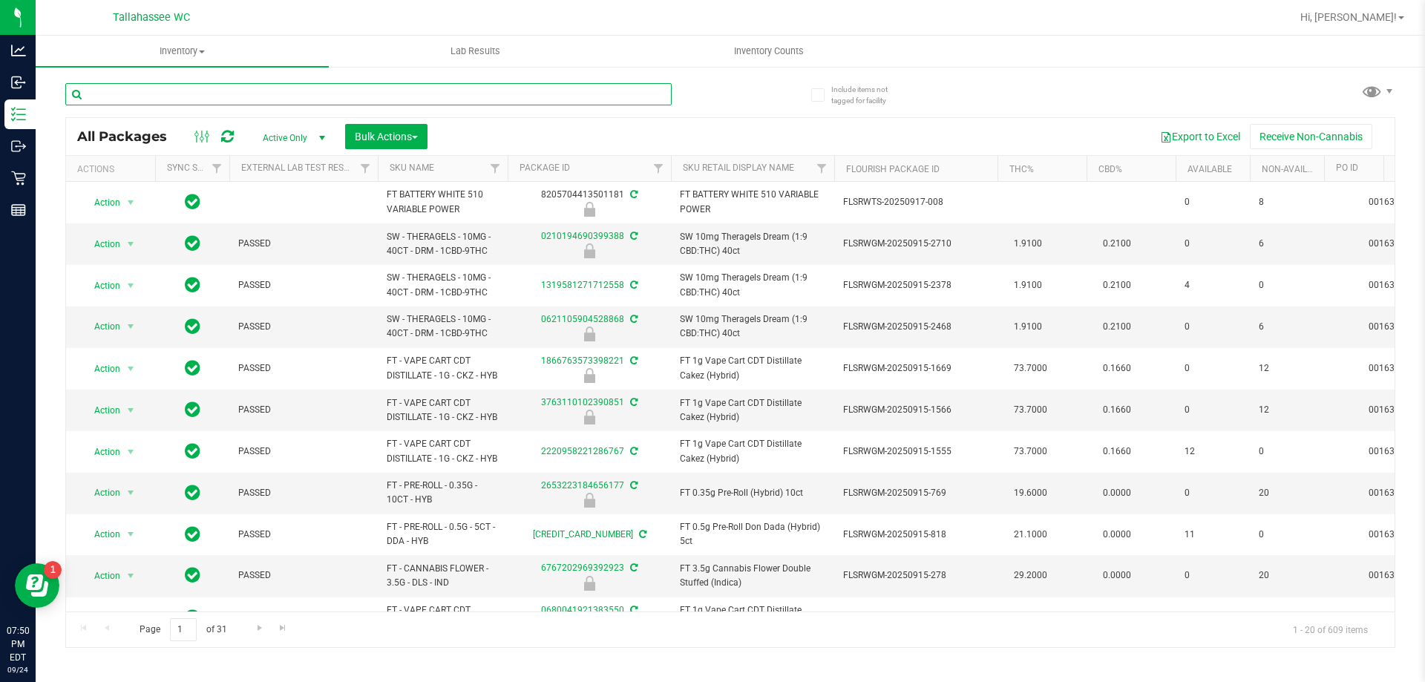
click at [236, 91] on input "text" at bounding box center [368, 94] width 606 height 22
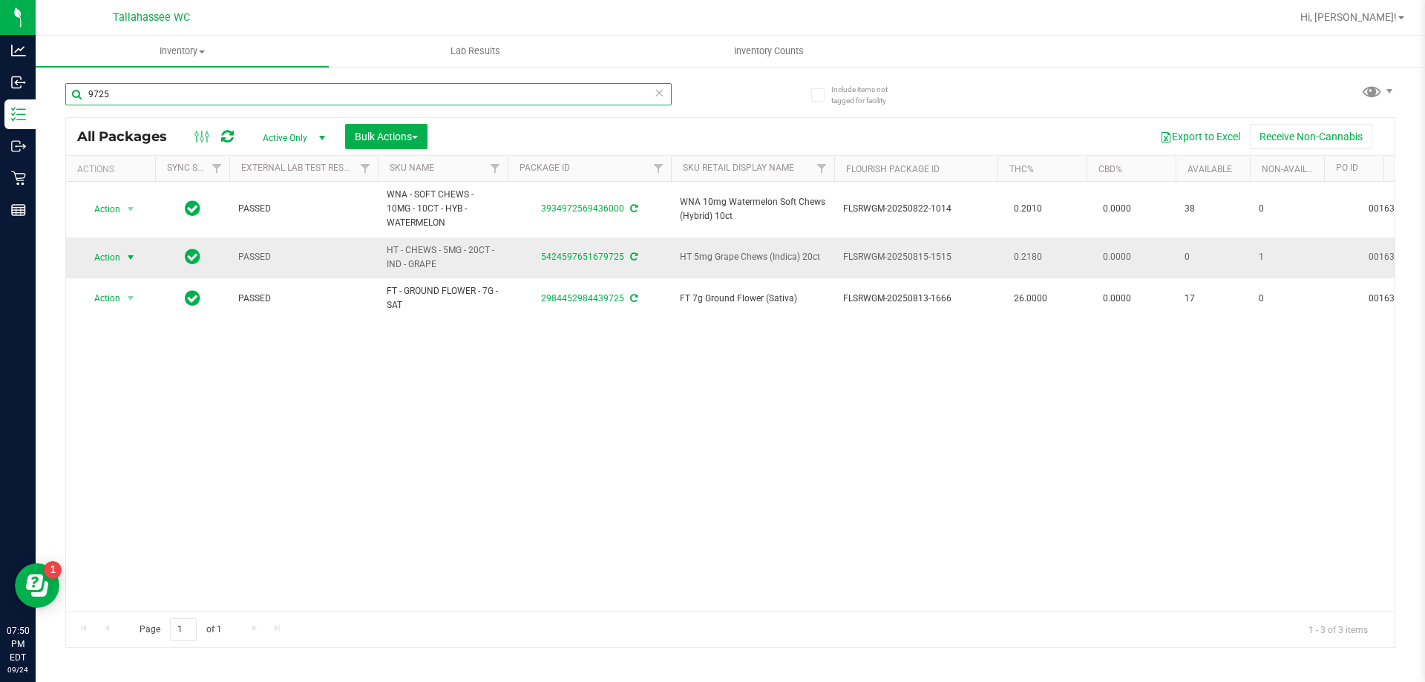
type input "9725"
click at [128, 253] on span "select" at bounding box center [131, 258] width 12 height 12
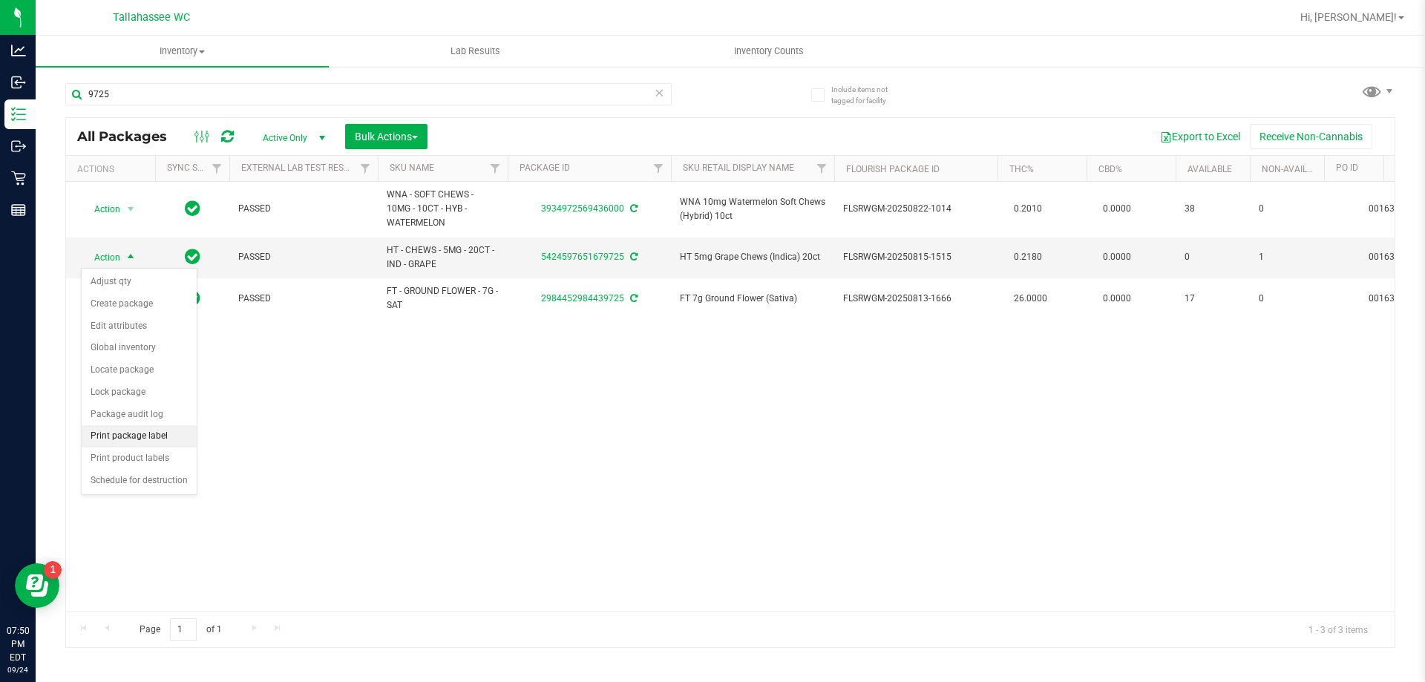
click at [127, 425] on li "Print package label" at bounding box center [139, 436] width 115 height 22
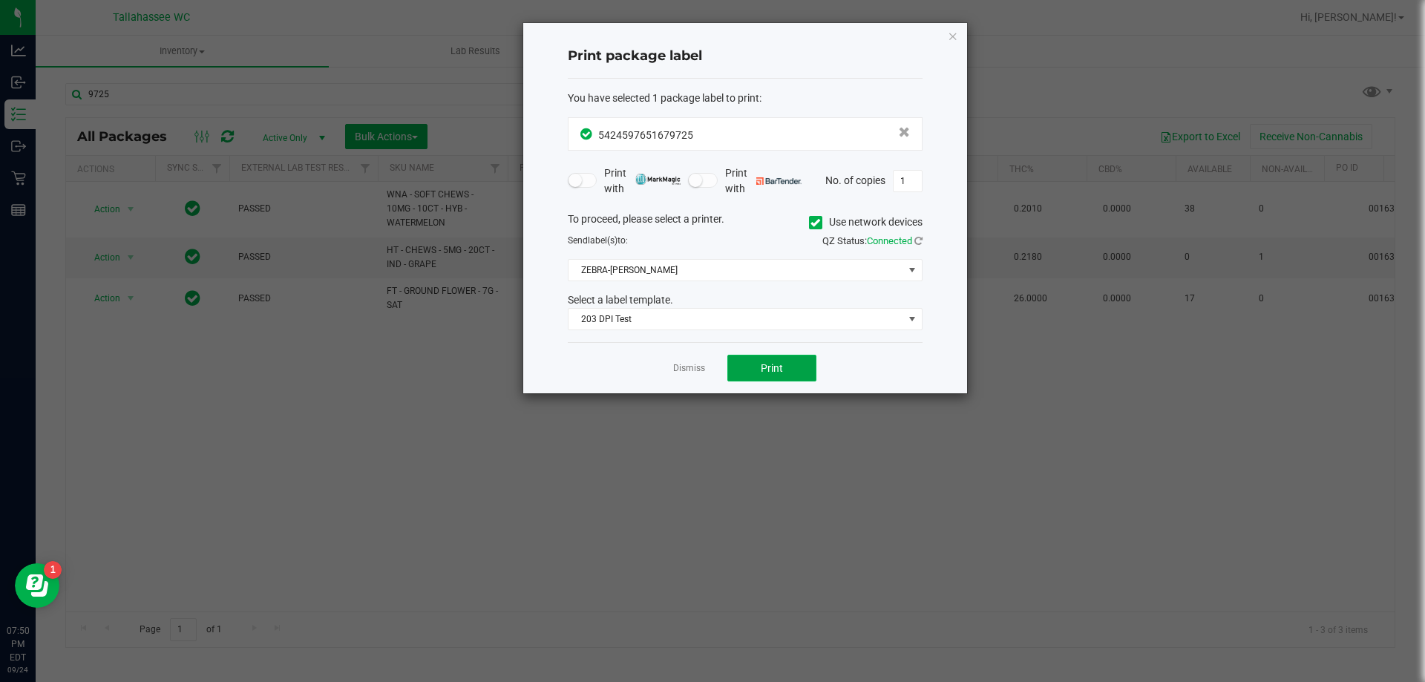
click at [792, 364] on button "Print" at bounding box center [771, 368] width 89 height 27
click at [956, 39] on icon "button" at bounding box center [953, 36] width 10 height 18
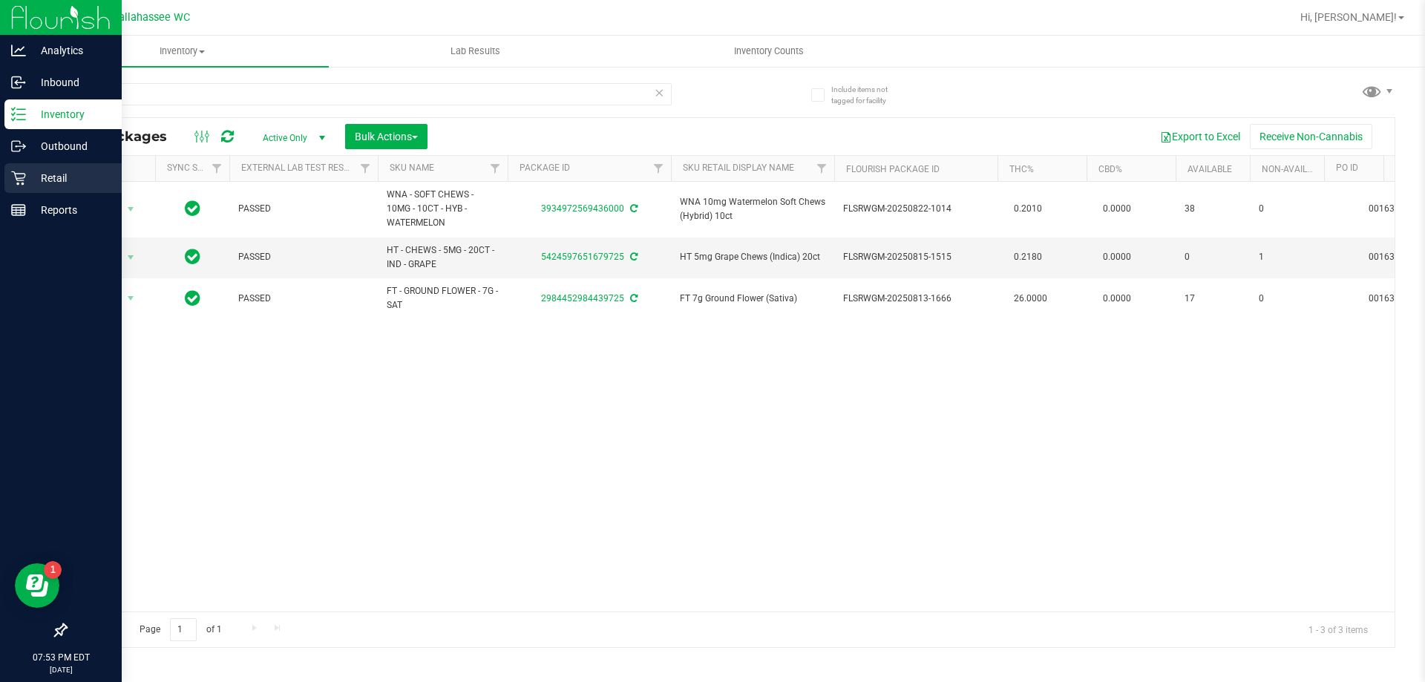
click at [65, 180] on p "Retail" at bounding box center [70, 178] width 89 height 18
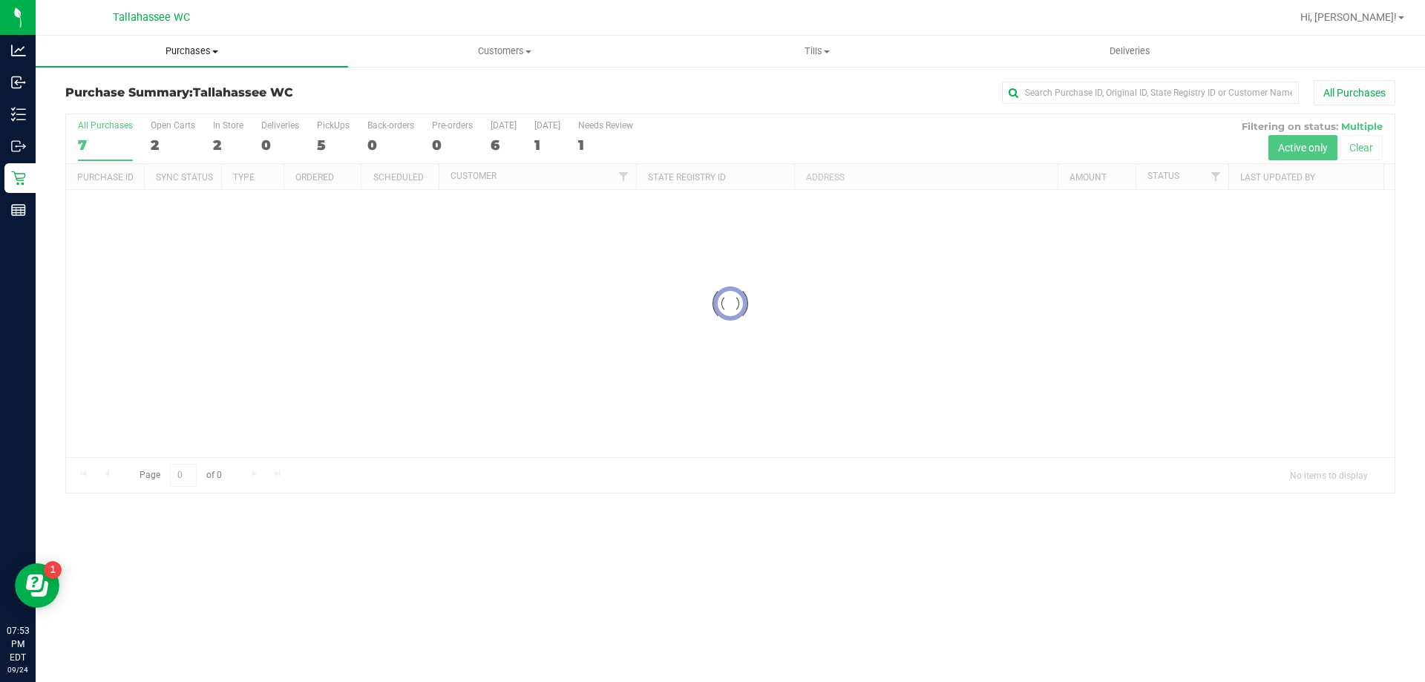
click at [178, 45] on span "Purchases" at bounding box center [192, 51] width 312 height 13
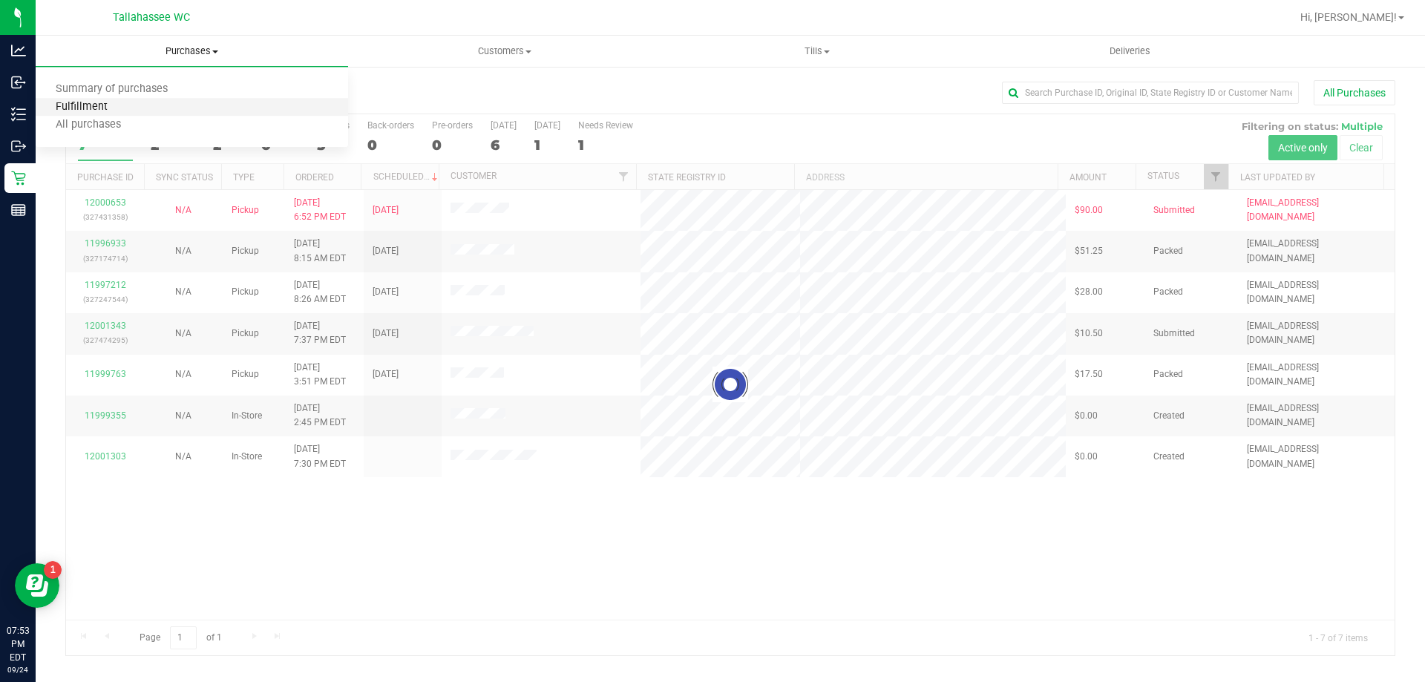
click at [99, 105] on span "Fulfillment" at bounding box center [82, 107] width 92 height 13
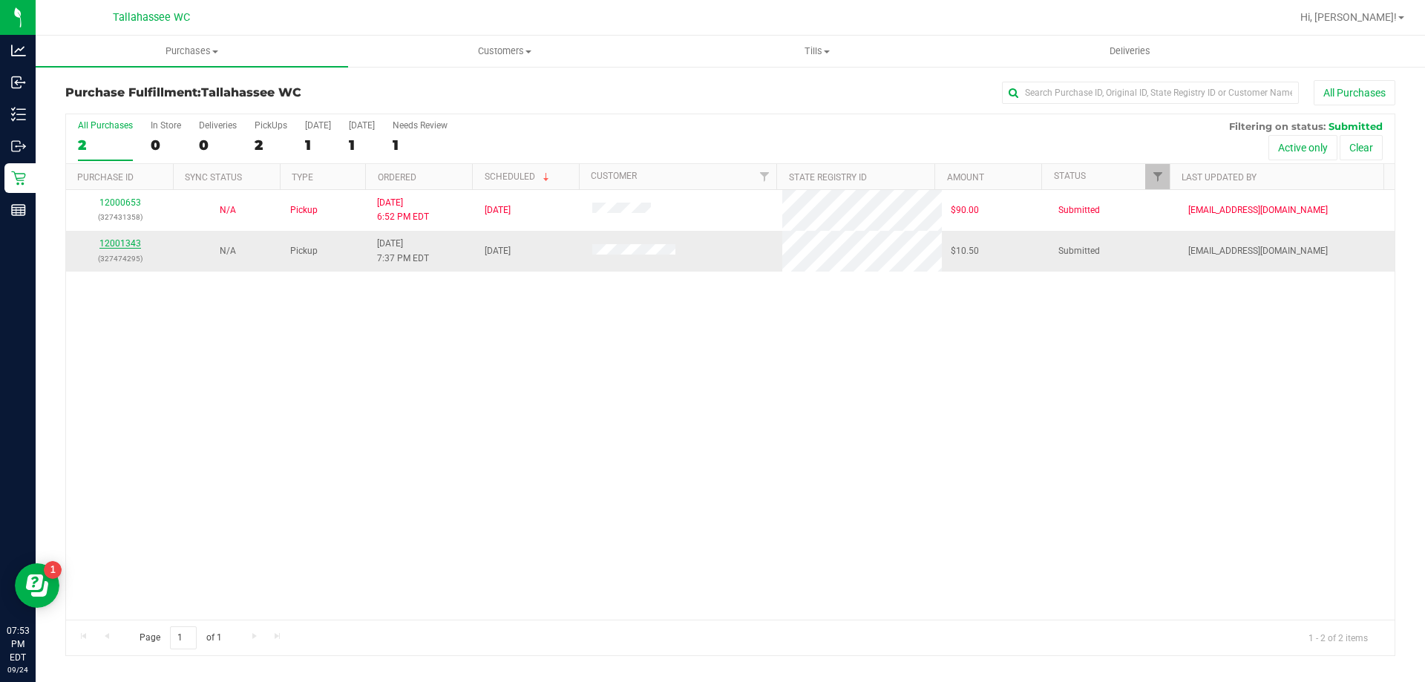
click at [134, 246] on link "12001343" at bounding box center [120, 243] width 42 height 10
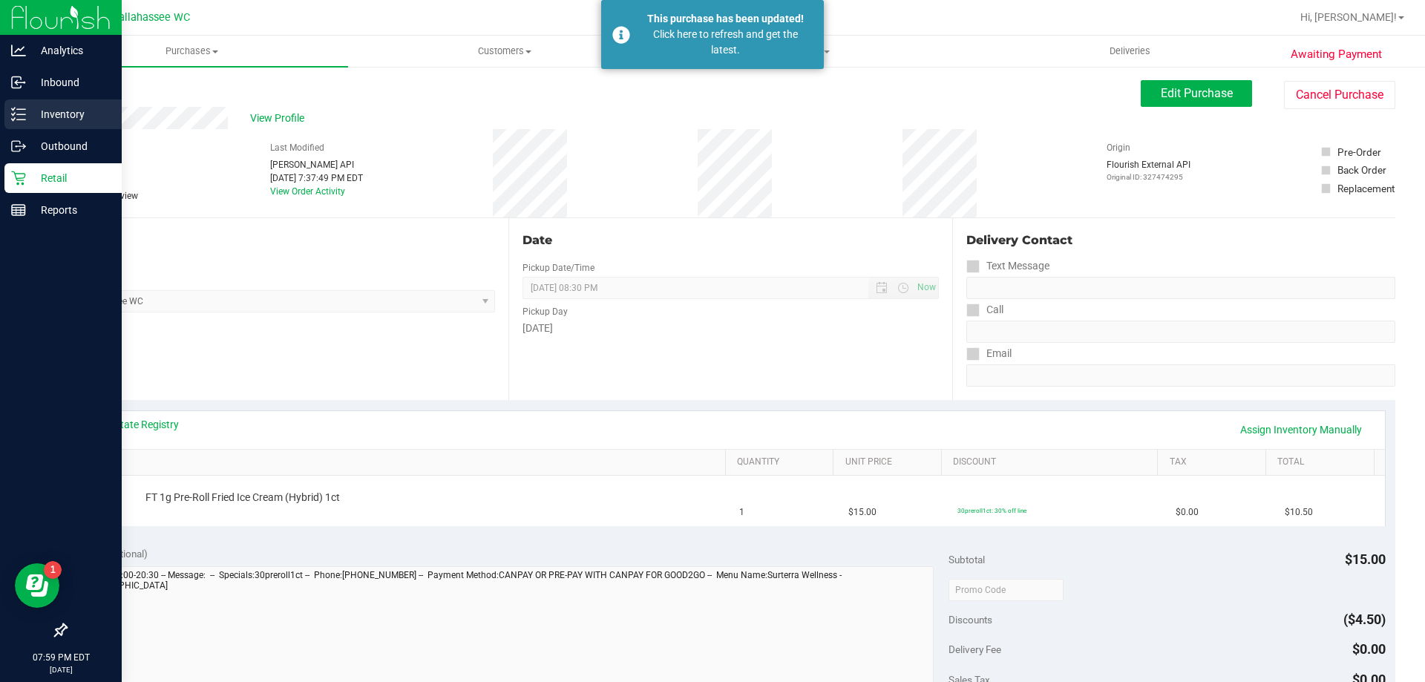
click at [50, 118] on p "Inventory" at bounding box center [70, 114] width 89 height 18
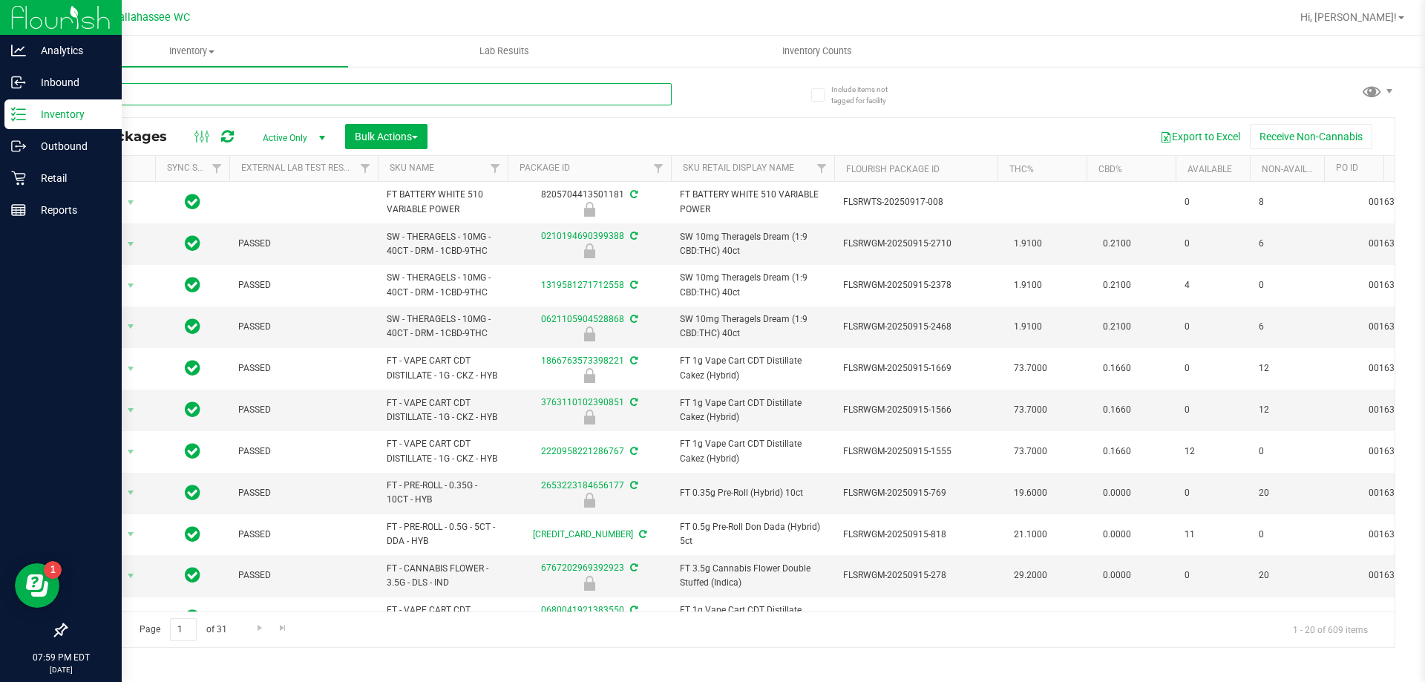
click at [421, 84] on input "text" at bounding box center [368, 94] width 606 height 22
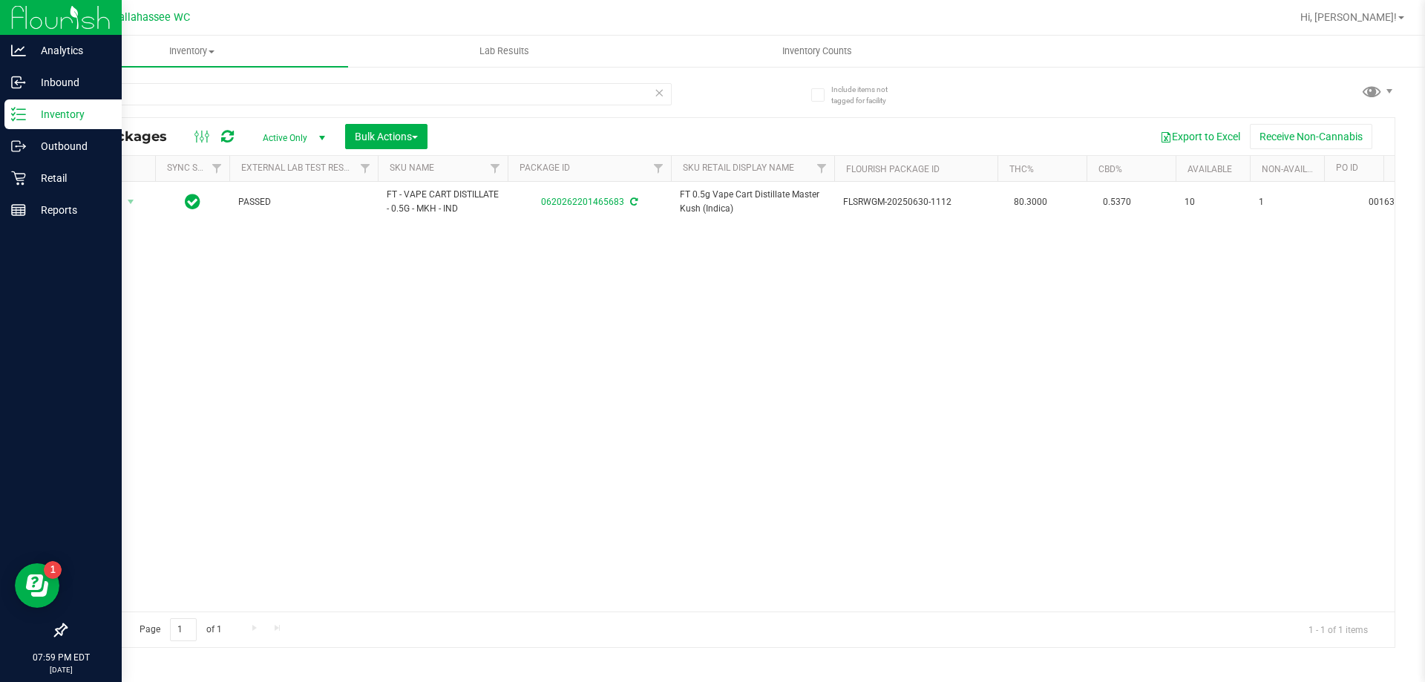
click at [480, 74] on div "5683" at bounding box center [397, 93] width 665 height 47
click at [473, 91] on input "5683" at bounding box center [368, 94] width 606 height 22
type input "5"
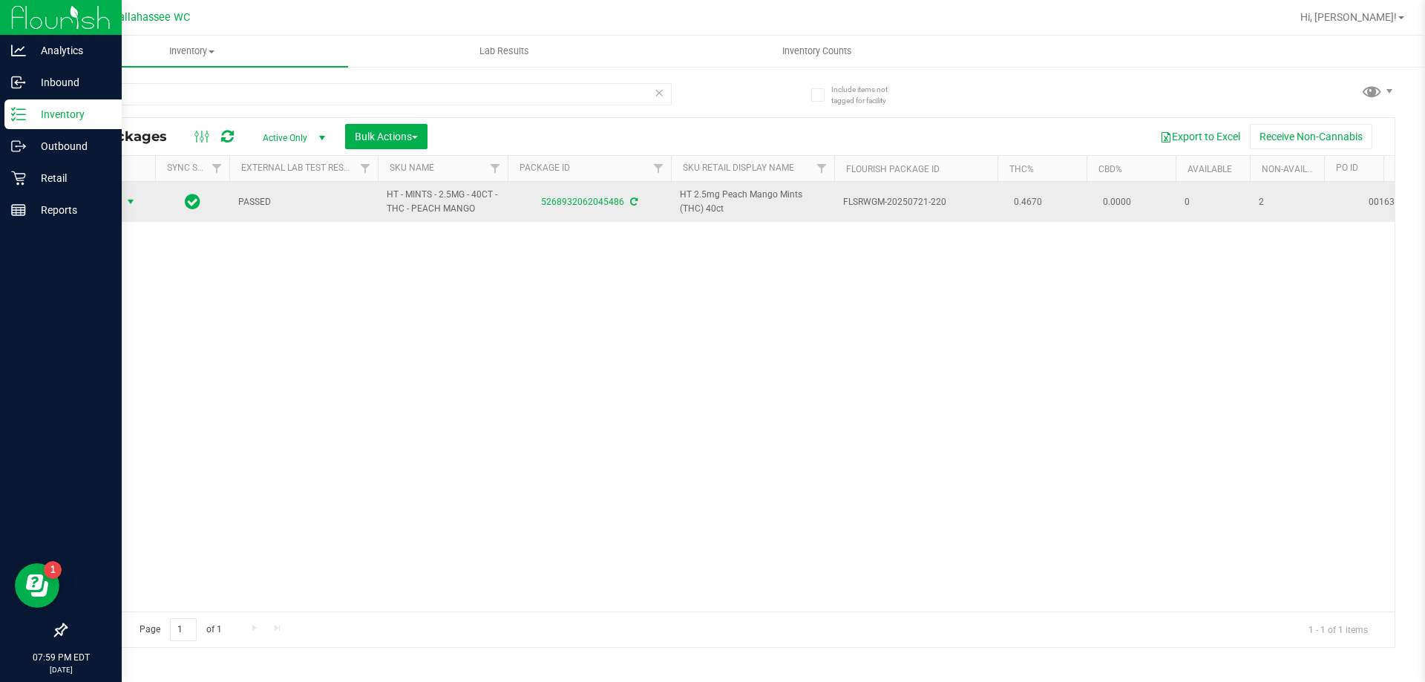
click at [137, 202] on span "select" at bounding box center [131, 202] width 12 height 12
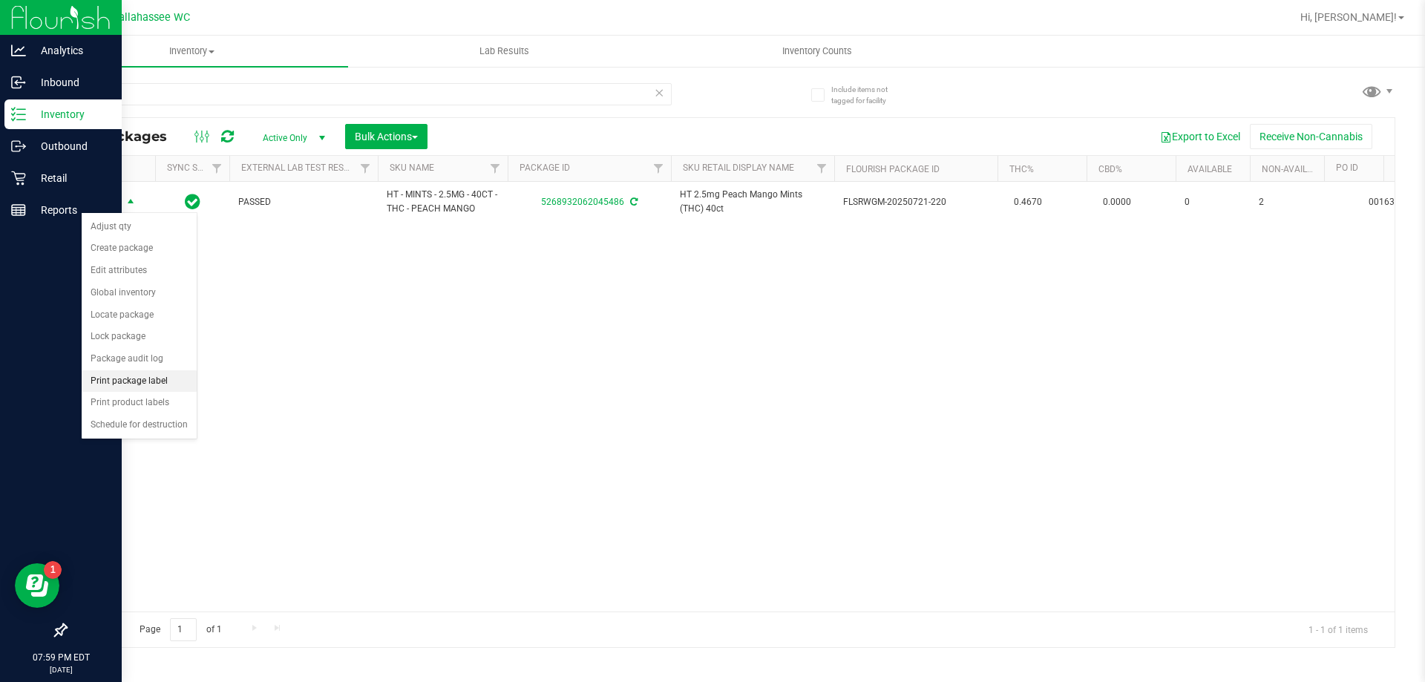
click at [158, 388] on li "Print package label" at bounding box center [139, 381] width 115 height 22
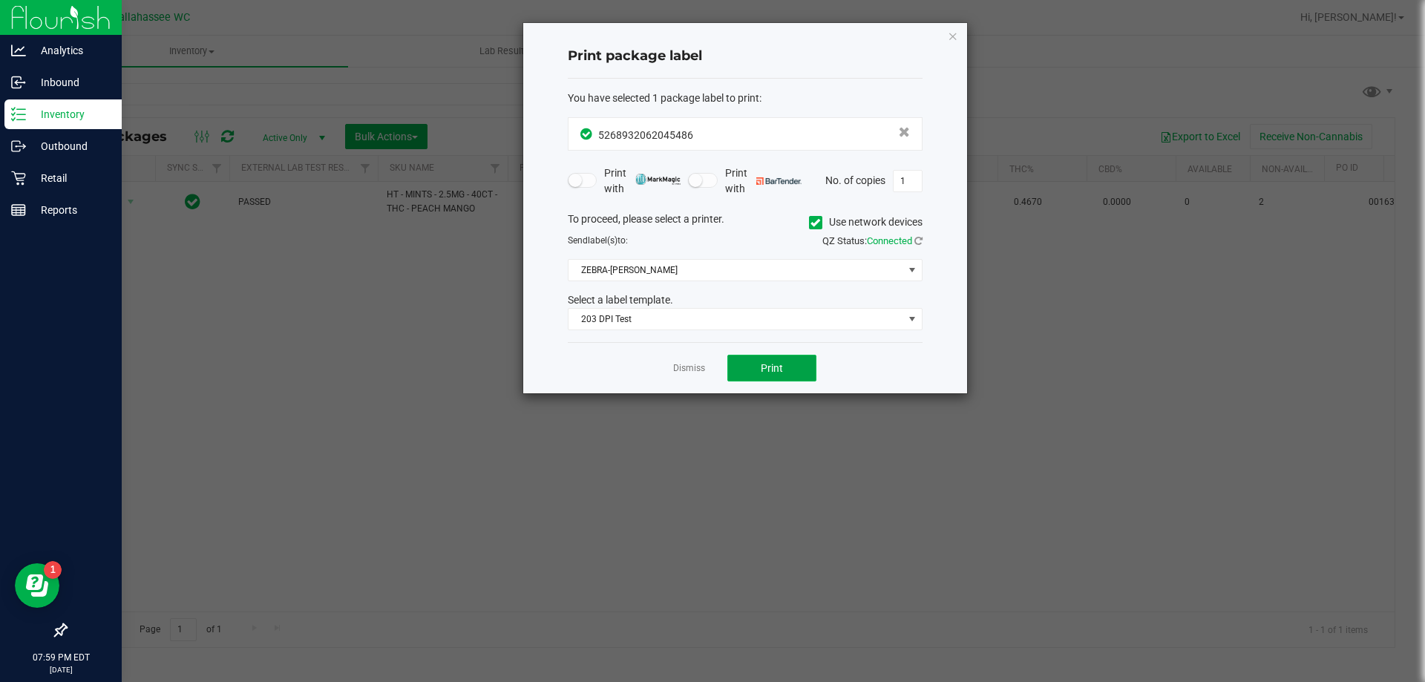
click at [769, 359] on button "Print" at bounding box center [771, 368] width 89 height 27
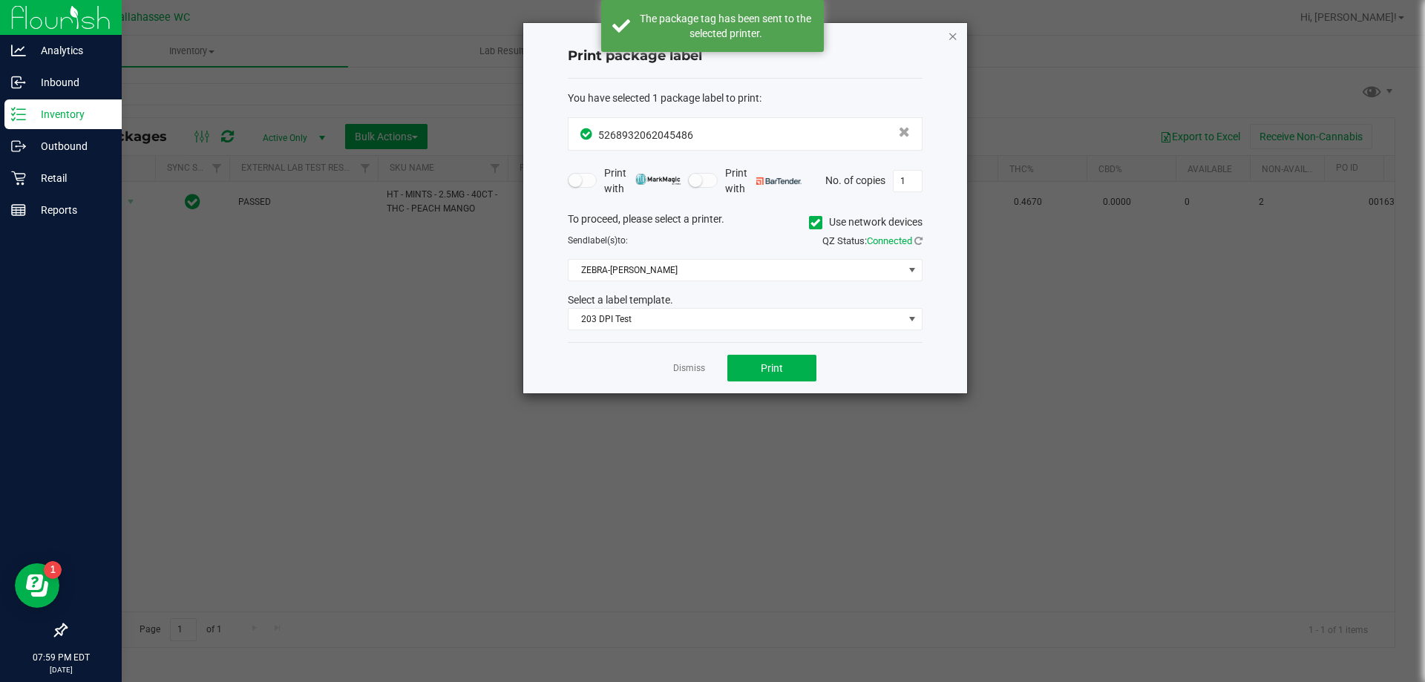
click at [955, 32] on icon "button" at bounding box center [953, 36] width 10 height 18
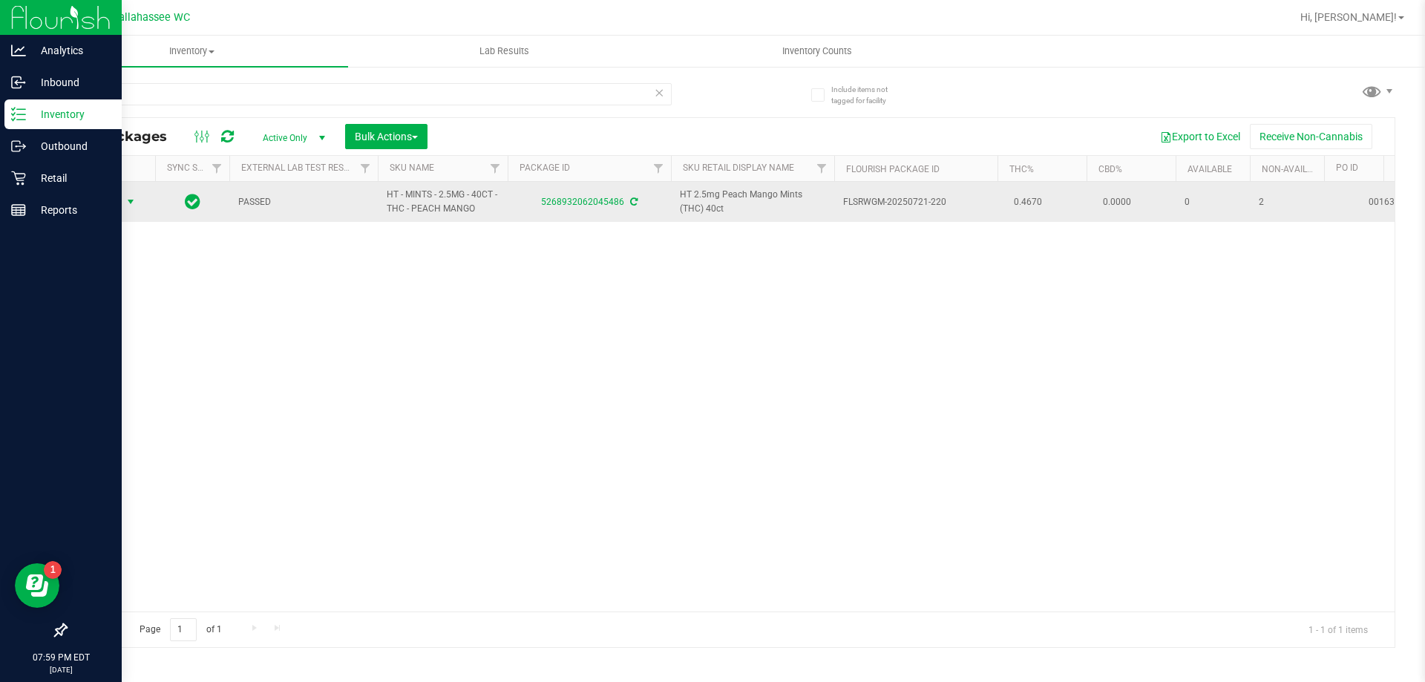
click at [137, 201] on span "select" at bounding box center [131, 201] width 19 height 21
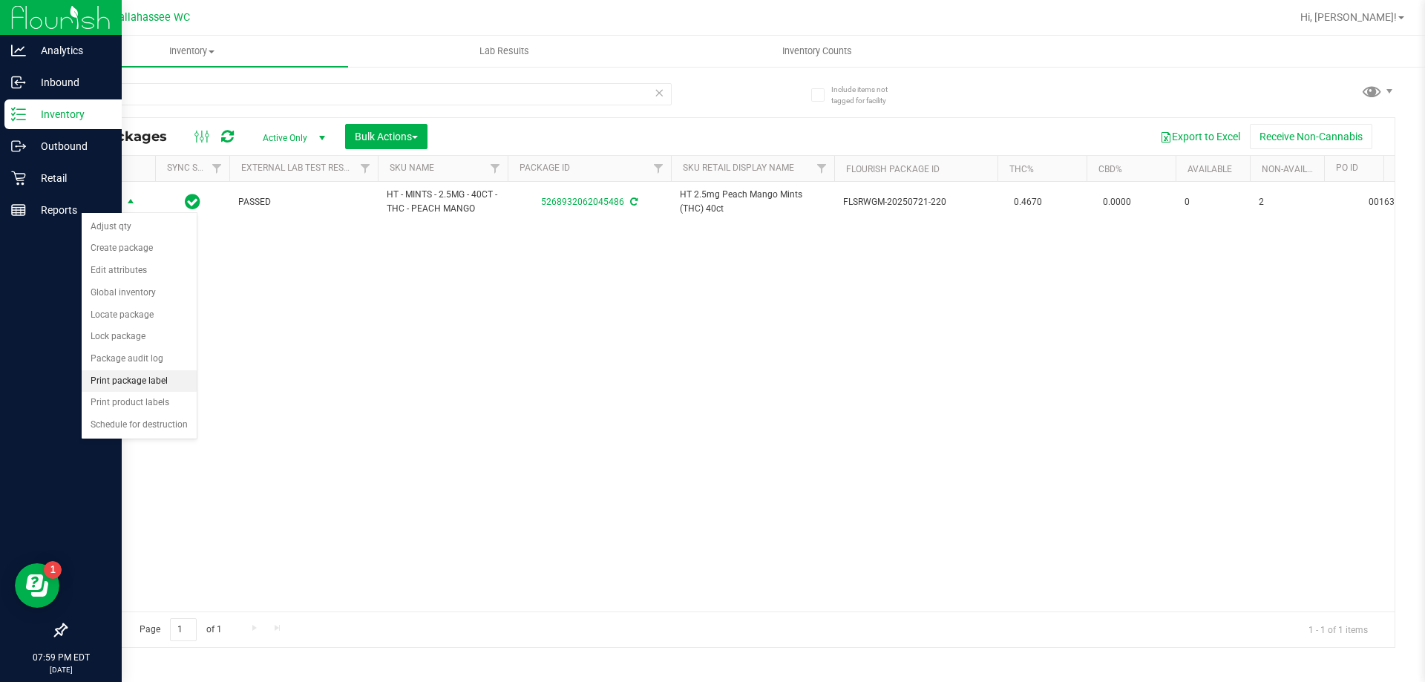
drag, startPoint x: 169, startPoint y: 386, endPoint x: 188, endPoint y: 386, distance: 18.6
click at [168, 386] on li "Print package label" at bounding box center [139, 381] width 115 height 22
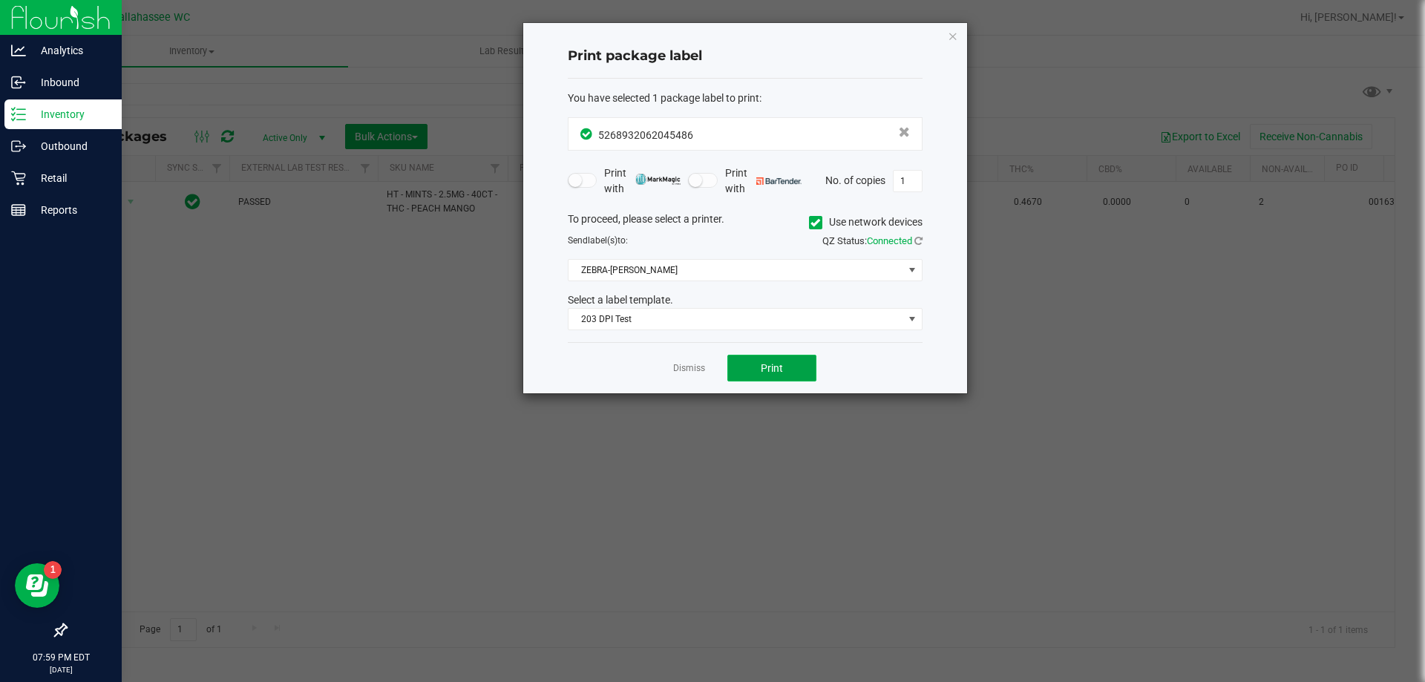
click at [750, 375] on button "Print" at bounding box center [771, 368] width 89 height 27
click at [953, 37] on icon "button" at bounding box center [953, 36] width 10 height 18
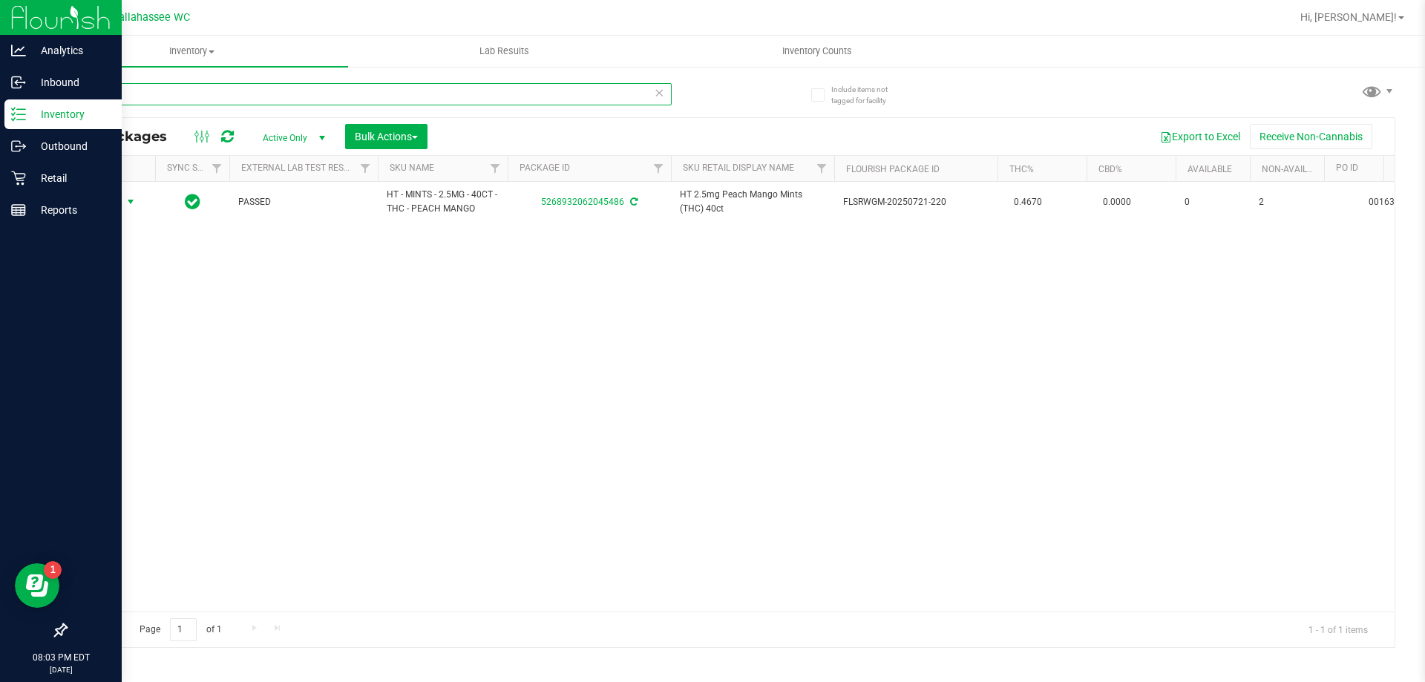
click at [528, 87] on input "5486" at bounding box center [368, 94] width 606 height 22
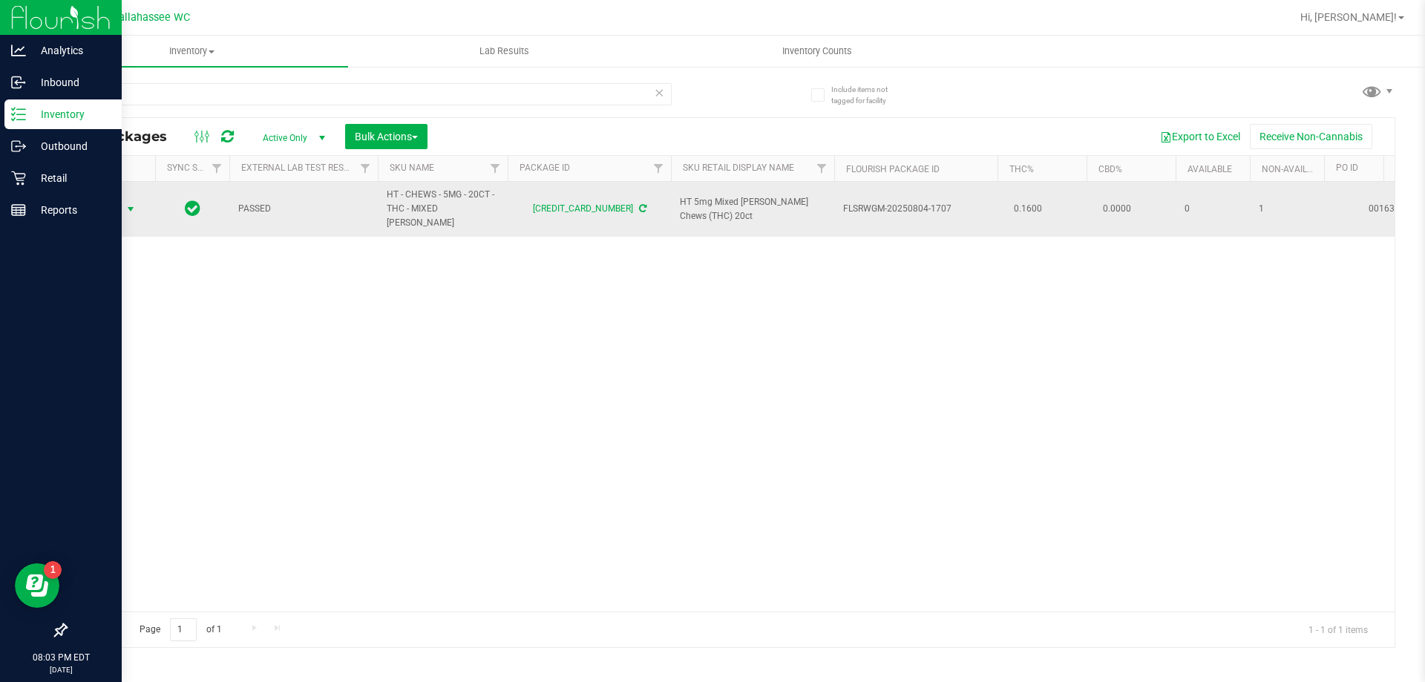
click at [127, 203] on span "select" at bounding box center [131, 209] width 12 height 12
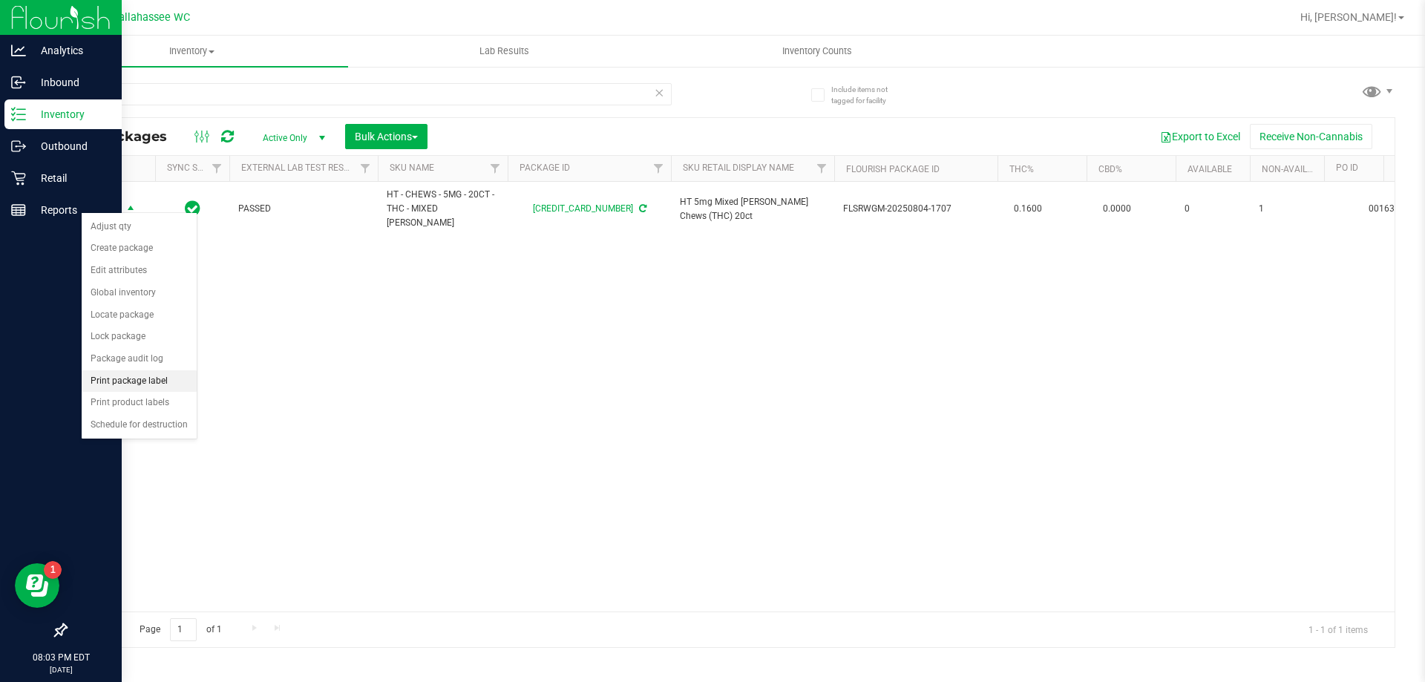
click at [154, 370] on li "Print package label" at bounding box center [139, 381] width 115 height 22
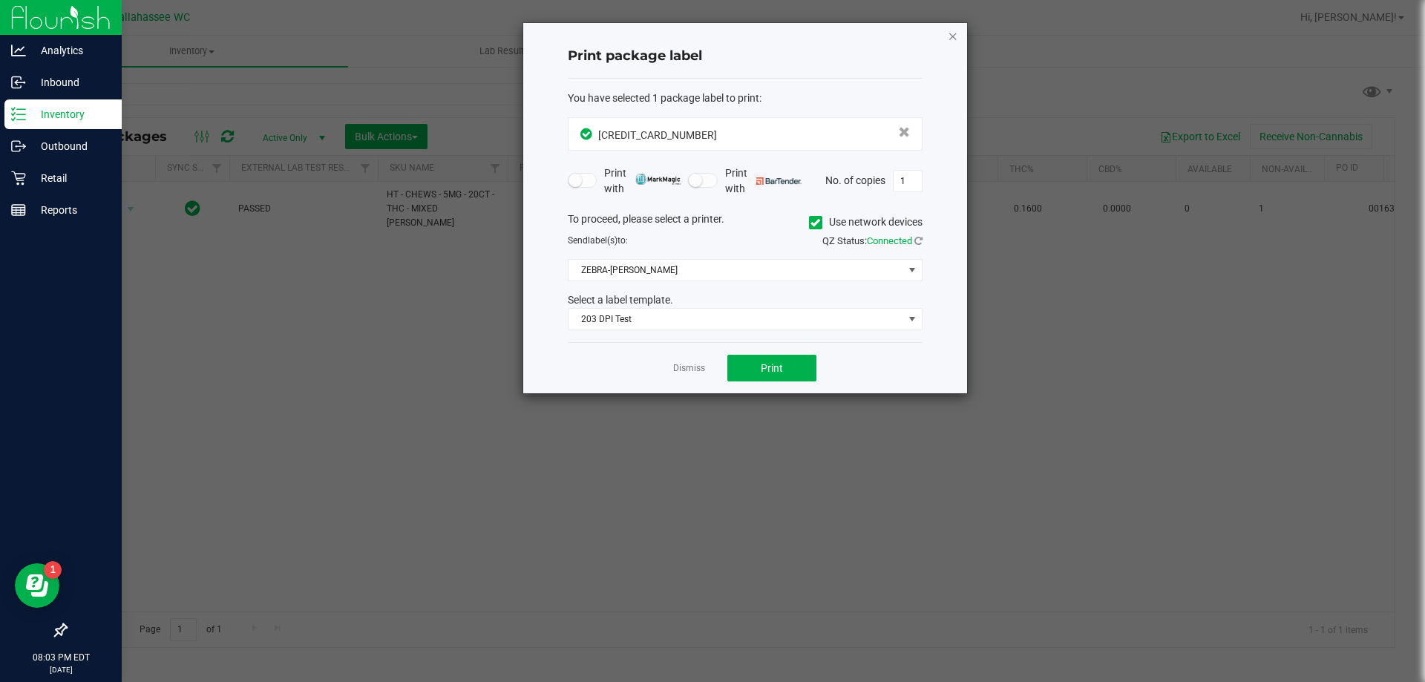
click at [955, 27] on icon "button" at bounding box center [953, 36] width 10 height 18
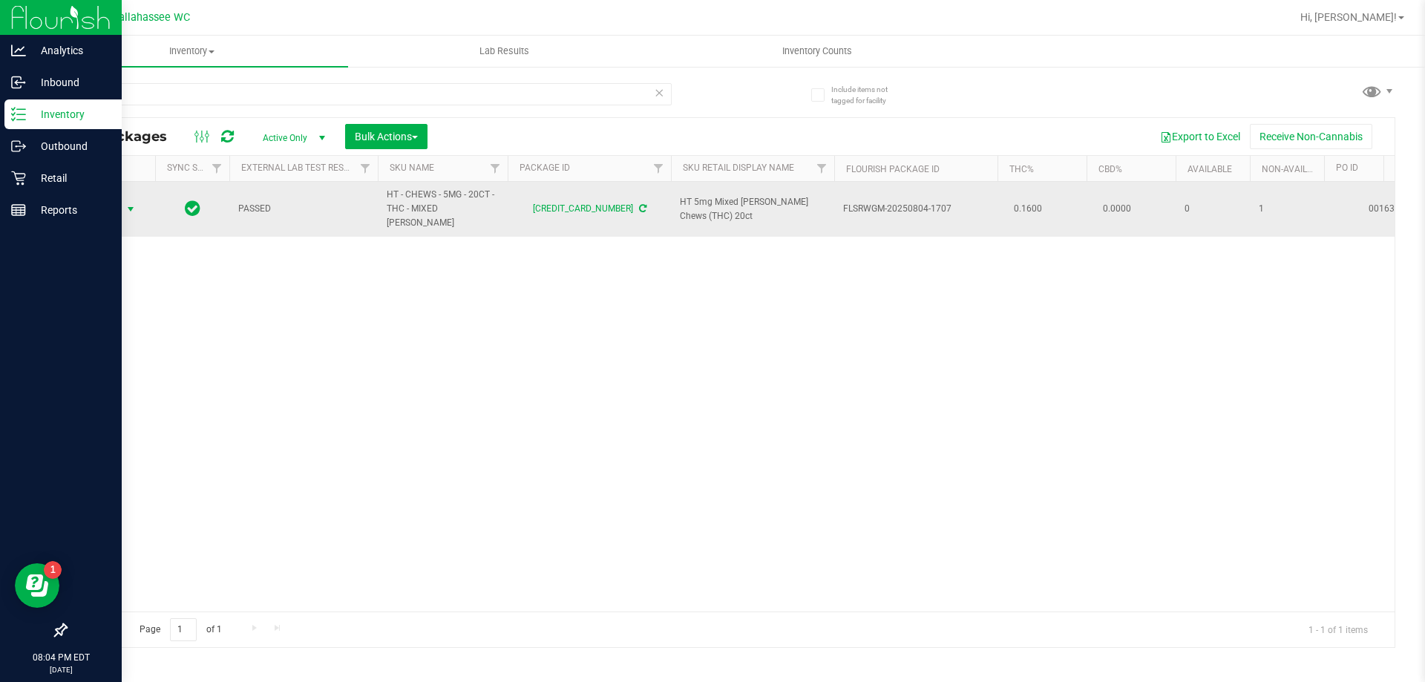
click at [137, 203] on span "select" at bounding box center [131, 209] width 19 height 21
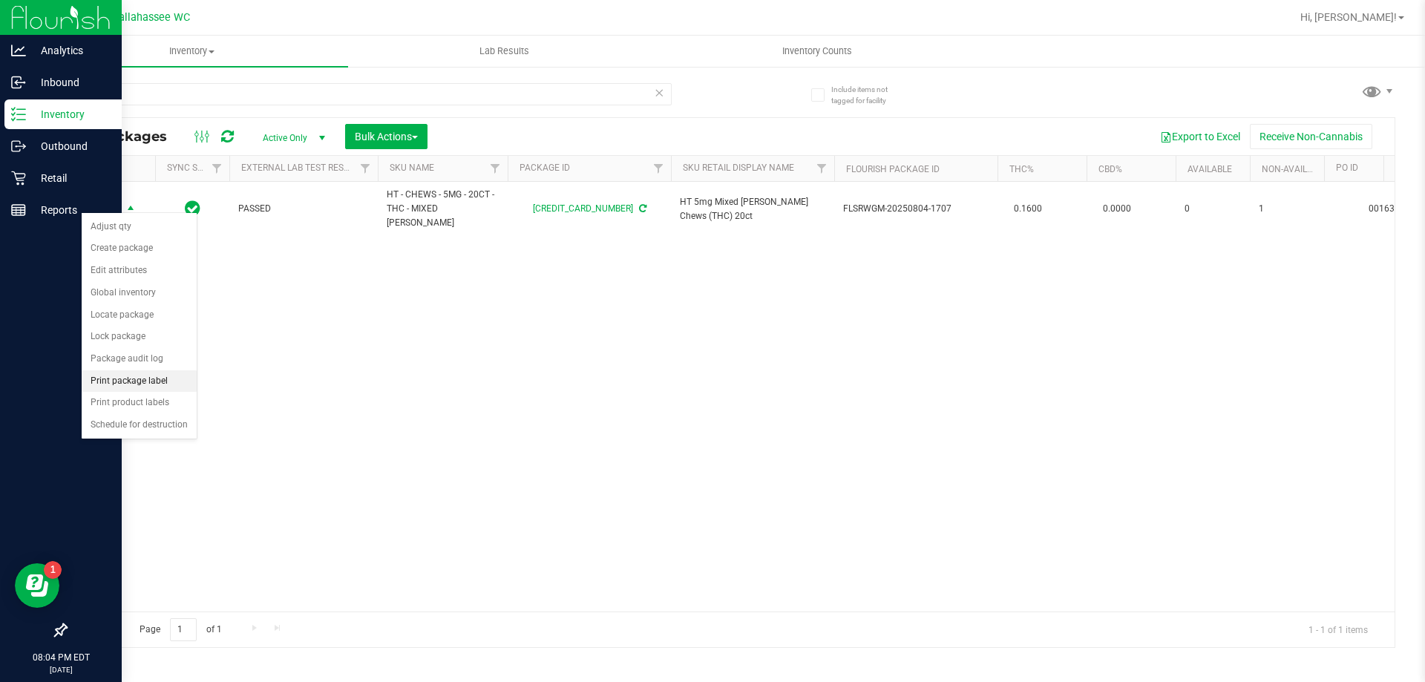
click at [151, 378] on li "Print package label" at bounding box center [139, 381] width 115 height 22
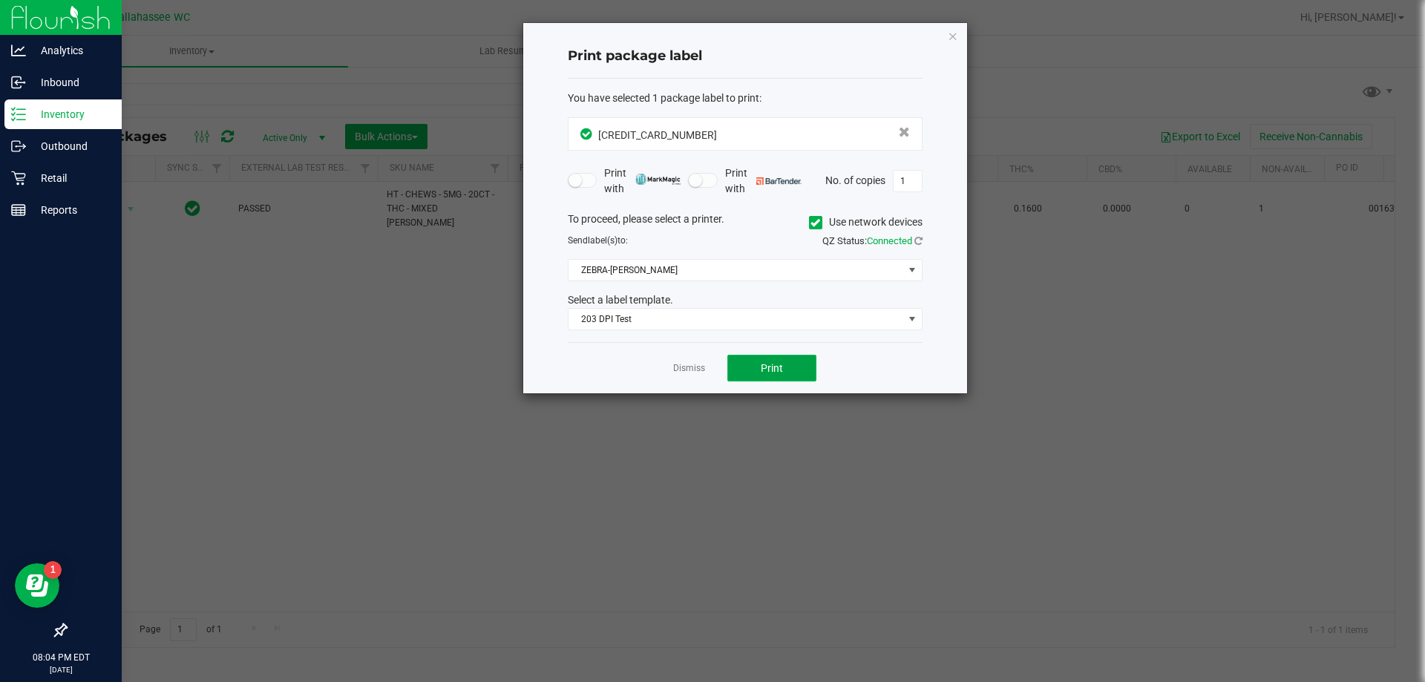
click at [760, 357] on button "Print" at bounding box center [771, 368] width 89 height 27
click at [950, 37] on icon "button" at bounding box center [953, 36] width 10 height 18
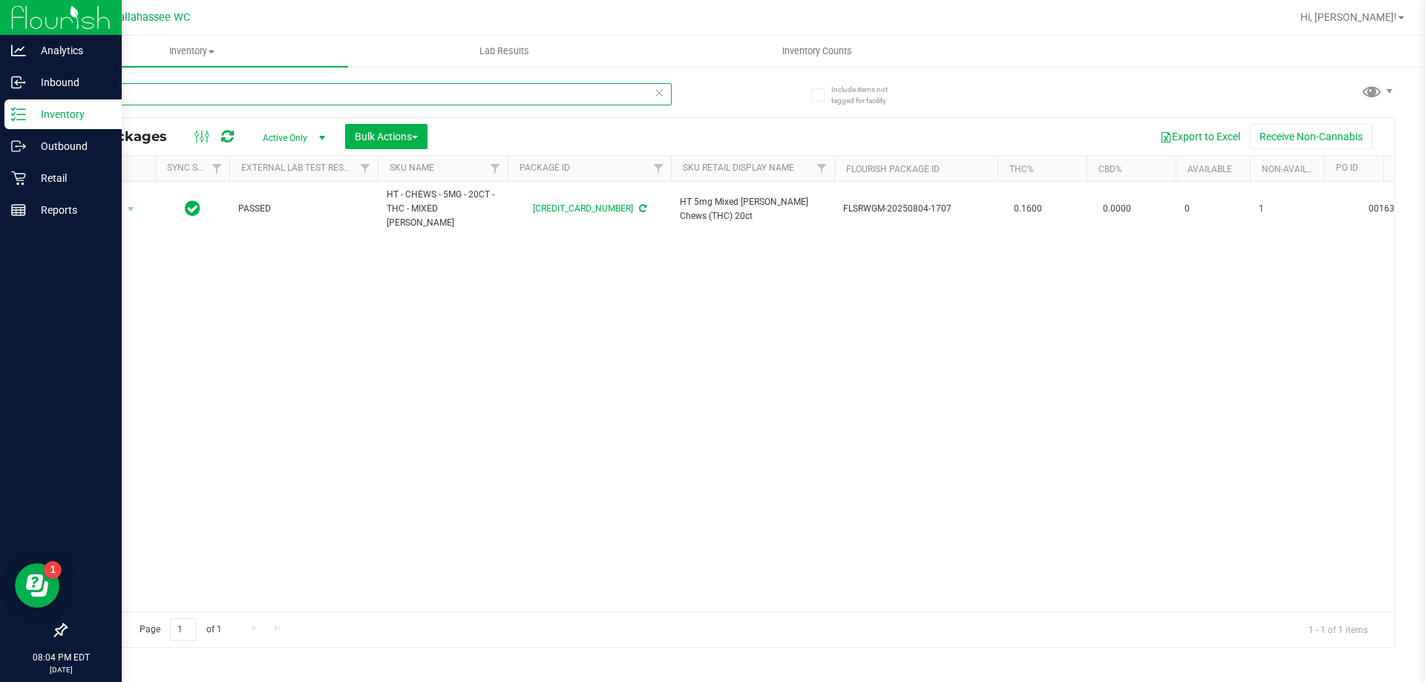
click at [111, 91] on input "5279" at bounding box center [368, 94] width 606 height 22
type input "5"
type input "2647"
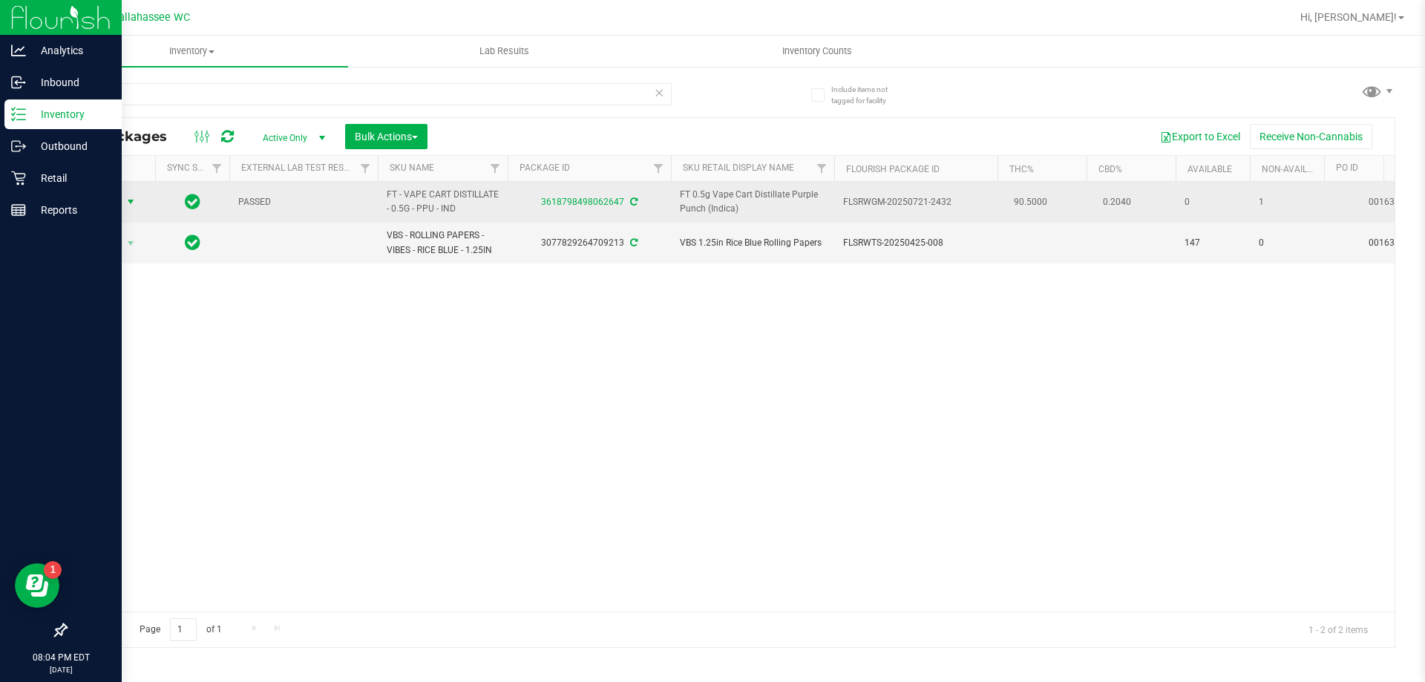
click at [128, 200] on span "select" at bounding box center [131, 202] width 12 height 12
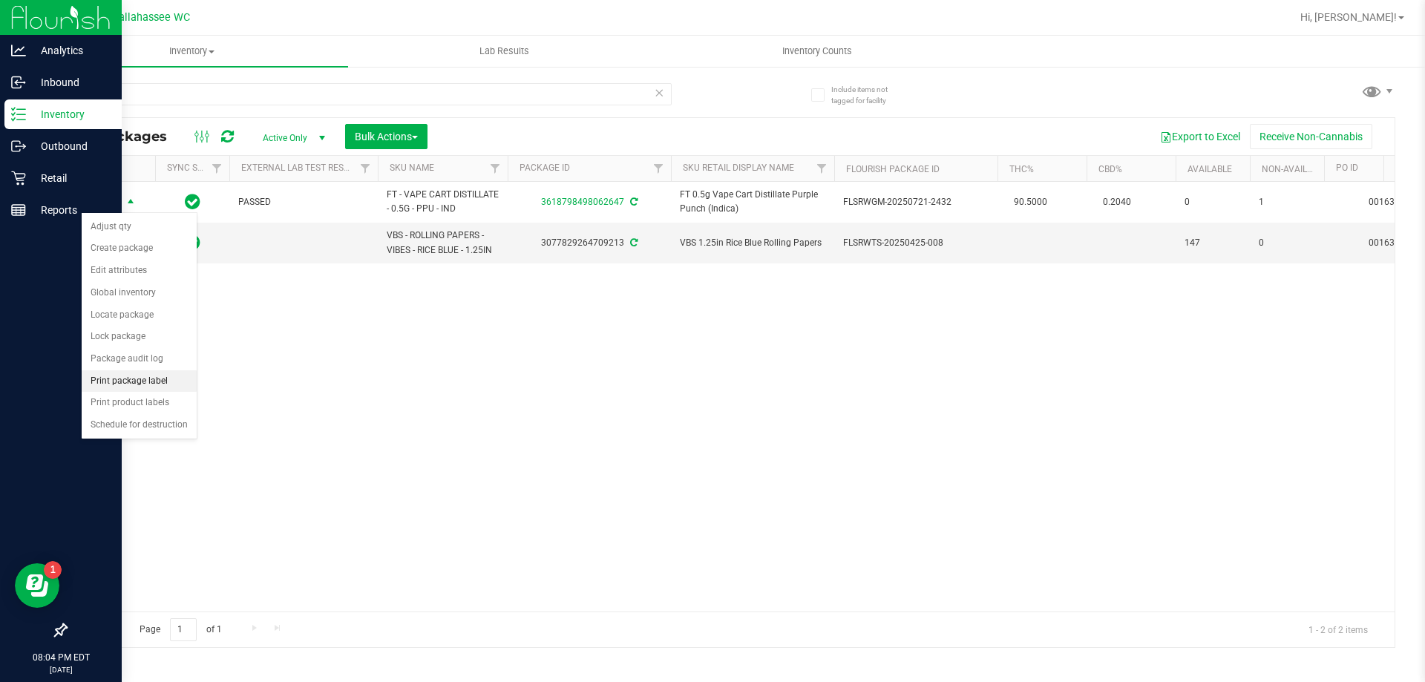
click at [156, 375] on li "Print package label" at bounding box center [139, 381] width 115 height 22
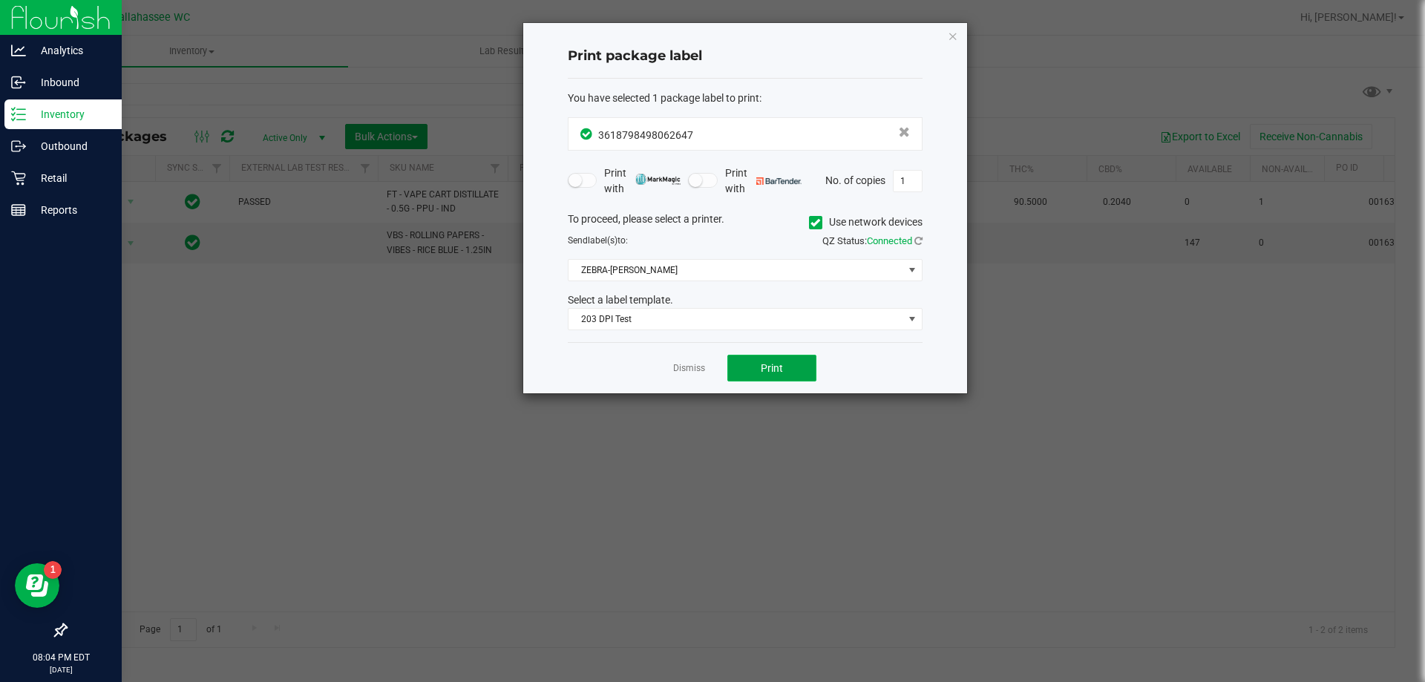
click at [747, 366] on button "Print" at bounding box center [771, 368] width 89 height 27
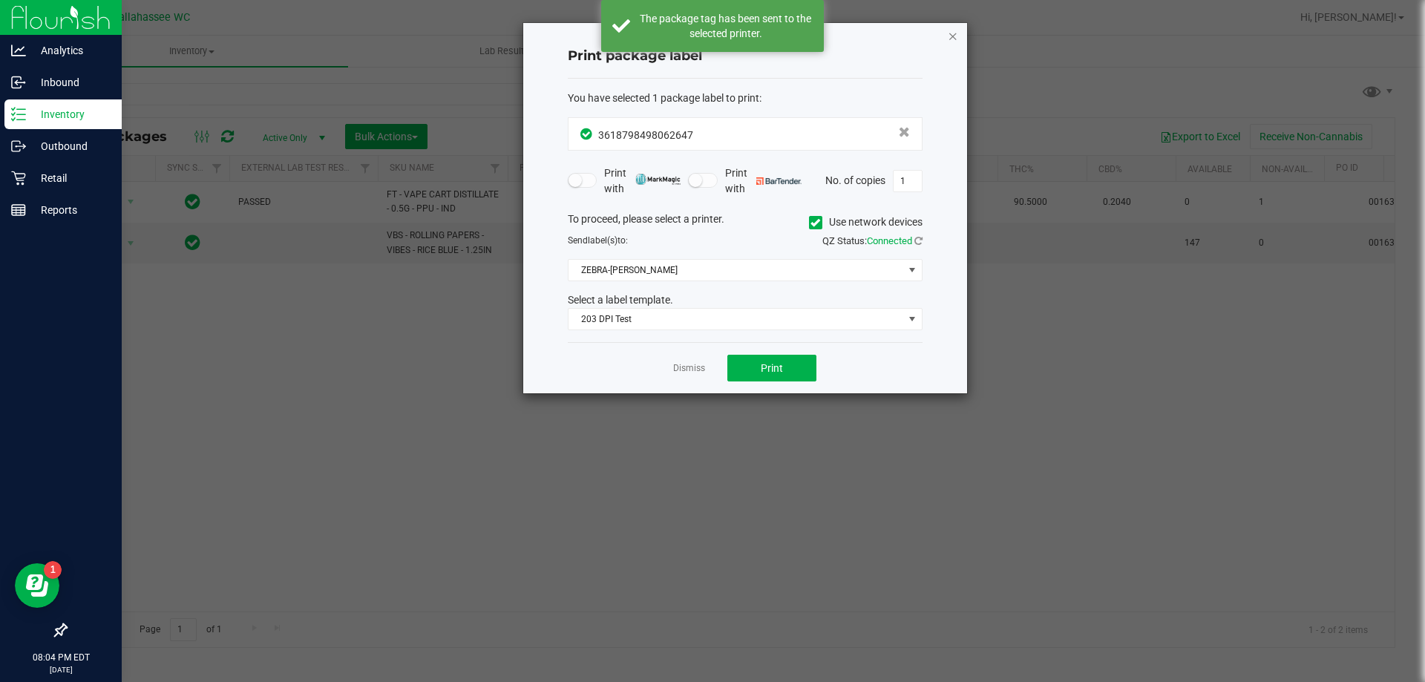
drag, startPoint x: 957, startPoint y: 36, endPoint x: 945, endPoint y: 34, distance: 12.0
click at [957, 36] on icon "button" at bounding box center [953, 36] width 10 height 18
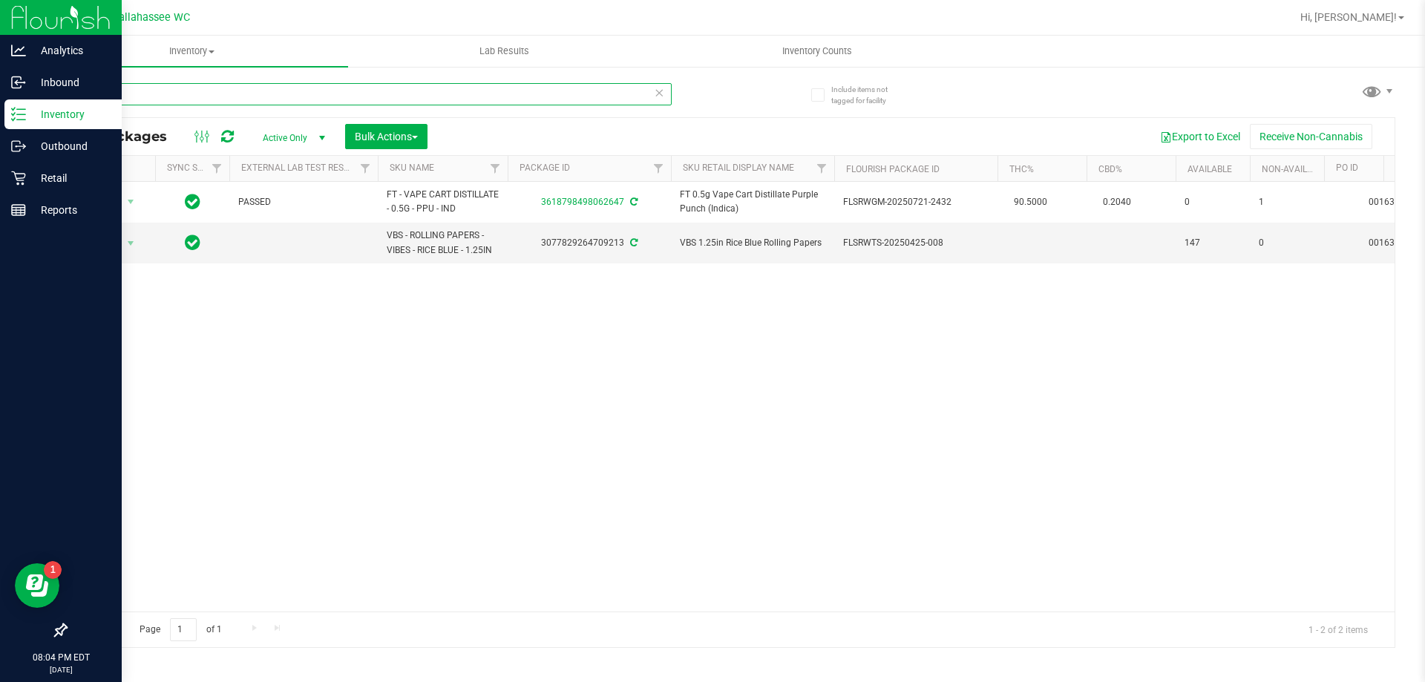
click at [664, 88] on input "2647" at bounding box center [368, 94] width 606 height 22
click at [659, 88] on icon at bounding box center [659, 92] width 10 height 18
click at [634, 94] on input "text" at bounding box center [368, 94] width 606 height 22
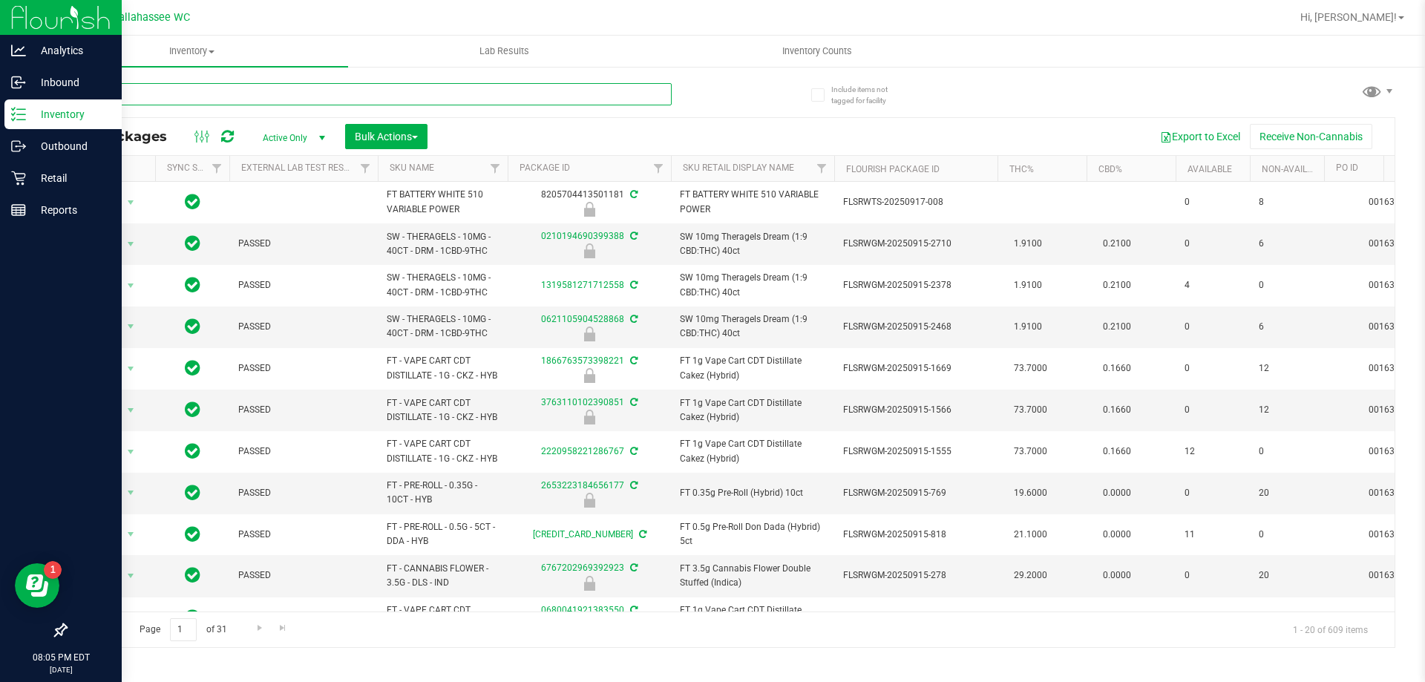
type input "5683"
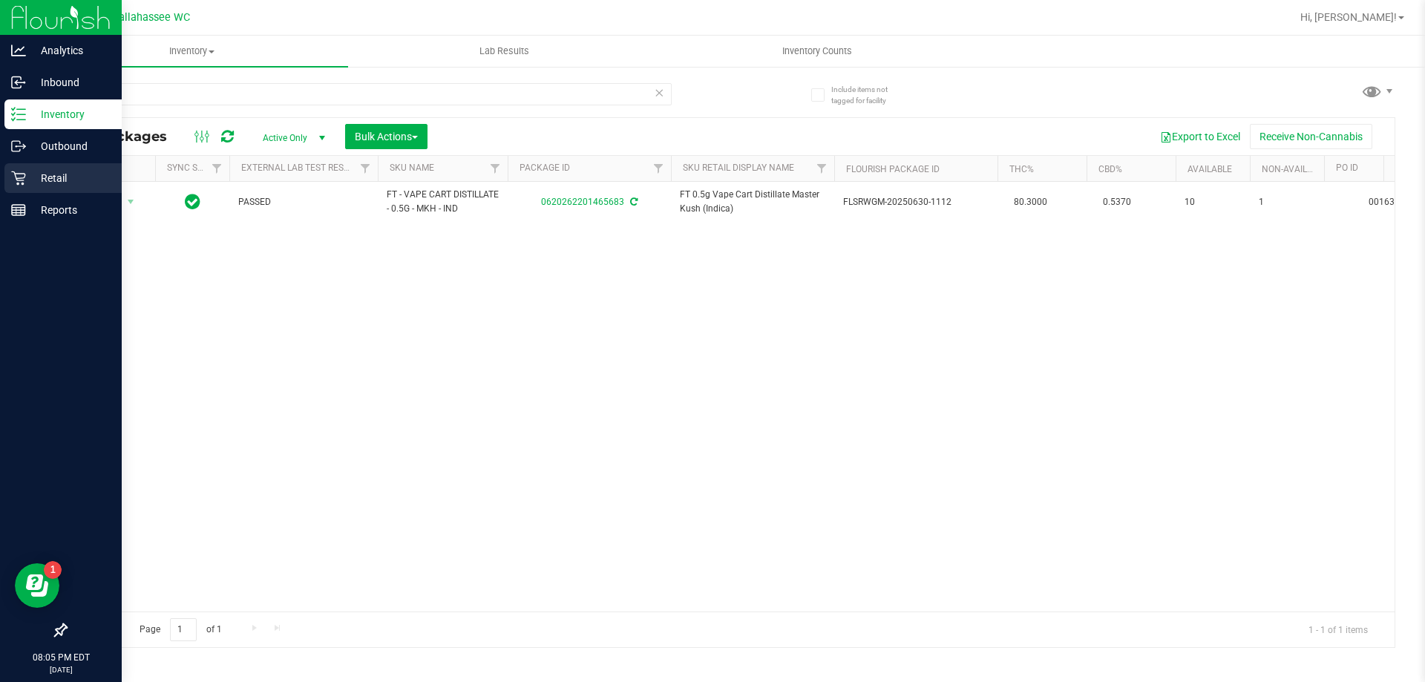
click at [67, 188] on div "Retail" at bounding box center [62, 178] width 117 height 30
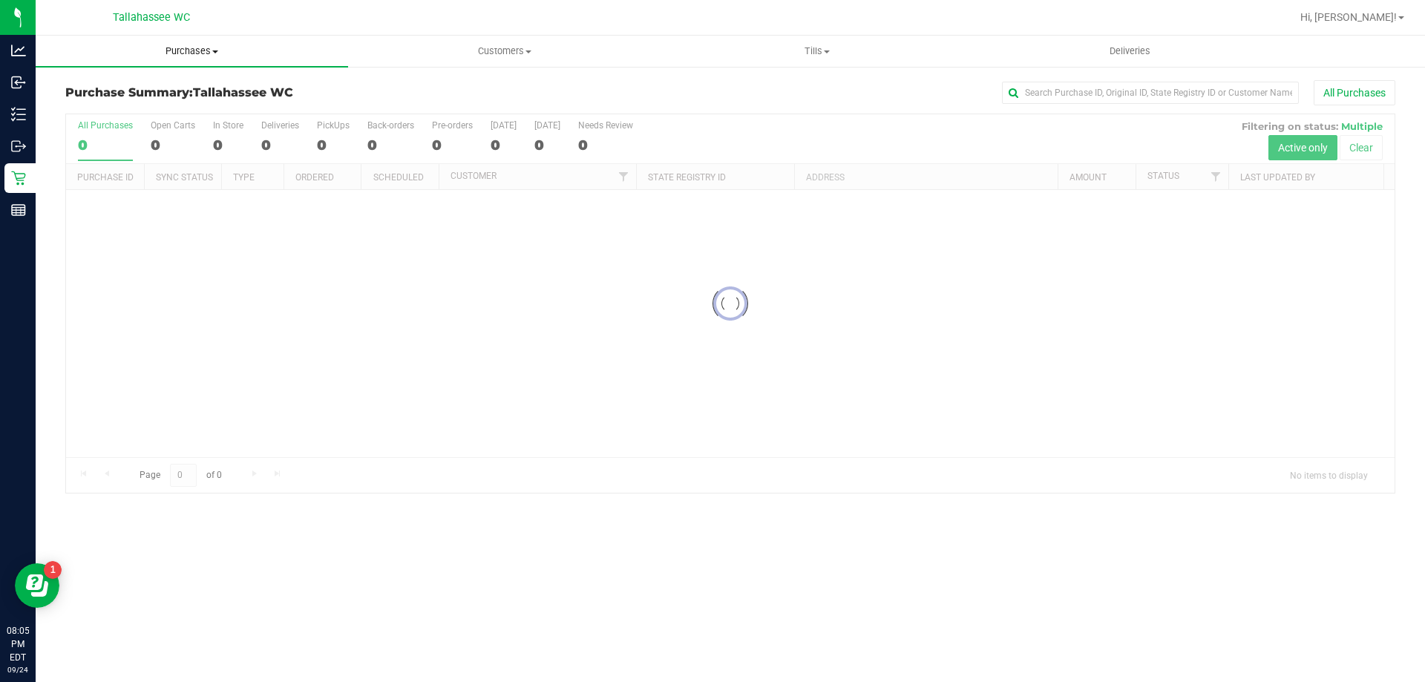
click at [217, 49] on span "Purchases" at bounding box center [192, 51] width 312 height 13
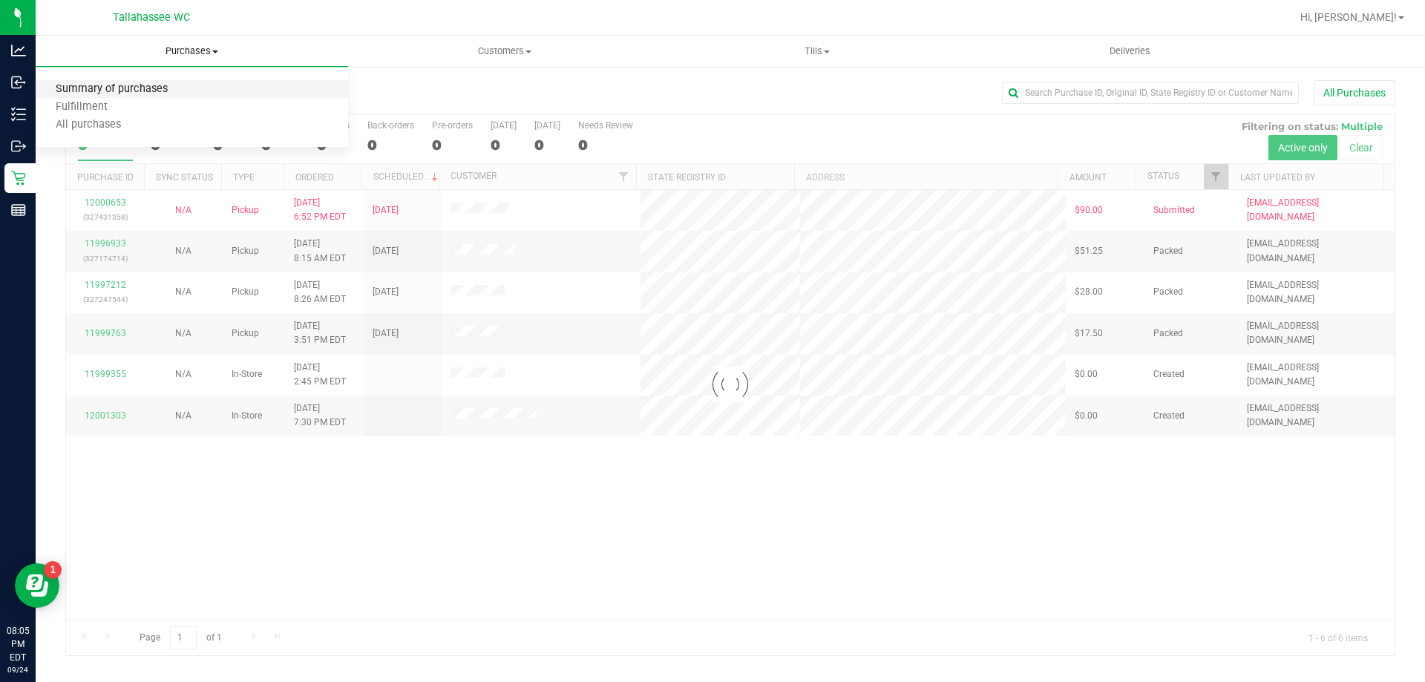
click at [140, 95] on span "Summary of purchases" at bounding box center [112, 89] width 152 height 13
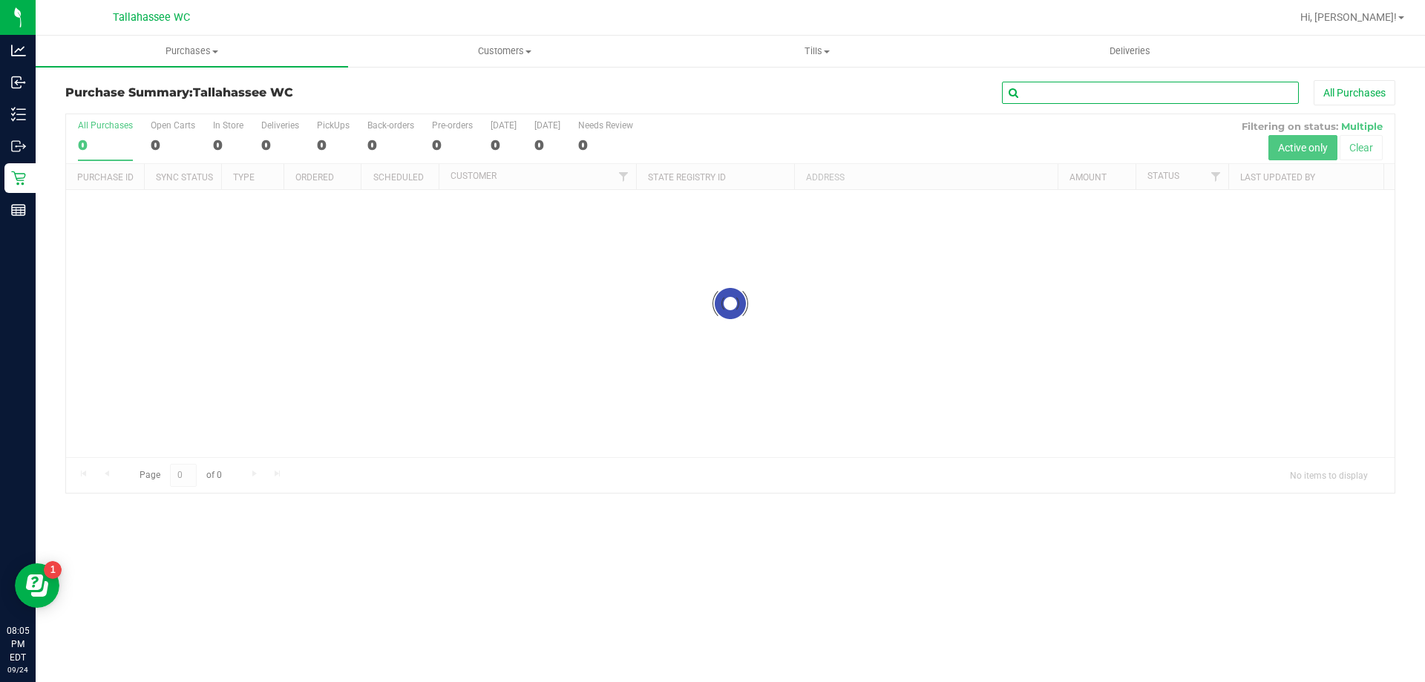
click at [1156, 103] on input "text" at bounding box center [1150, 93] width 297 height 22
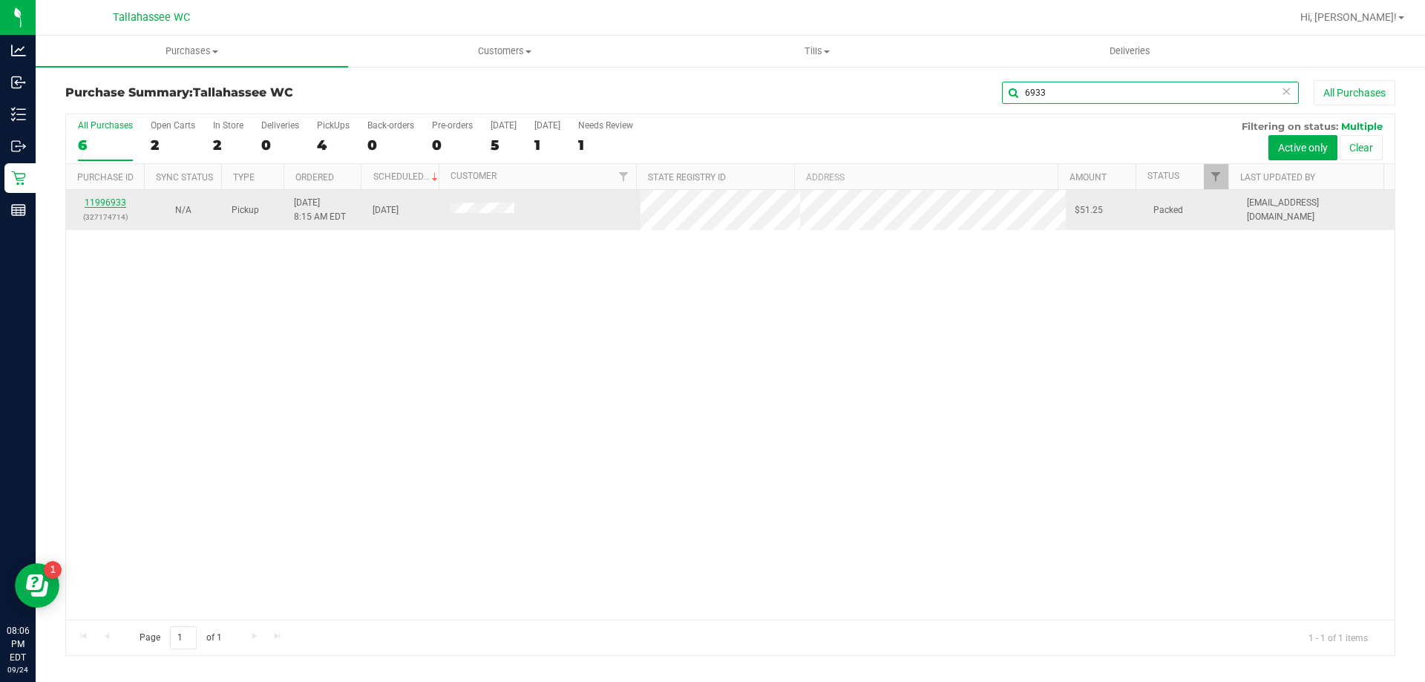
type input "6933"
click at [98, 200] on link "11996933" at bounding box center [106, 202] width 42 height 10
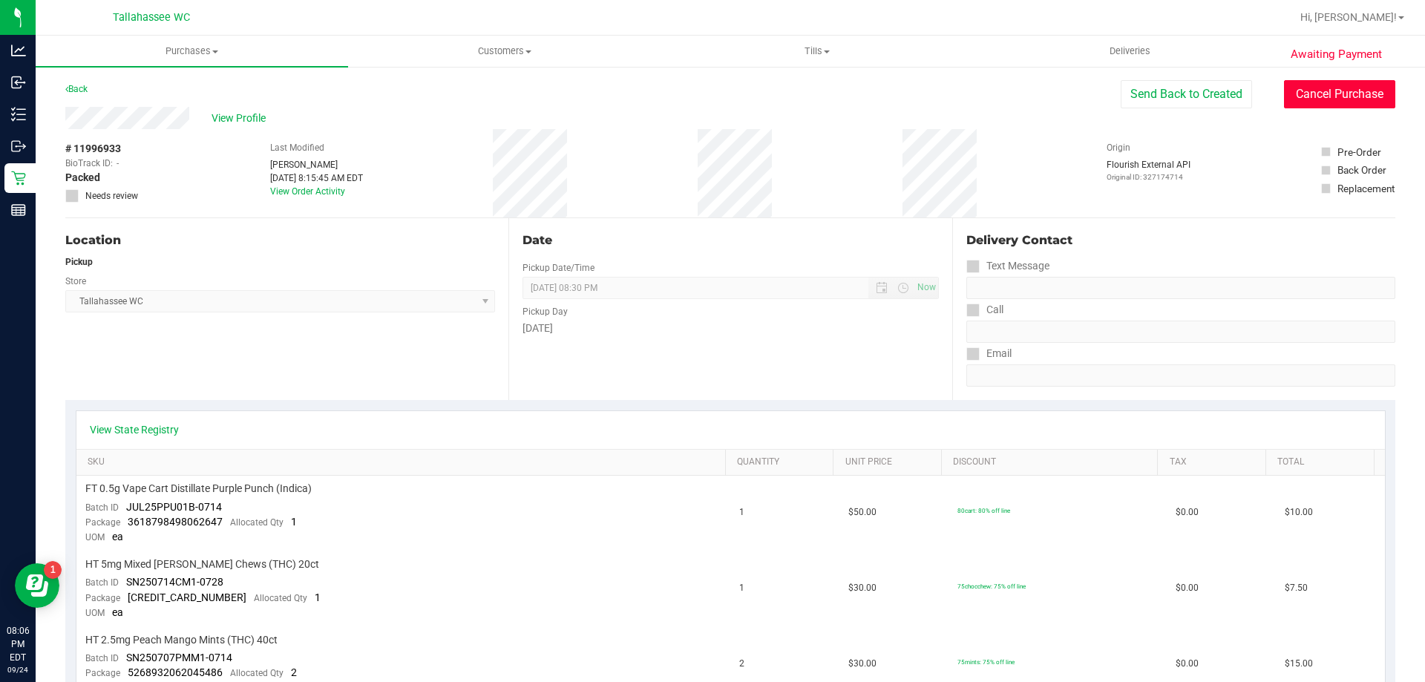
click at [1297, 96] on button "Cancel Purchase" at bounding box center [1339, 94] width 111 height 28
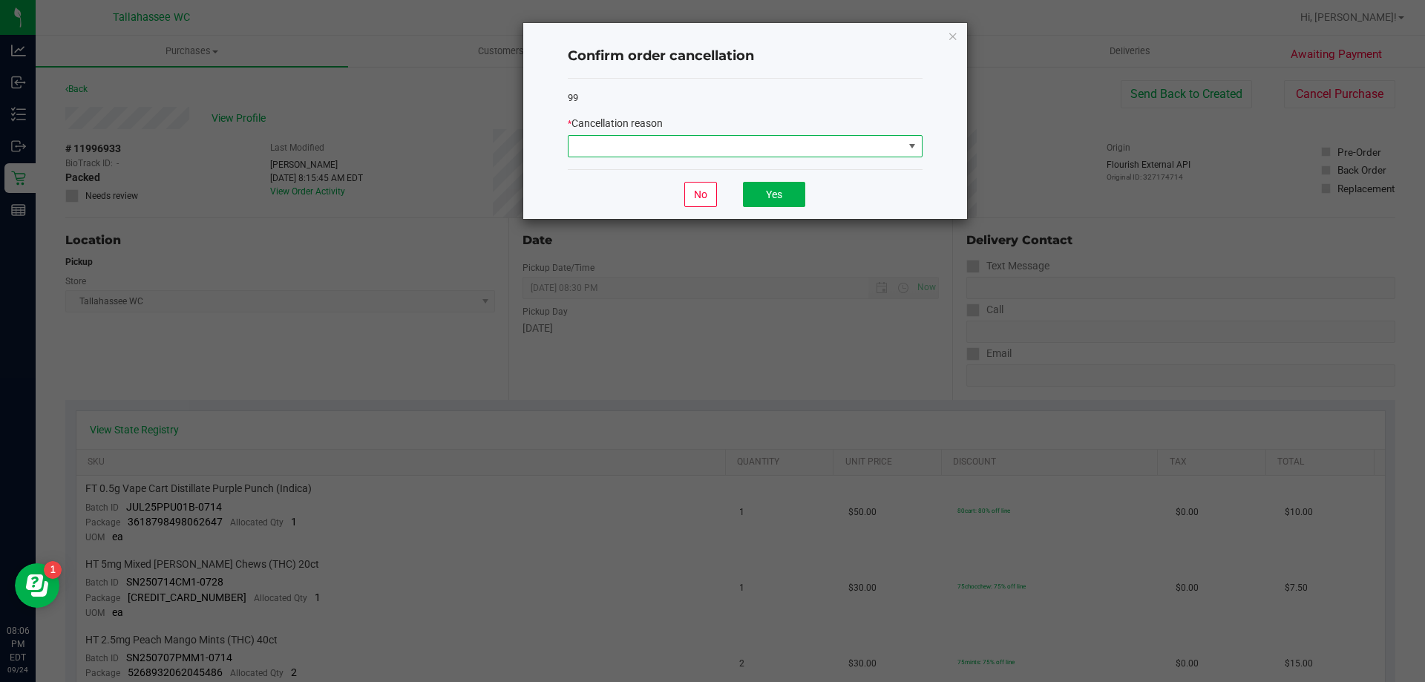
click at [845, 146] on span at bounding box center [735, 146] width 335 height 21
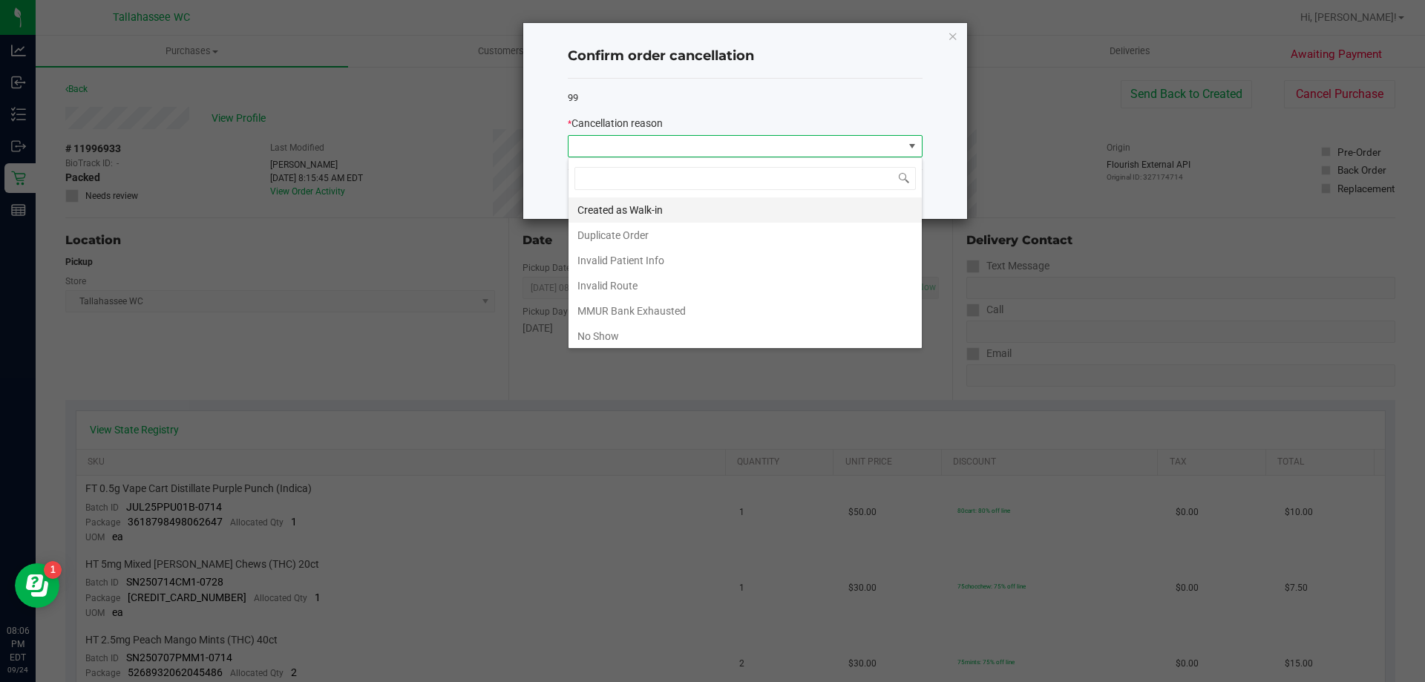
scroll to position [22, 355]
click at [696, 331] on li "No Show" at bounding box center [744, 336] width 353 height 25
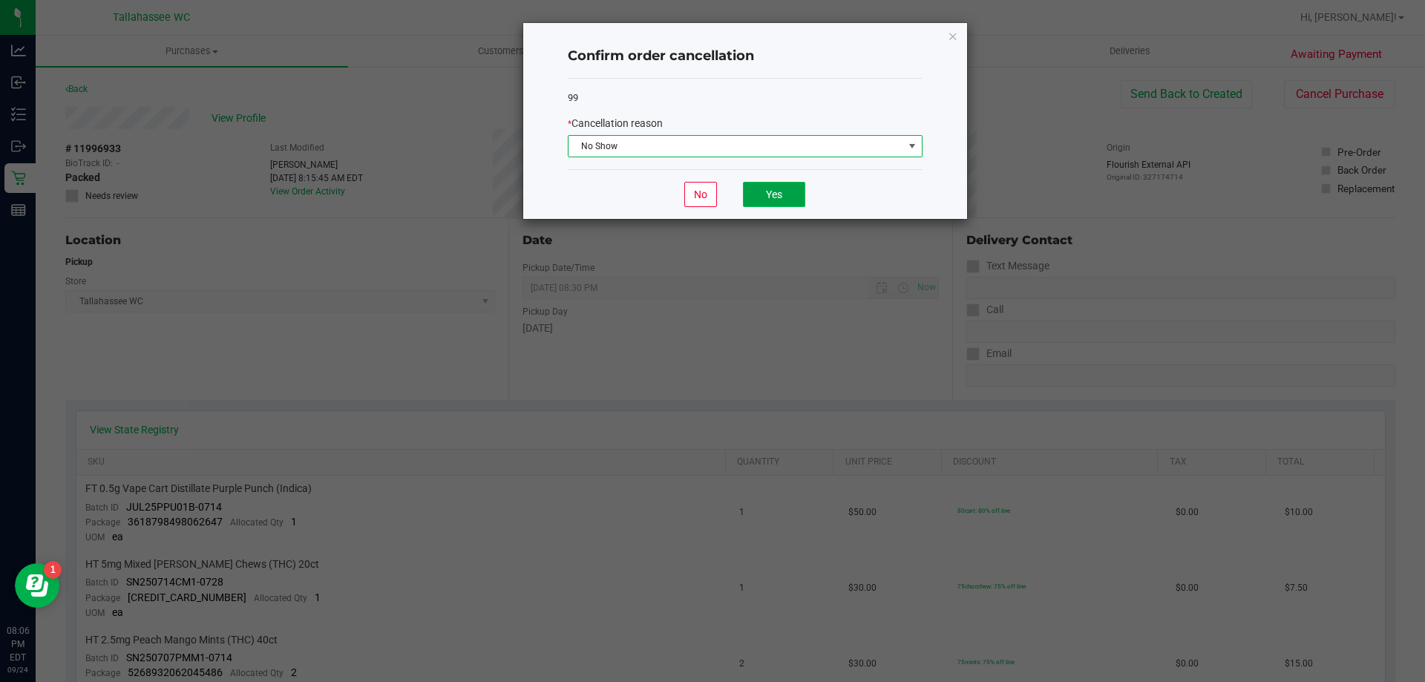
click at [793, 193] on button "Yes" at bounding box center [774, 194] width 62 height 25
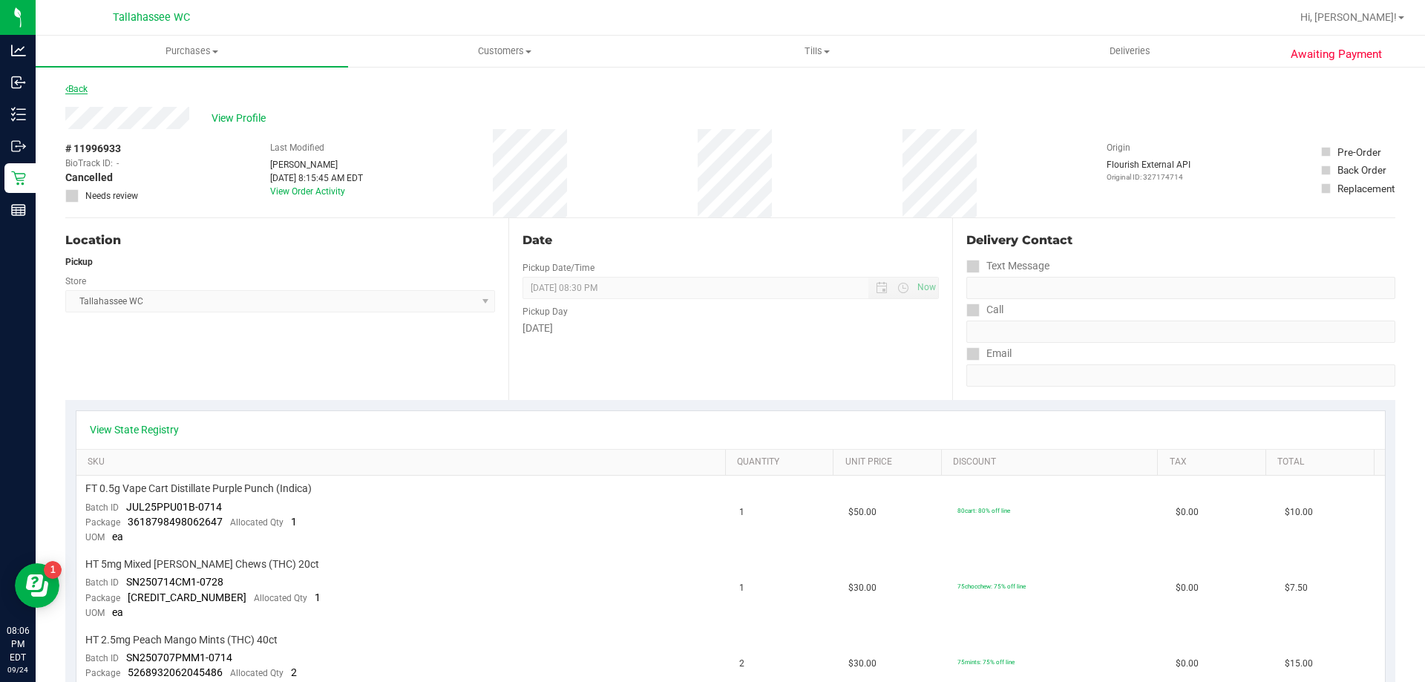
click at [82, 90] on link "Back" at bounding box center [76, 89] width 22 height 10
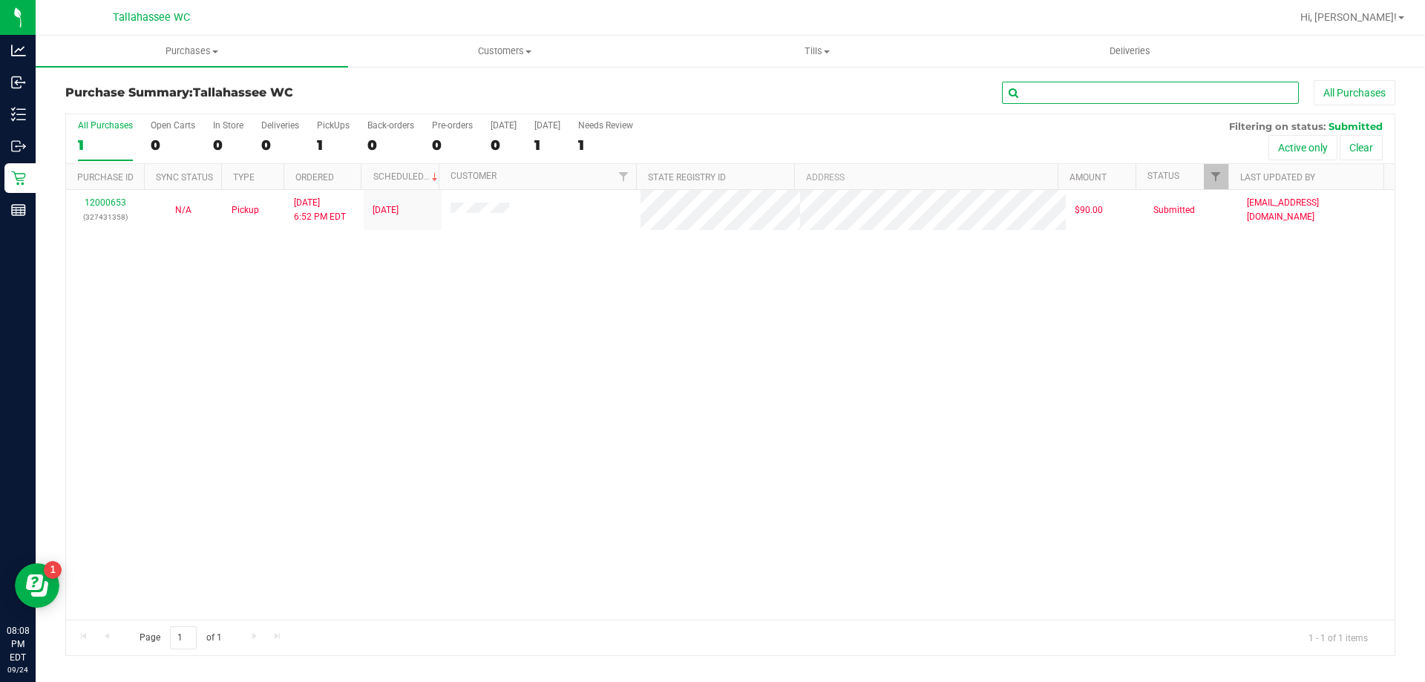
click at [1122, 92] on input "text" at bounding box center [1150, 93] width 297 height 22
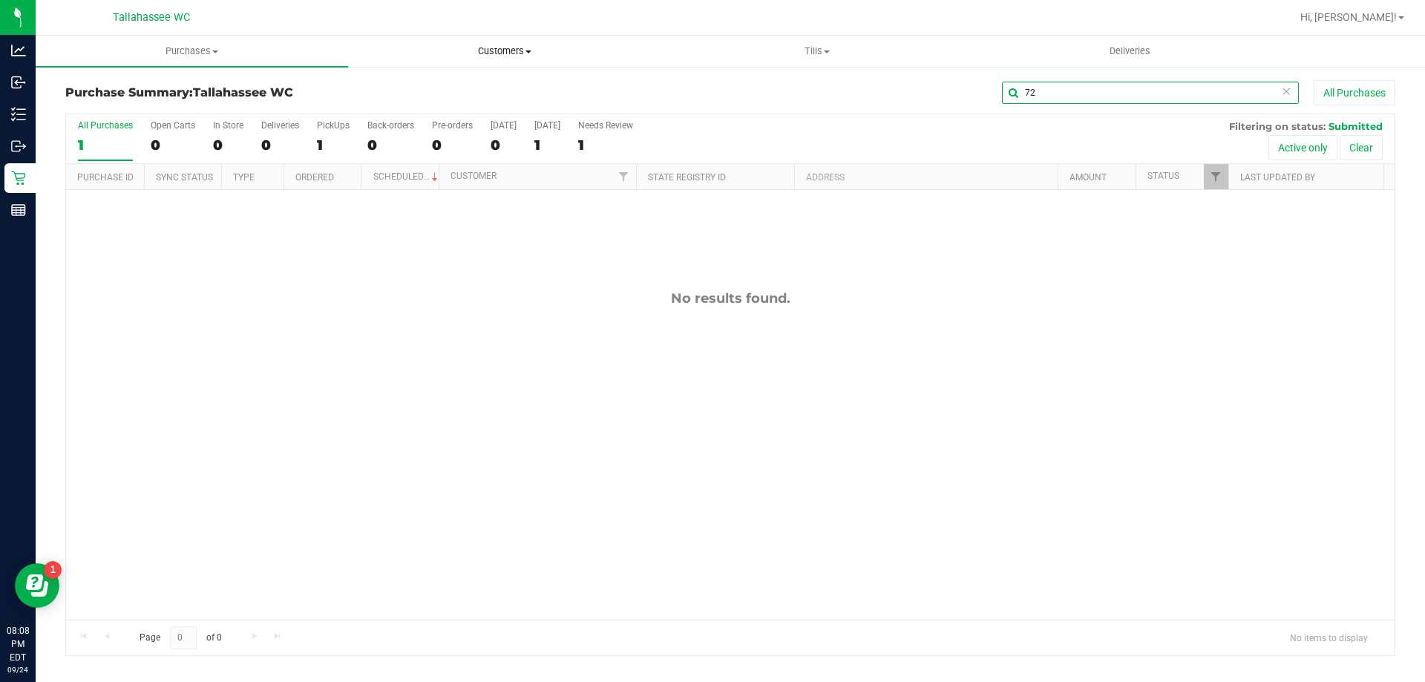
type input "7"
type input "9763"
click at [214, 45] on span "Purchases" at bounding box center [192, 51] width 312 height 13
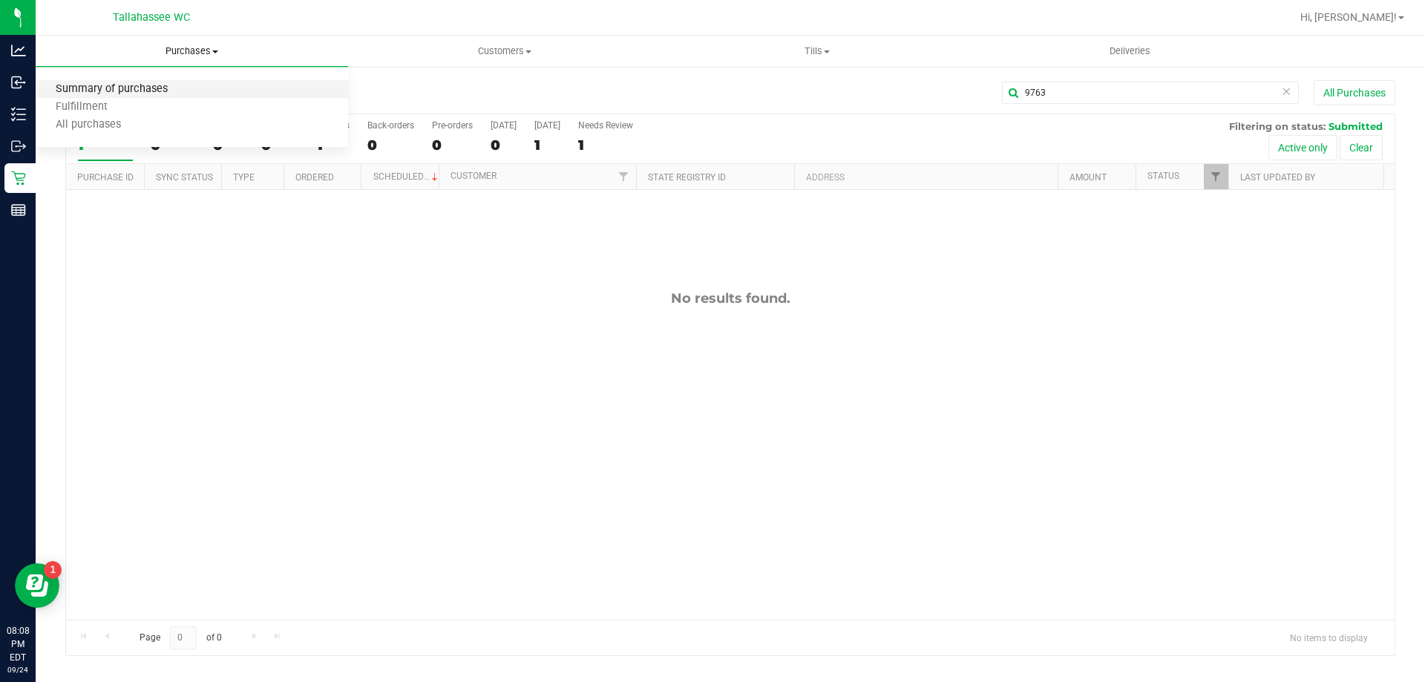
click at [154, 89] on span "Summary of purchases" at bounding box center [112, 89] width 152 height 13
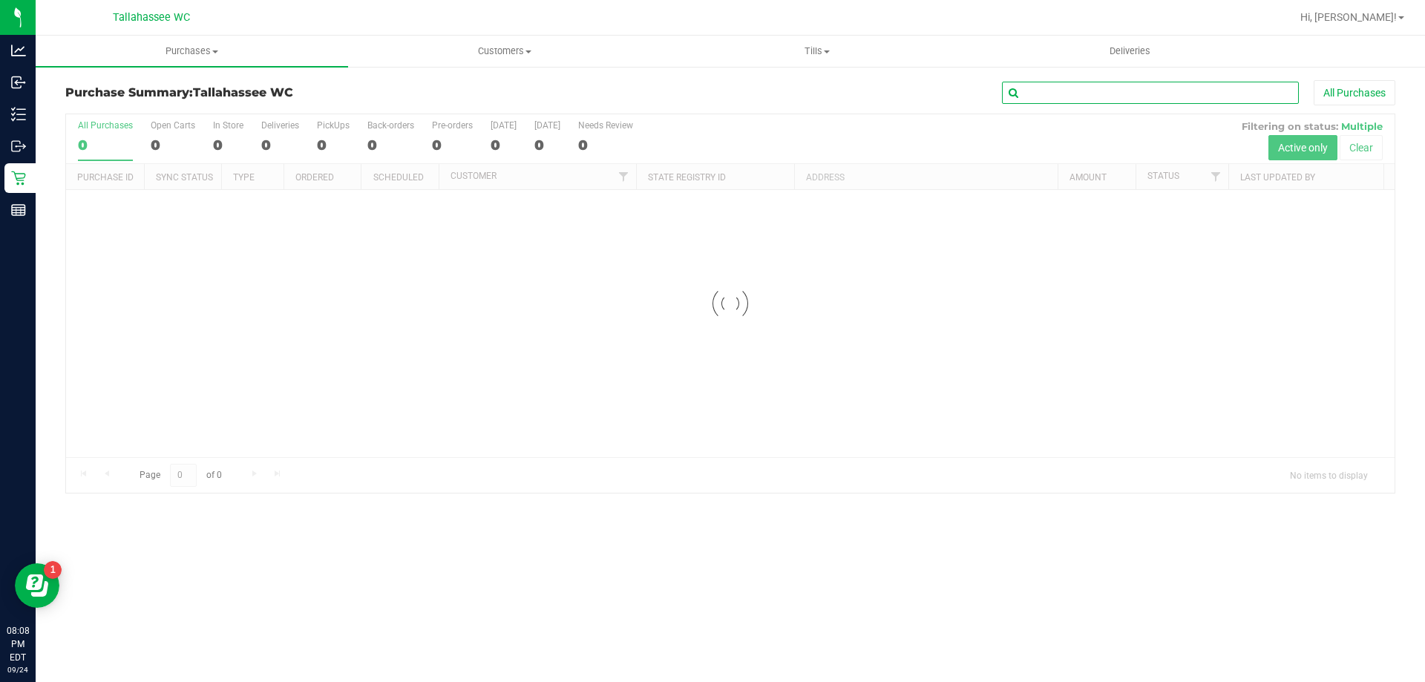
click at [1189, 93] on input "text" at bounding box center [1150, 93] width 297 height 22
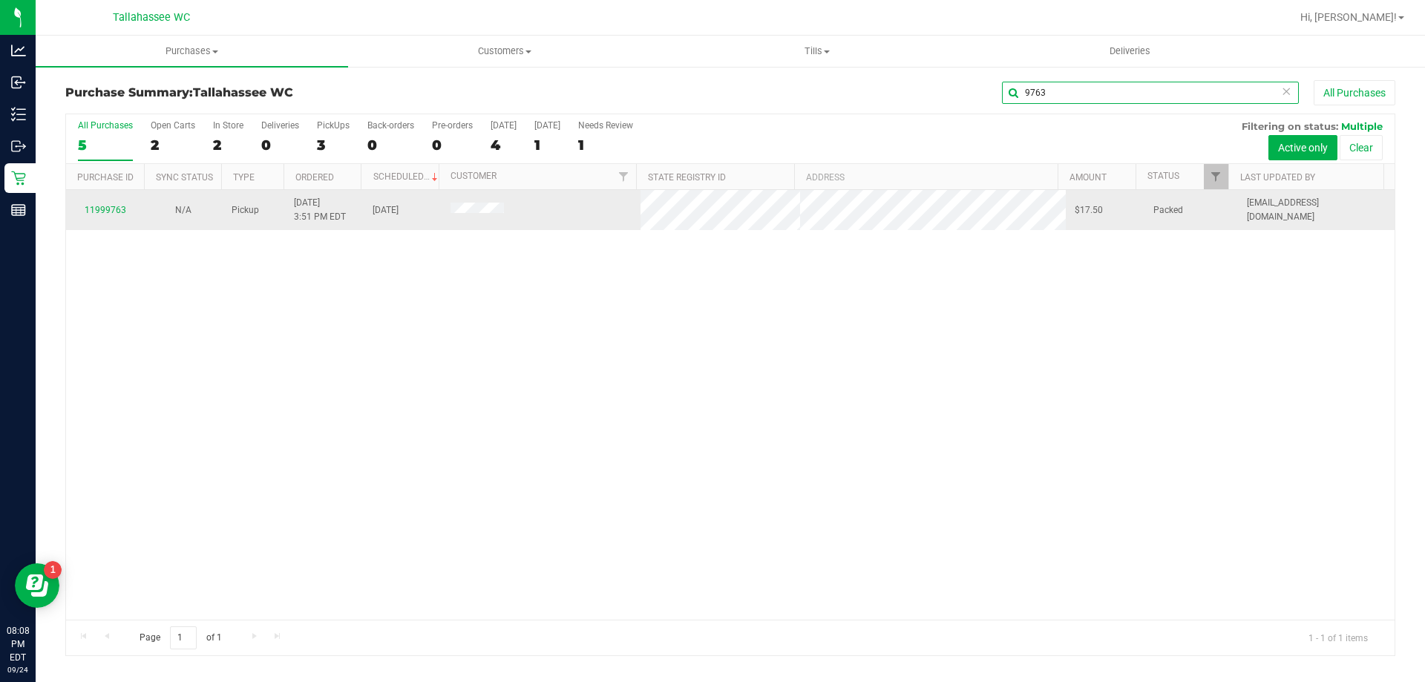
type input "9763"
click at [118, 202] on td "11999763" at bounding box center [105, 210] width 78 height 40
click at [112, 205] on link "11999763" at bounding box center [106, 210] width 42 height 10
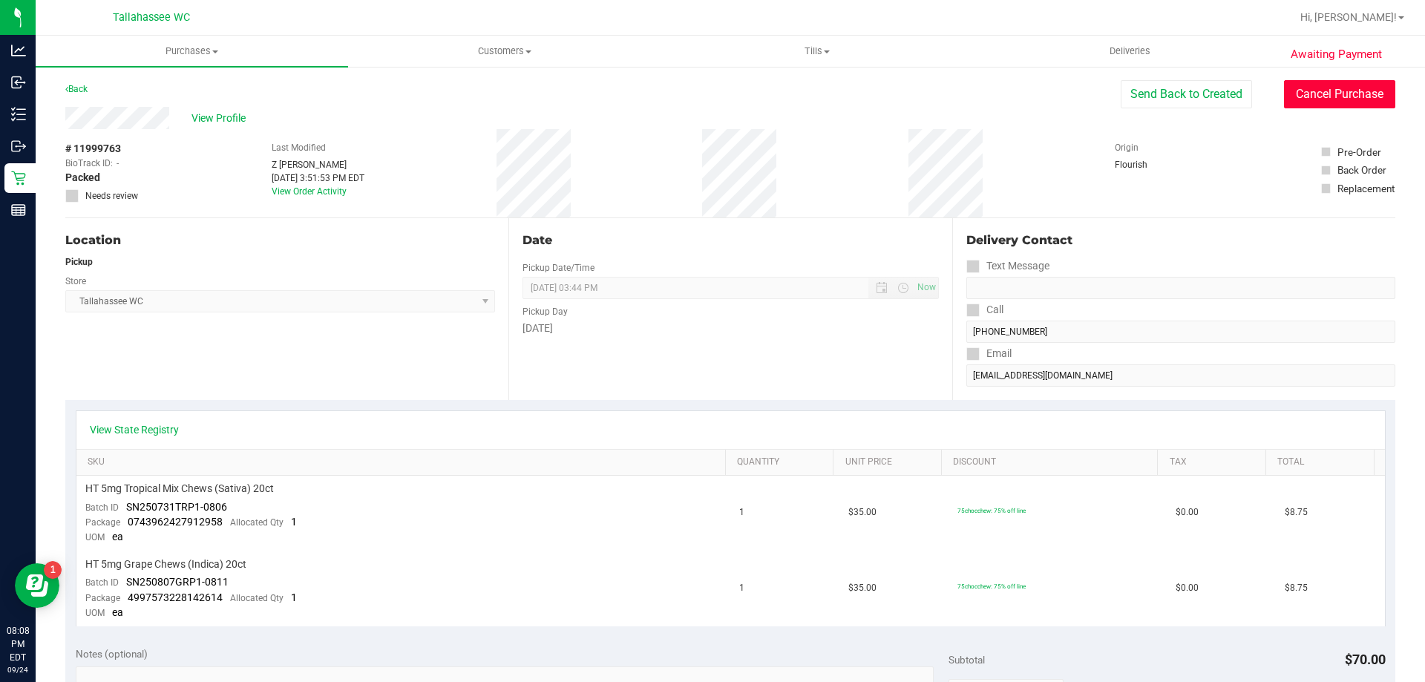
click at [1315, 102] on button "Cancel Purchase" at bounding box center [1339, 94] width 111 height 28
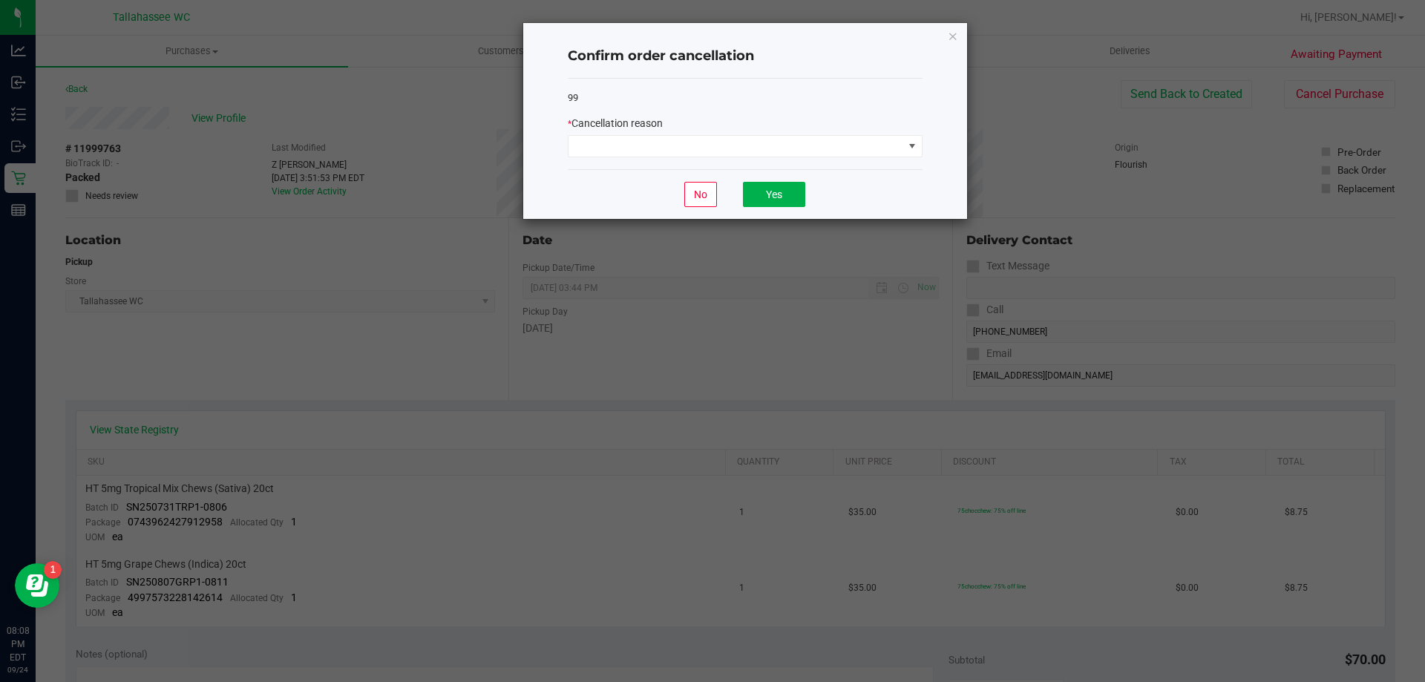
click at [870, 163] on div "99 * Cancellation reason" at bounding box center [745, 124] width 355 height 91
click at [868, 151] on span at bounding box center [735, 146] width 335 height 21
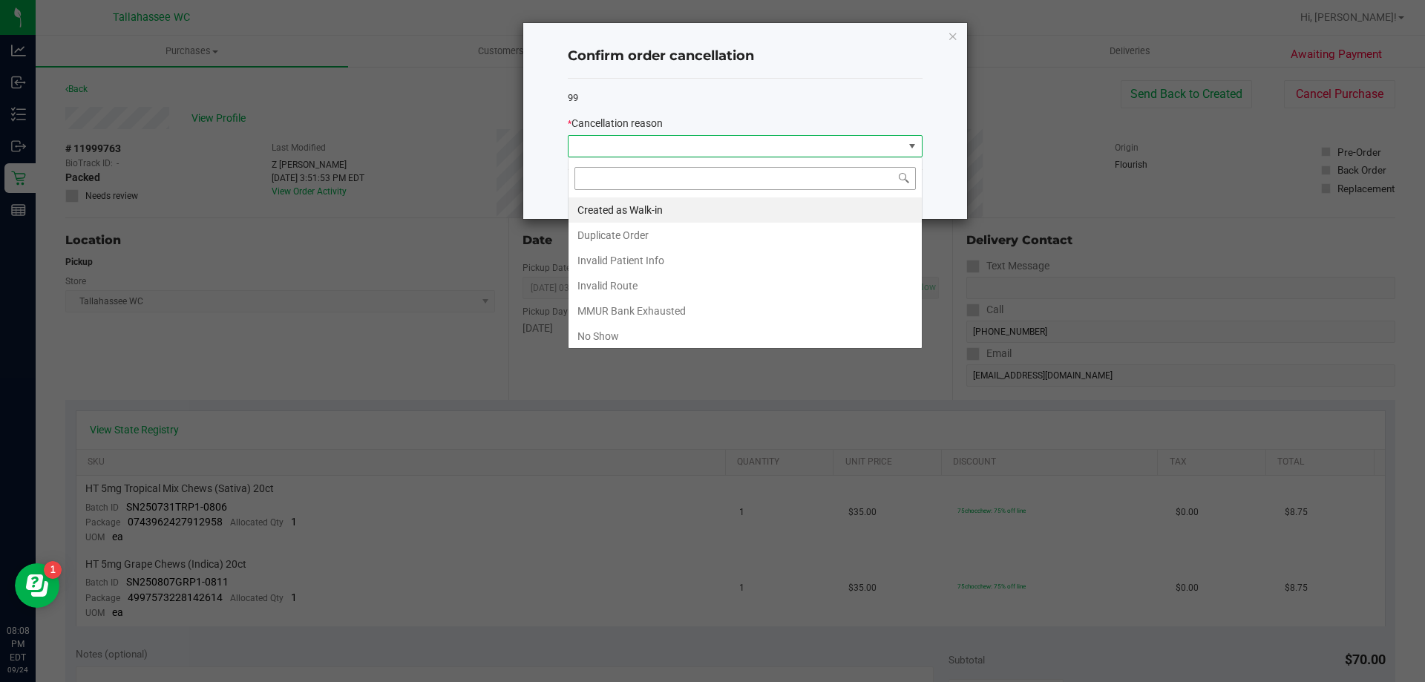
scroll to position [22, 355]
click at [686, 338] on li "No Show" at bounding box center [744, 336] width 353 height 25
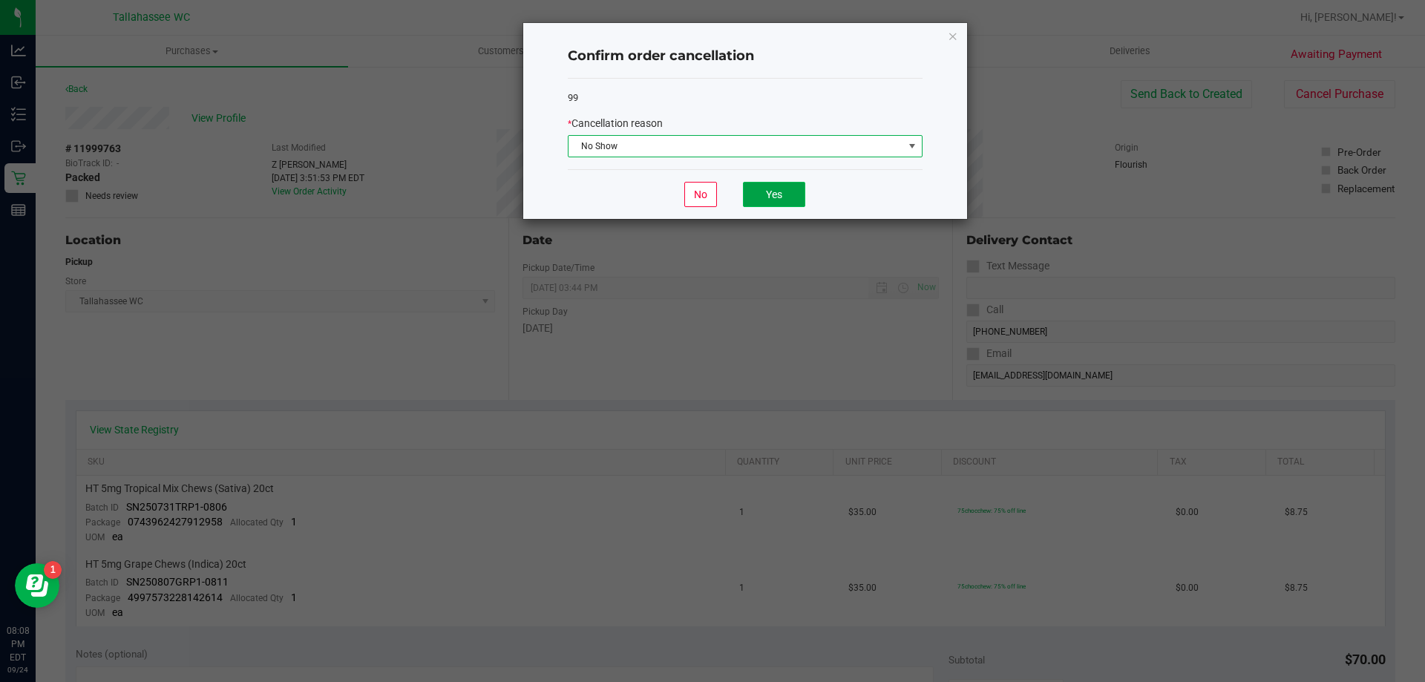
click at [798, 197] on button "Yes" at bounding box center [774, 194] width 62 height 25
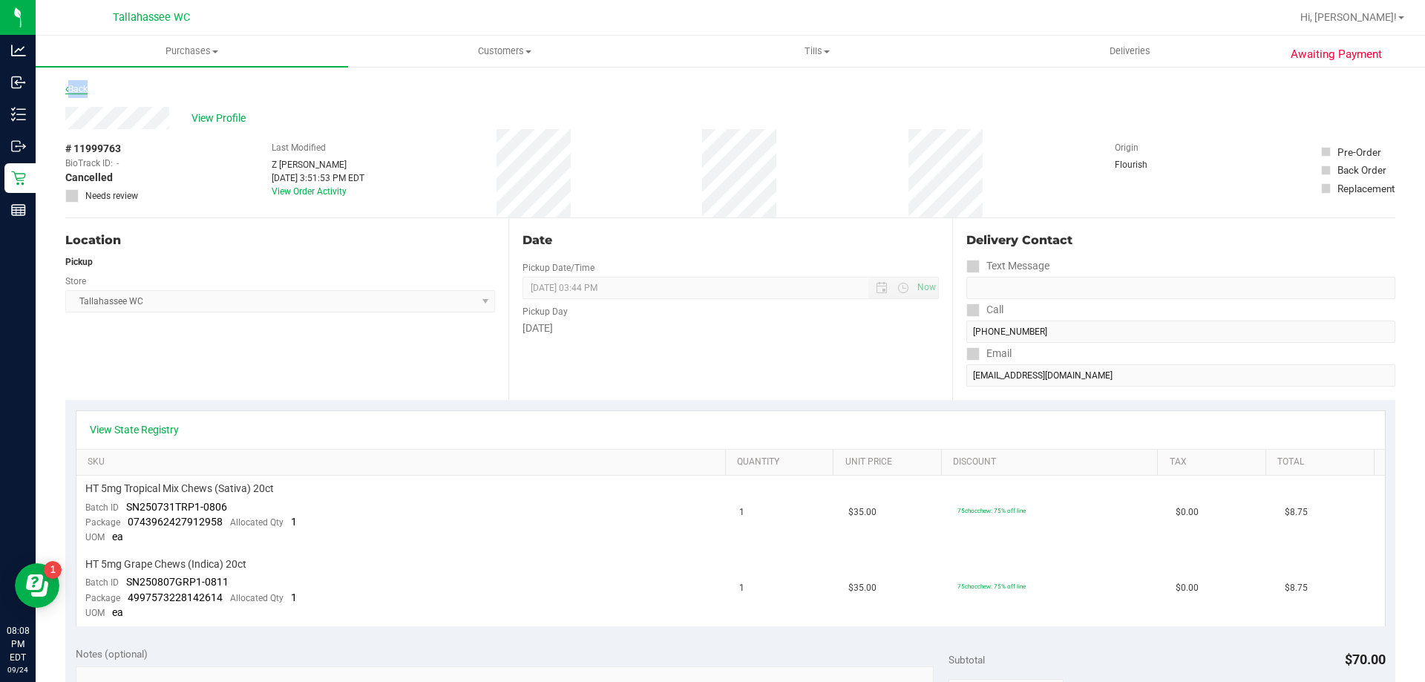
click at [86, 87] on div "Back" at bounding box center [730, 93] width 1330 height 27
click at [85, 87] on link "Back" at bounding box center [76, 89] width 22 height 10
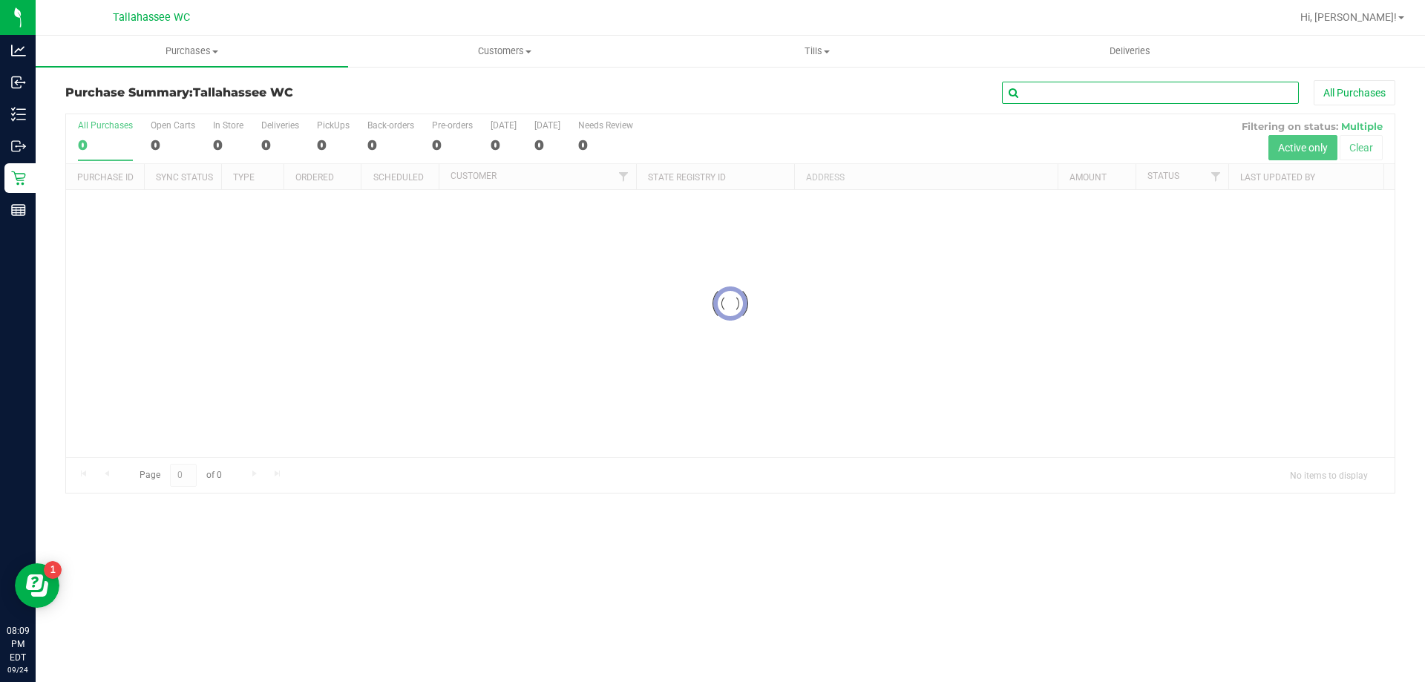
click at [1049, 97] on input "text" at bounding box center [1150, 93] width 297 height 22
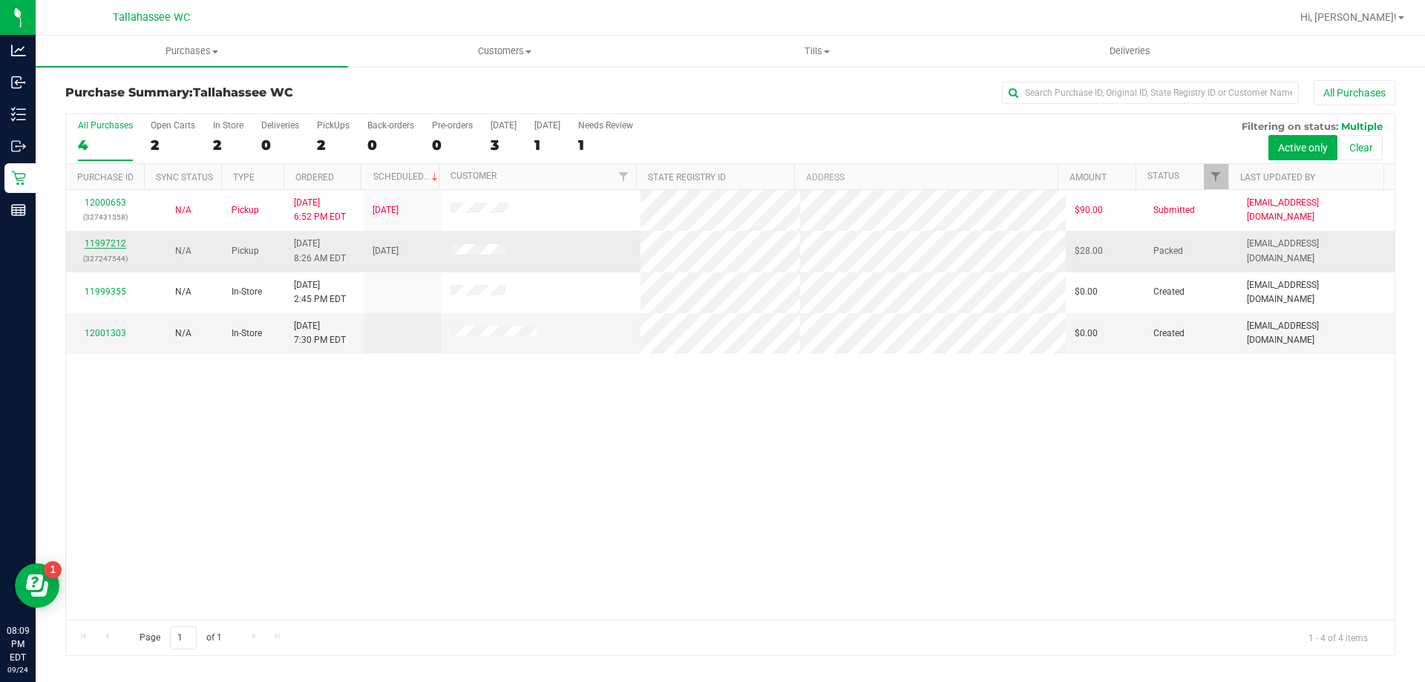
click at [106, 246] on link "11997212" at bounding box center [106, 243] width 42 height 10
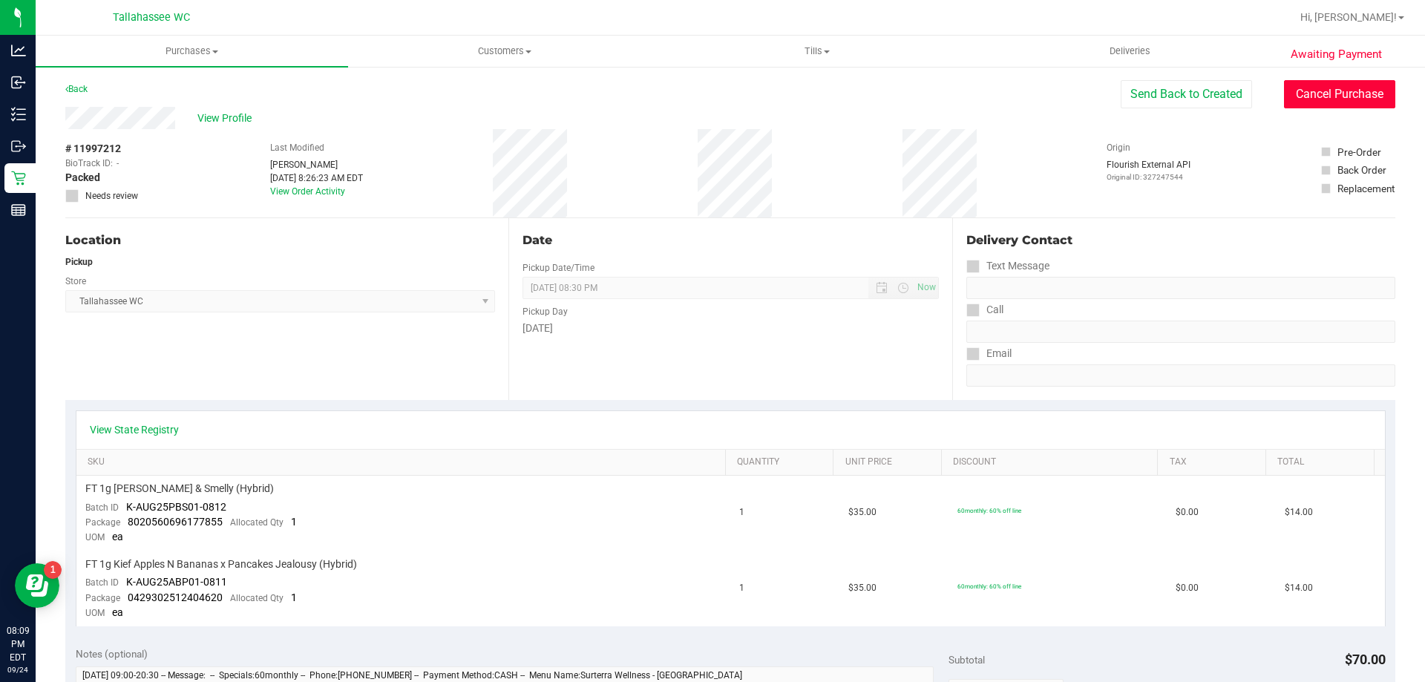
click at [1285, 90] on button "Cancel Purchase" at bounding box center [1339, 94] width 111 height 28
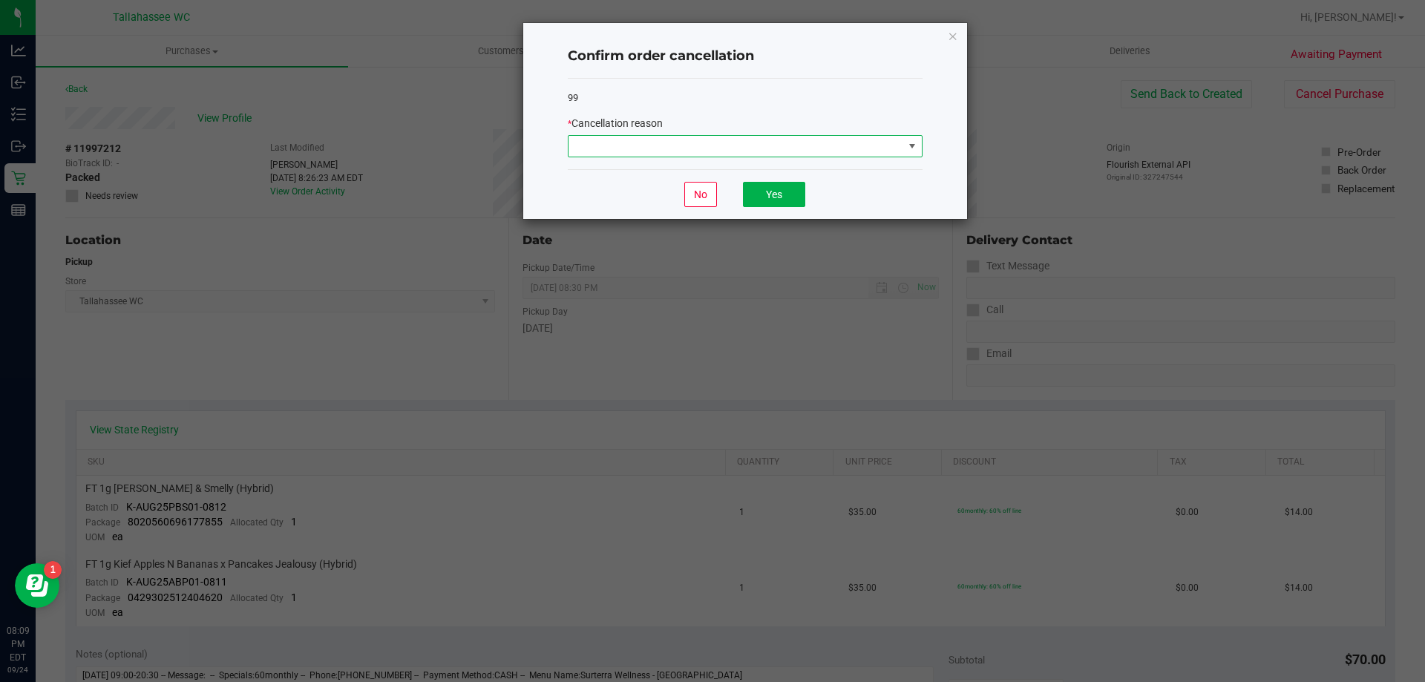
click at [807, 148] on span at bounding box center [735, 146] width 335 height 21
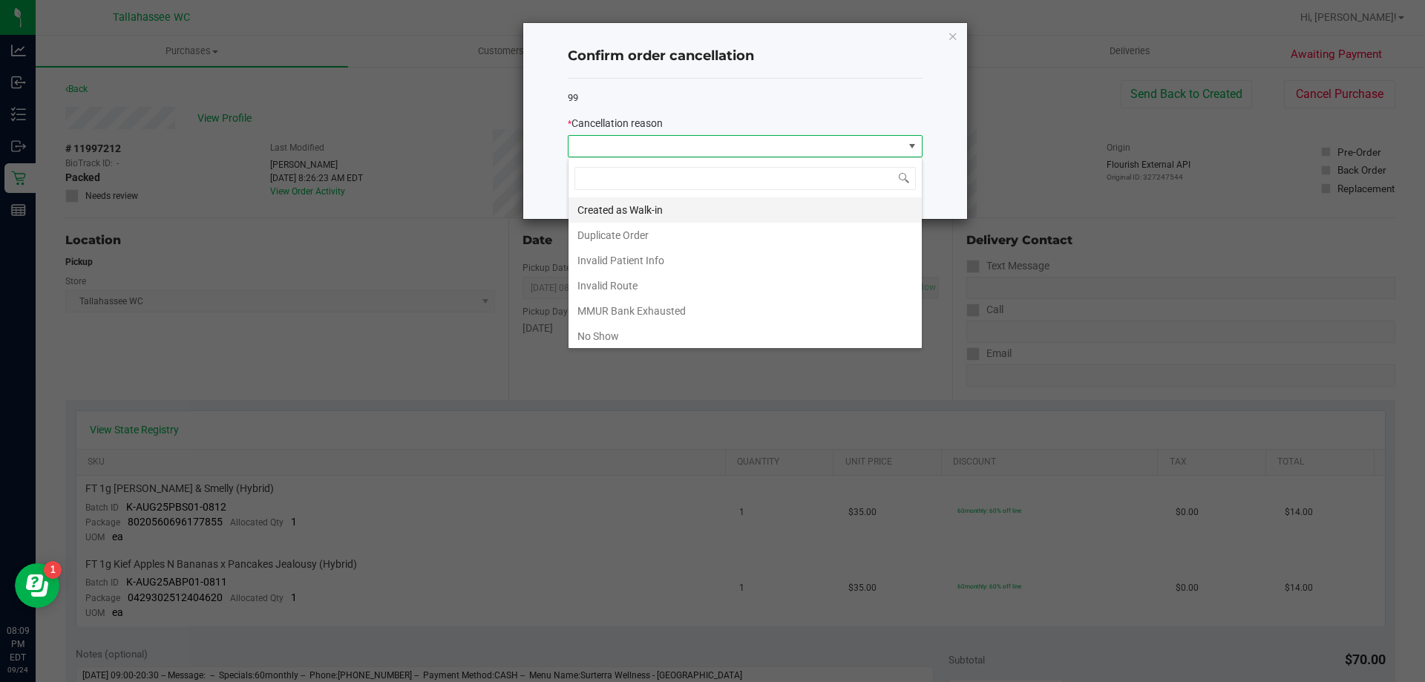
scroll to position [22, 355]
click at [677, 329] on li "No Show" at bounding box center [744, 336] width 353 height 25
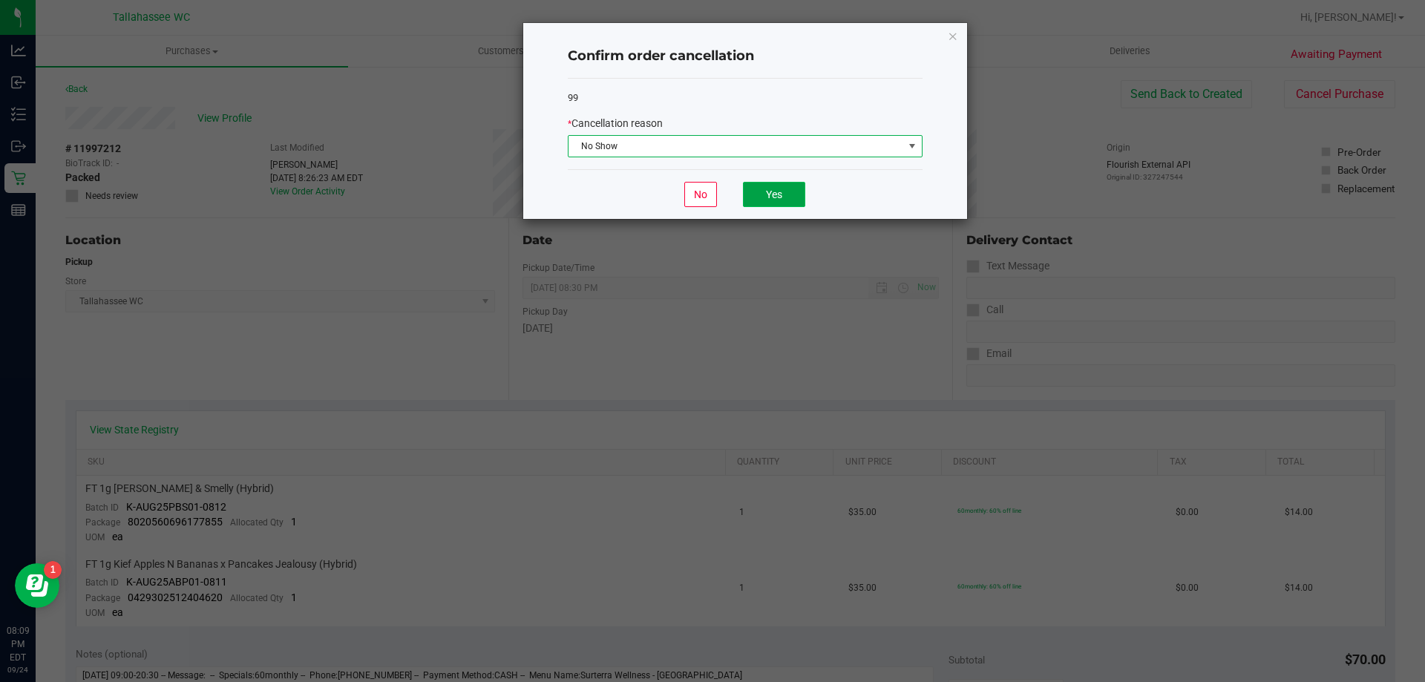
click at [767, 195] on button "Yes" at bounding box center [774, 194] width 62 height 25
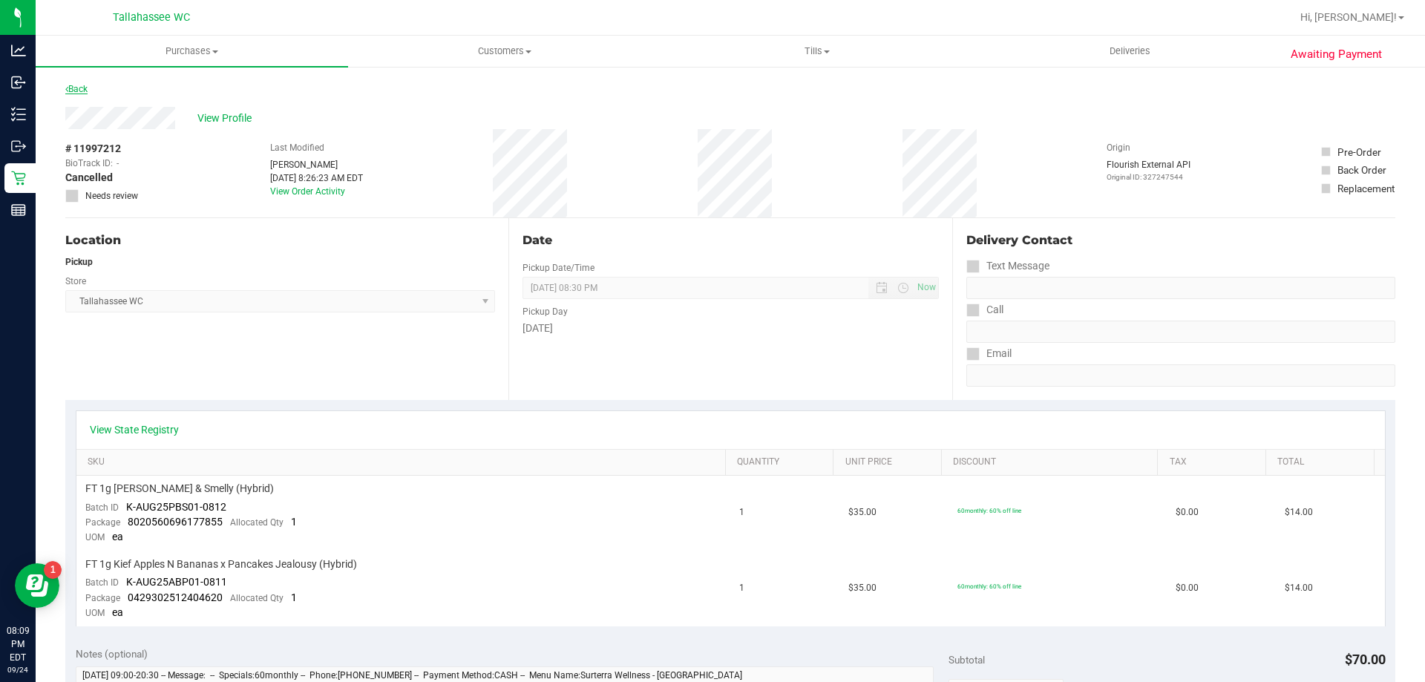
click at [88, 90] on link "Back" at bounding box center [76, 89] width 22 height 10
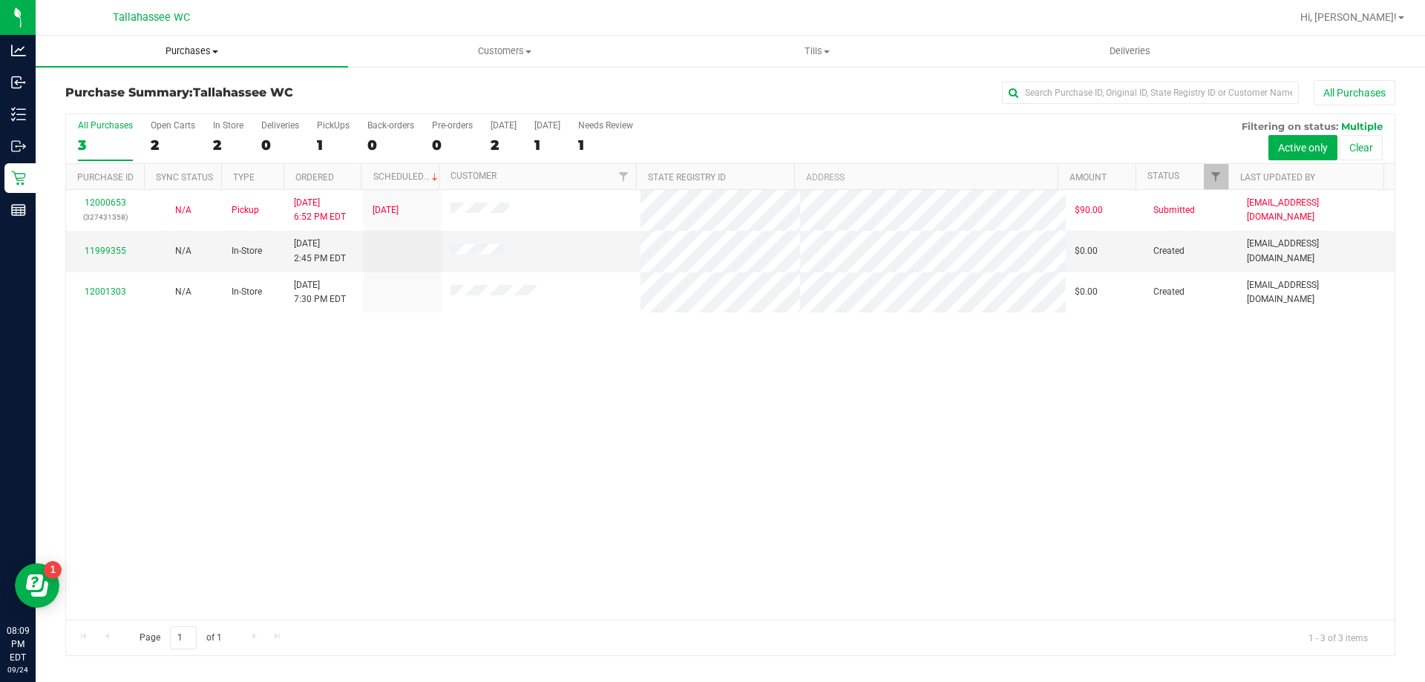
click at [185, 47] on span "Purchases" at bounding box center [192, 51] width 312 height 13
click at [133, 100] on li "Fulfillment" at bounding box center [192, 108] width 312 height 18
